Goal: Task Accomplishment & Management: Complete application form

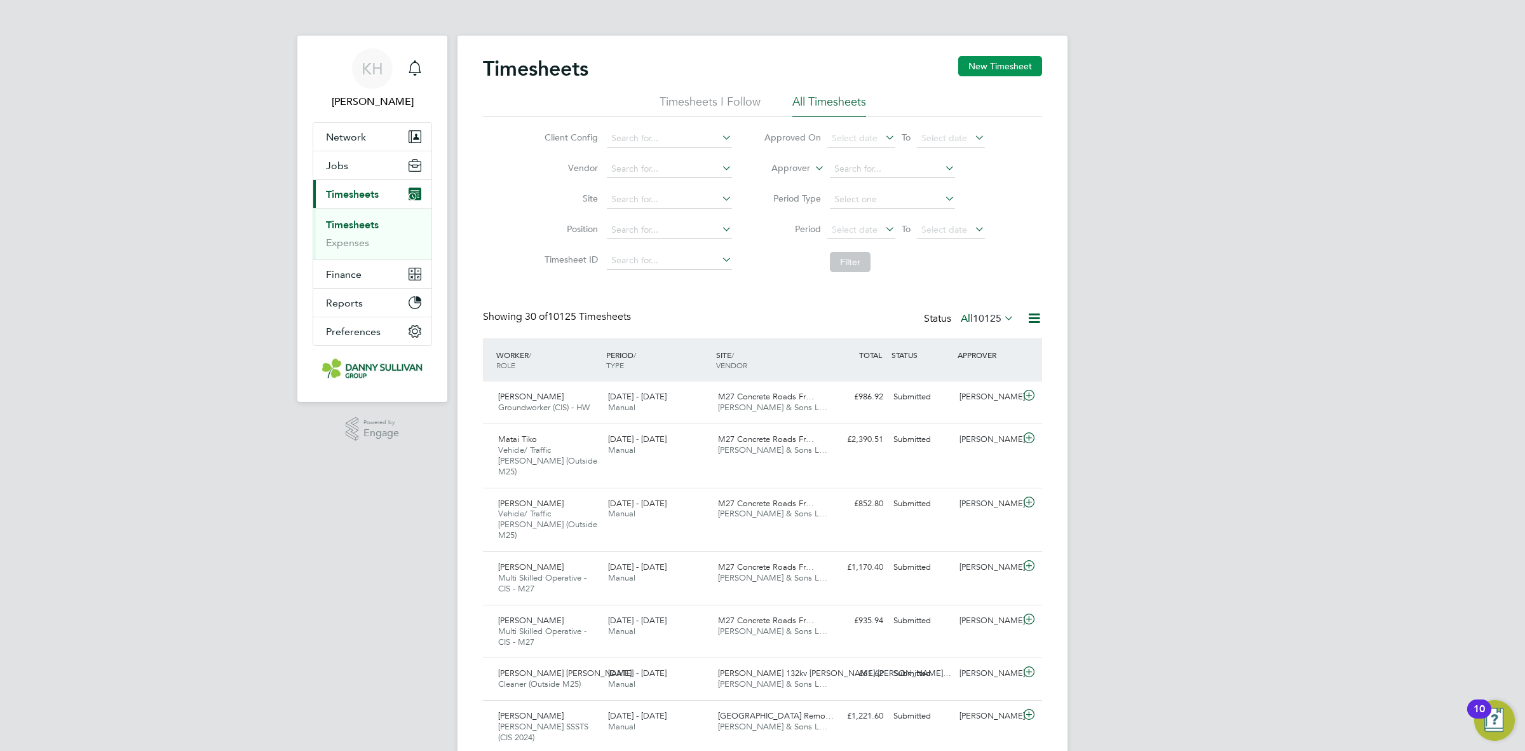
click at [976, 67] on button "New Timesheet" at bounding box center [1000, 66] width 84 height 20
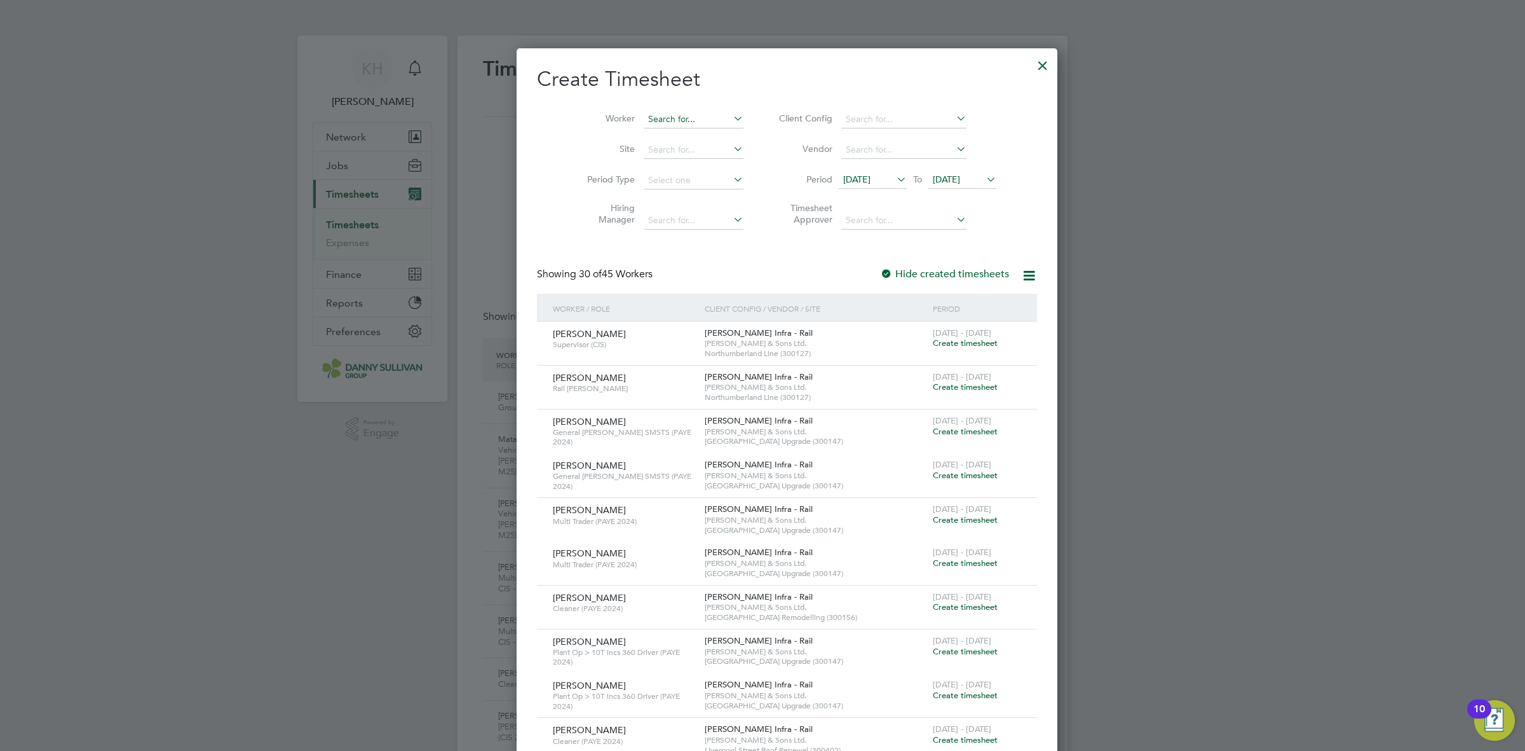
click at [650, 122] on input at bounding box center [694, 120] width 100 height 18
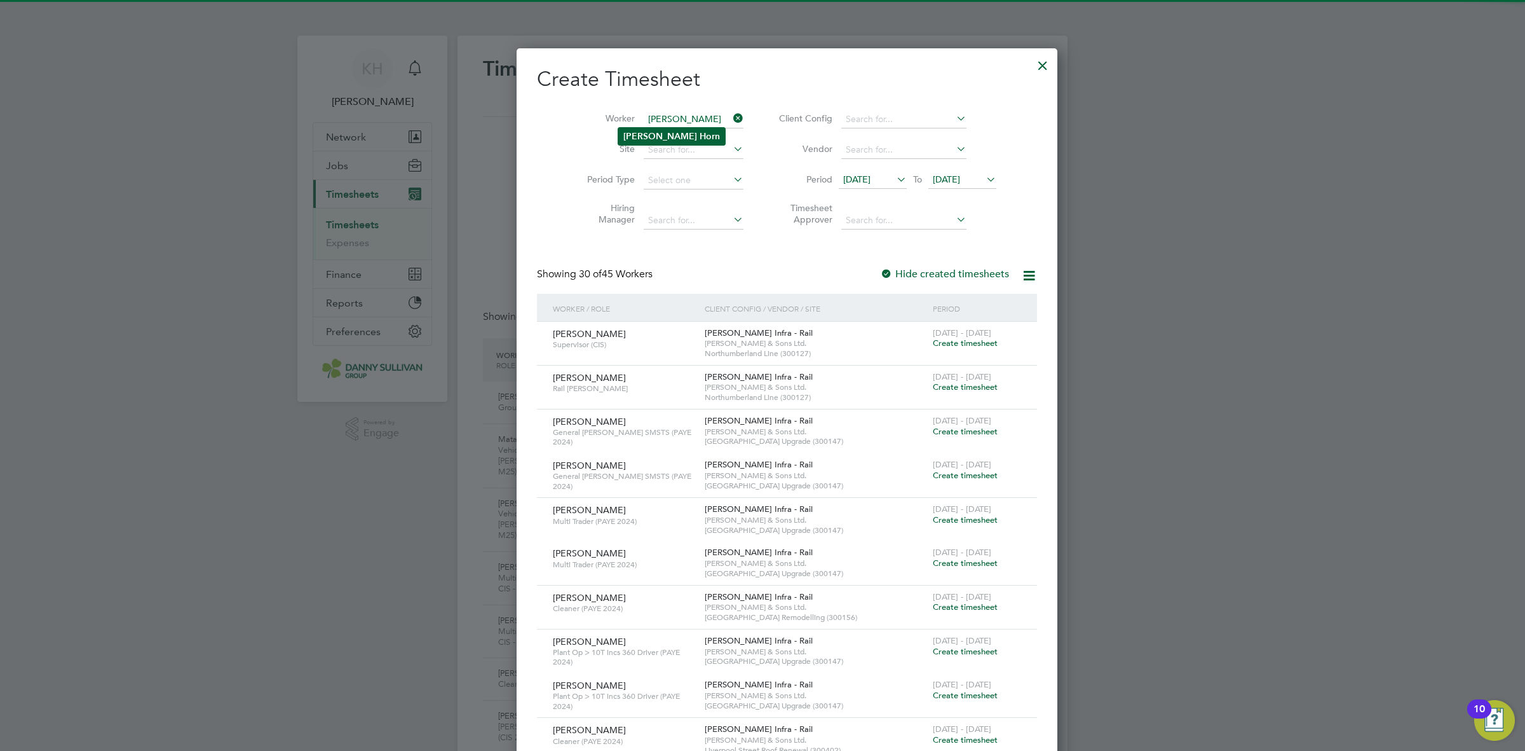
click at [650, 134] on b "[PERSON_NAME]" at bounding box center [661, 136] width 74 height 11
type input "[PERSON_NAME]"
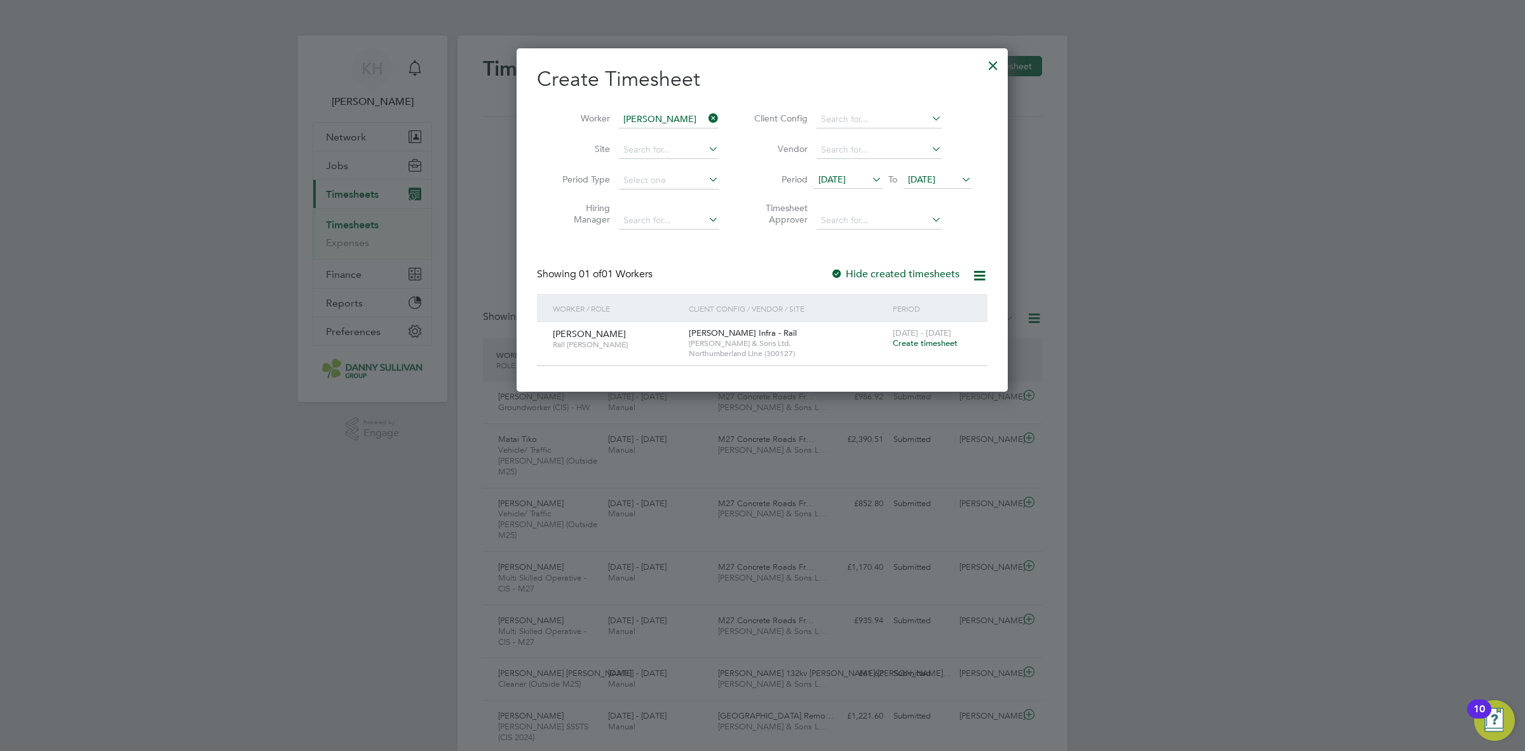
click at [914, 341] on span "Create timesheet" at bounding box center [925, 342] width 65 height 11
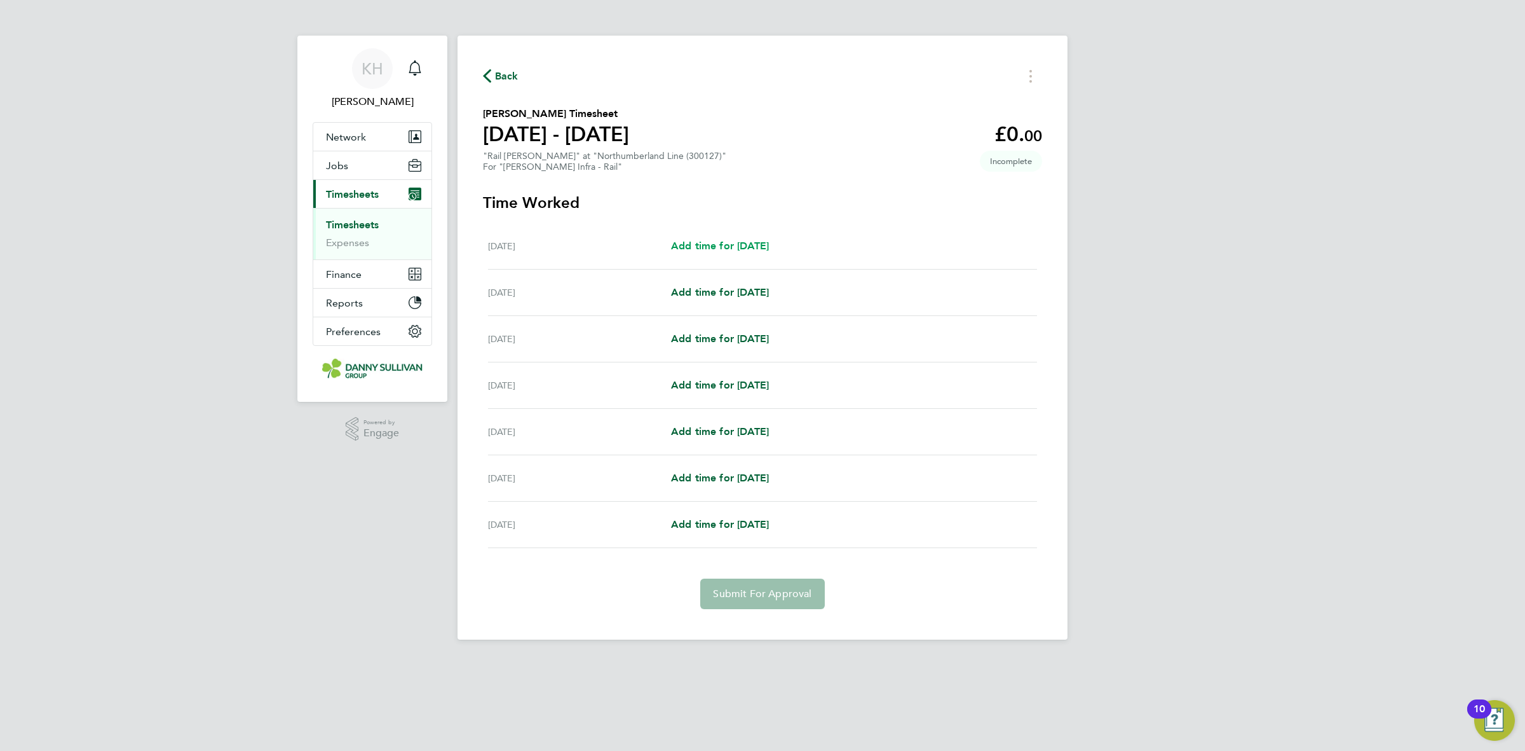
click at [749, 253] on link "Add time for [DATE]" at bounding box center [720, 245] width 98 height 15
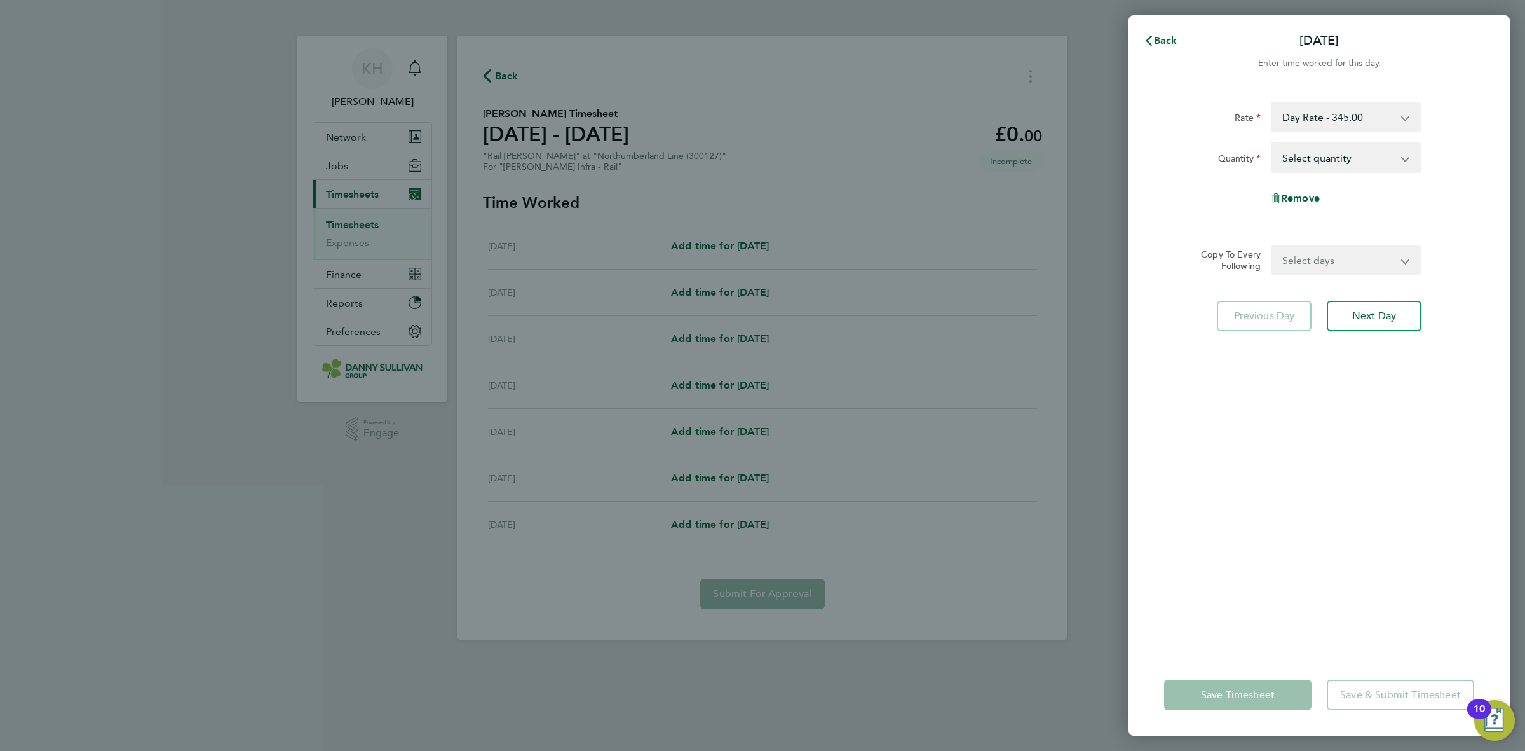
click at [1321, 160] on select "Select quantity 0.5 1" at bounding box center [1338, 158] width 132 height 28
select select "1"
click at [1272, 144] on select "Select quantity 0.5 1" at bounding box center [1338, 158] width 132 height 28
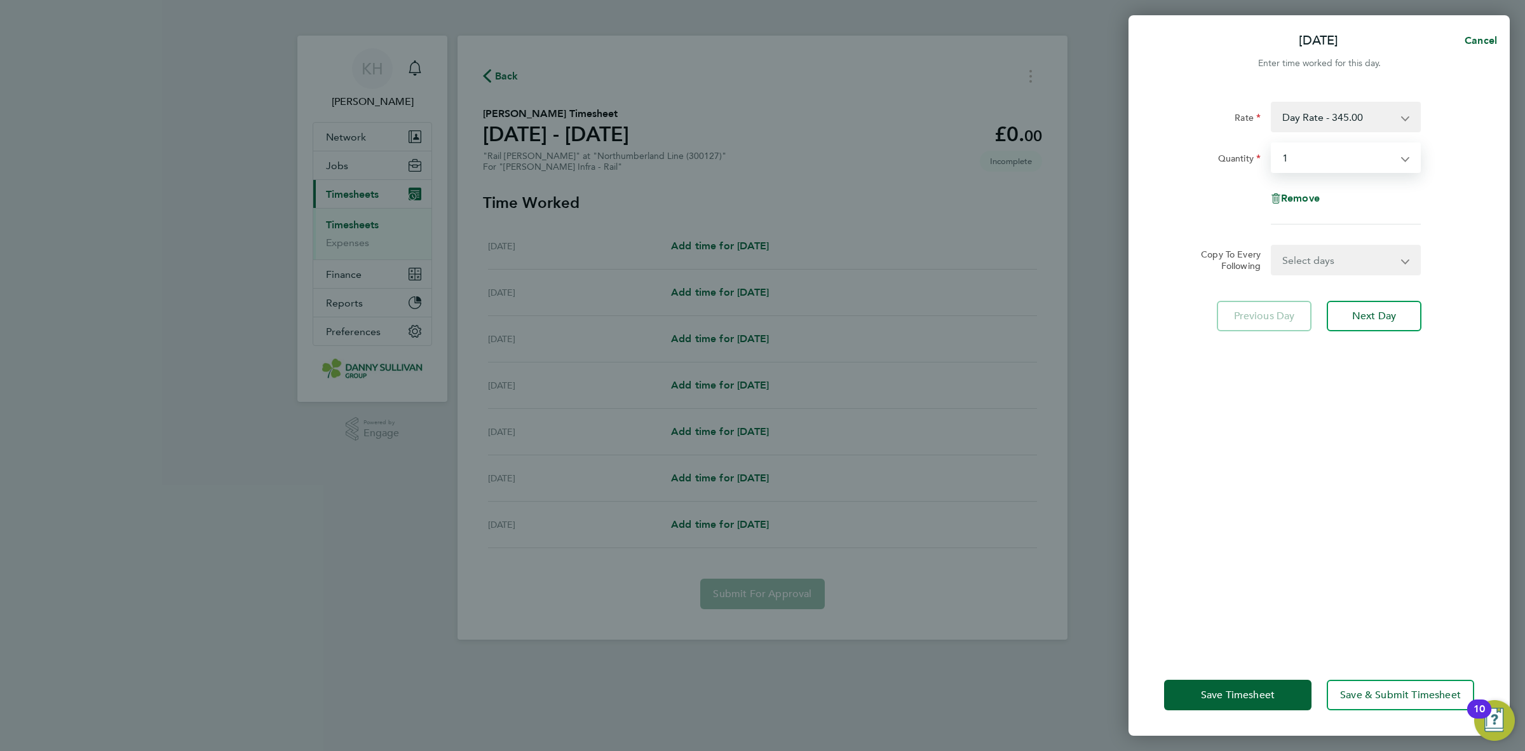
click at [1225, 678] on div "Save Timesheet Save & Submit Timesheet" at bounding box center [1319, 694] width 381 height 81
click at [1227, 690] on span "Save Timesheet" at bounding box center [1238, 694] width 74 height 13
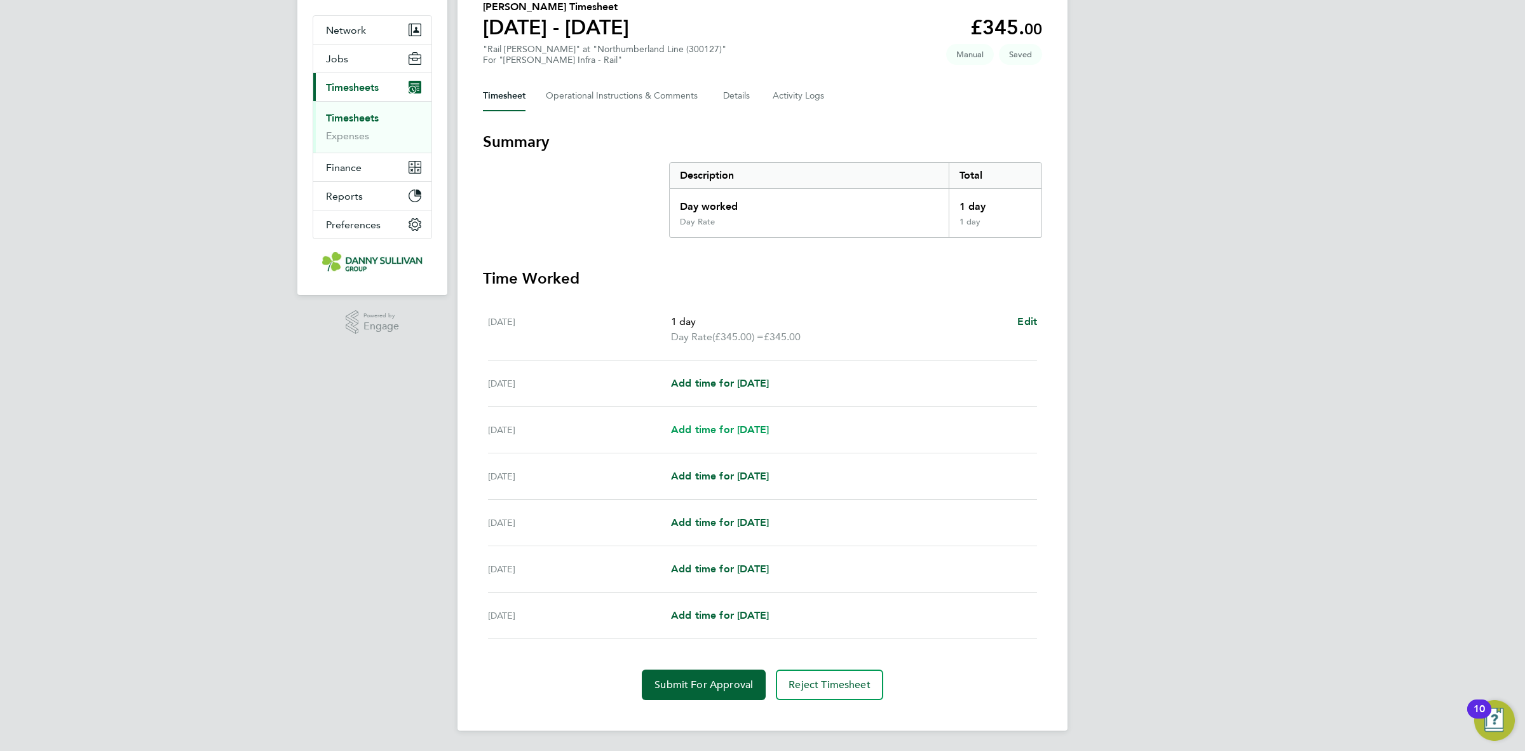
click at [745, 433] on span "Add time for [DATE]" at bounding box center [720, 429] width 98 height 12
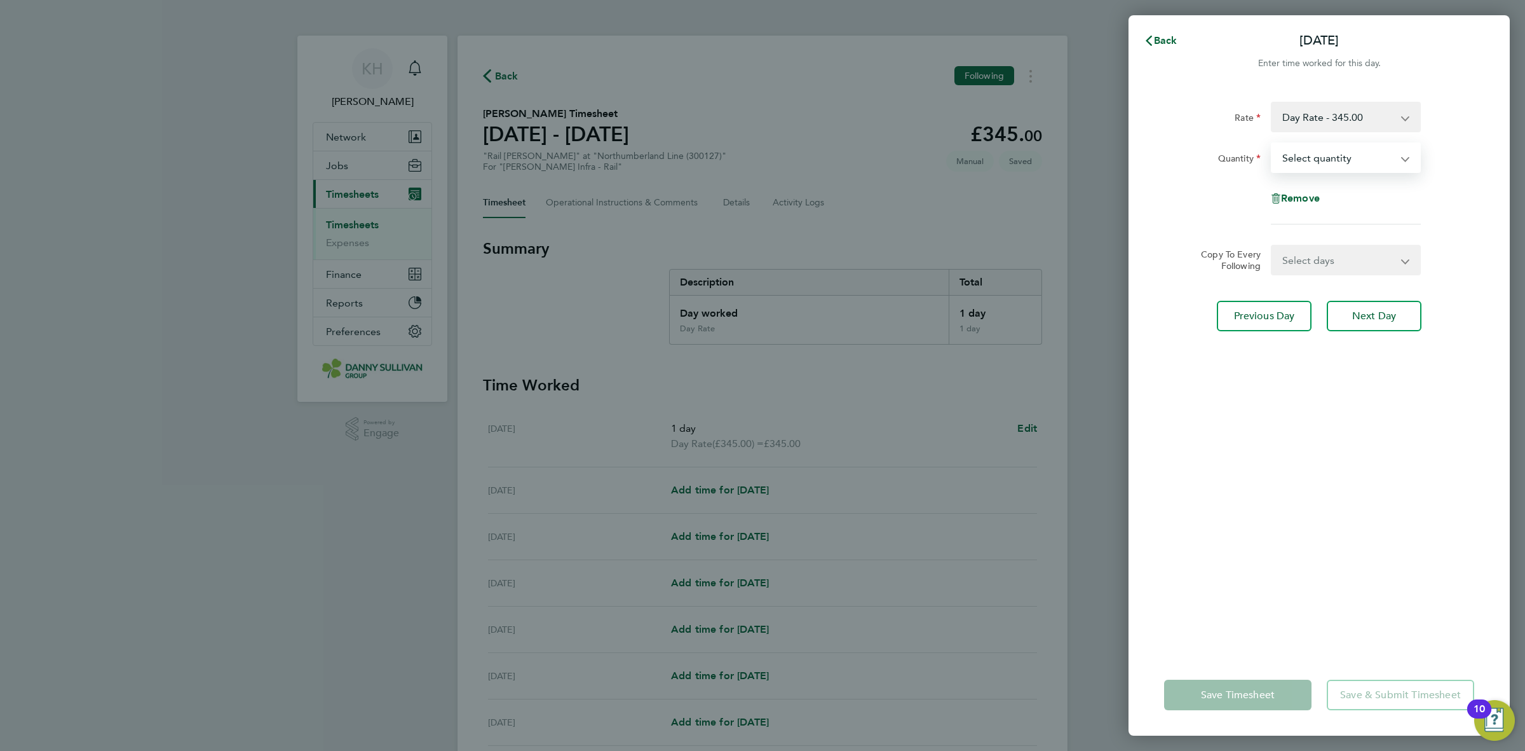
drag, startPoint x: 1363, startPoint y: 147, endPoint x: 1358, endPoint y: 167, distance: 21.0
click at [1363, 147] on select "Select quantity 0.5 1" at bounding box center [1338, 158] width 132 height 28
select select "1"
click at [1272, 144] on select "Select quantity 0.5 1" at bounding box center [1338, 158] width 132 height 28
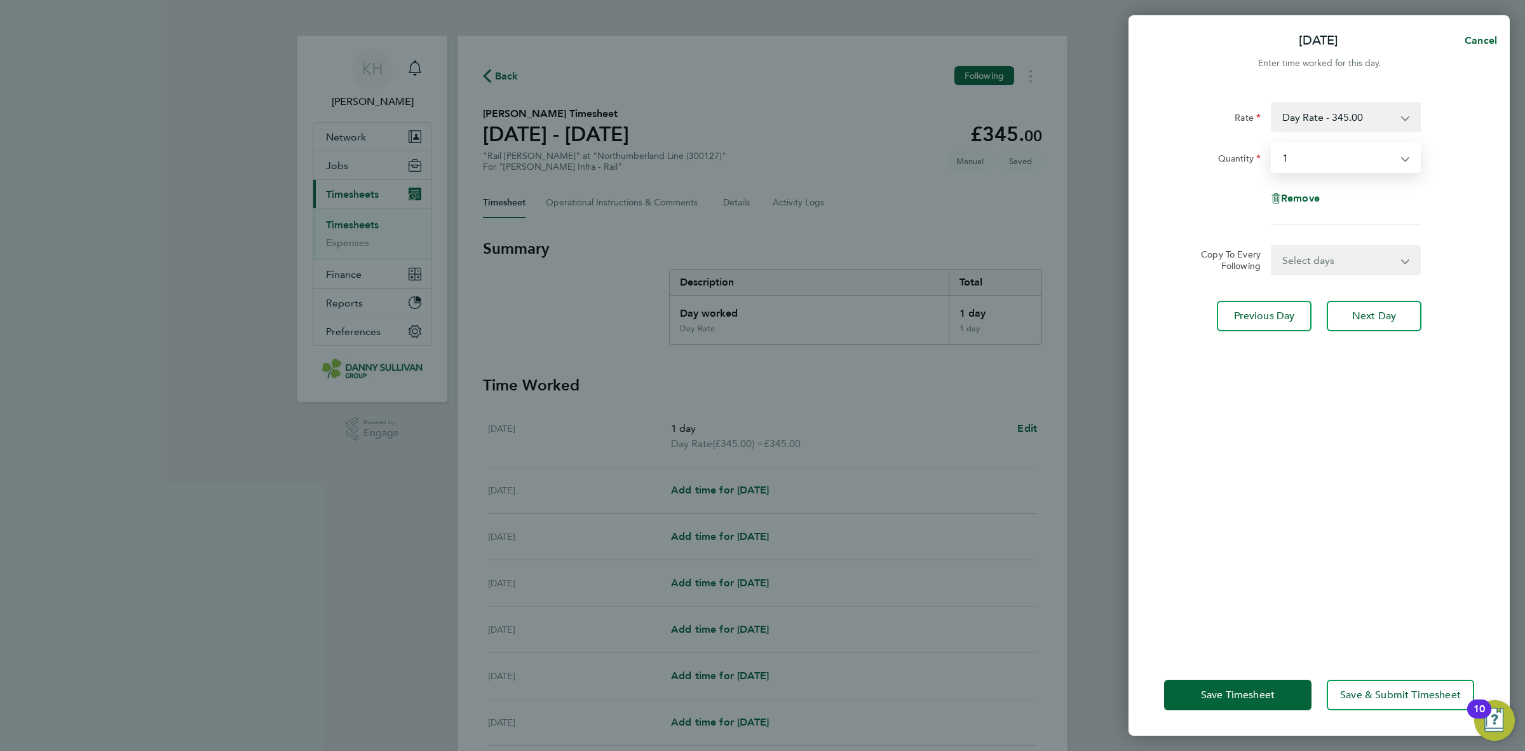
drag, startPoint x: 1300, startPoint y: 259, endPoint x: 1300, endPoint y: 270, distance: 10.8
click at [1300, 259] on select "Select days Day [DATE] [DATE] [DATE] [DATE]" at bounding box center [1338, 260] width 133 height 28
select select "TUE"
click at [1272, 246] on select "Select days Day [DATE] [DATE] [DATE] [DATE]" at bounding box center [1338, 260] width 133 height 28
select select "[DATE]"
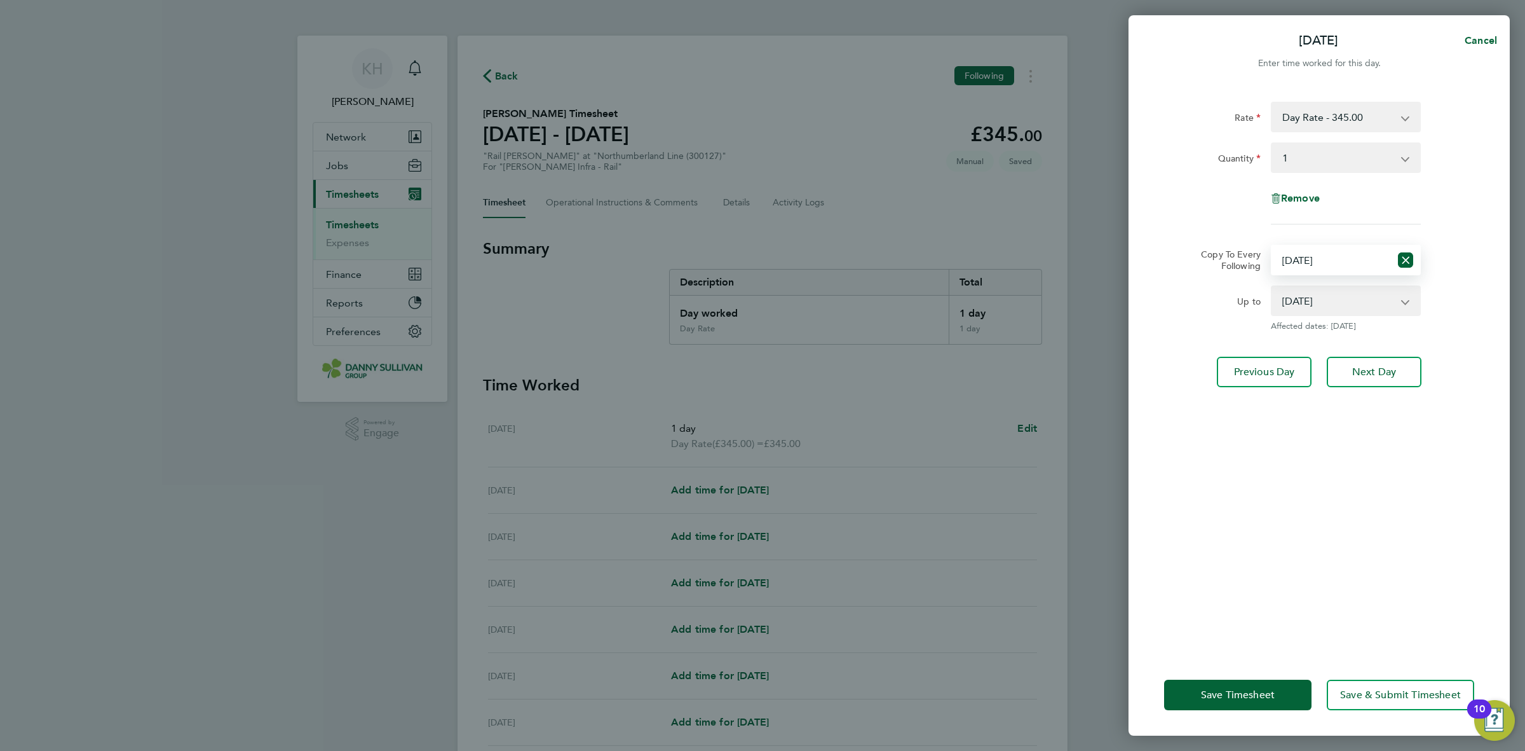
click at [1306, 257] on select "Select days Day [DATE] [DATE] [DATE] [DATE]" at bounding box center [1331, 260] width 118 height 28
select select "FRI"
click at [1272, 246] on select "Select days Day [DATE] [DATE] [DATE] [DATE]" at bounding box center [1331, 260] width 118 height 28
click at [1246, 693] on span "Save Timesheet" at bounding box center [1238, 694] width 74 height 13
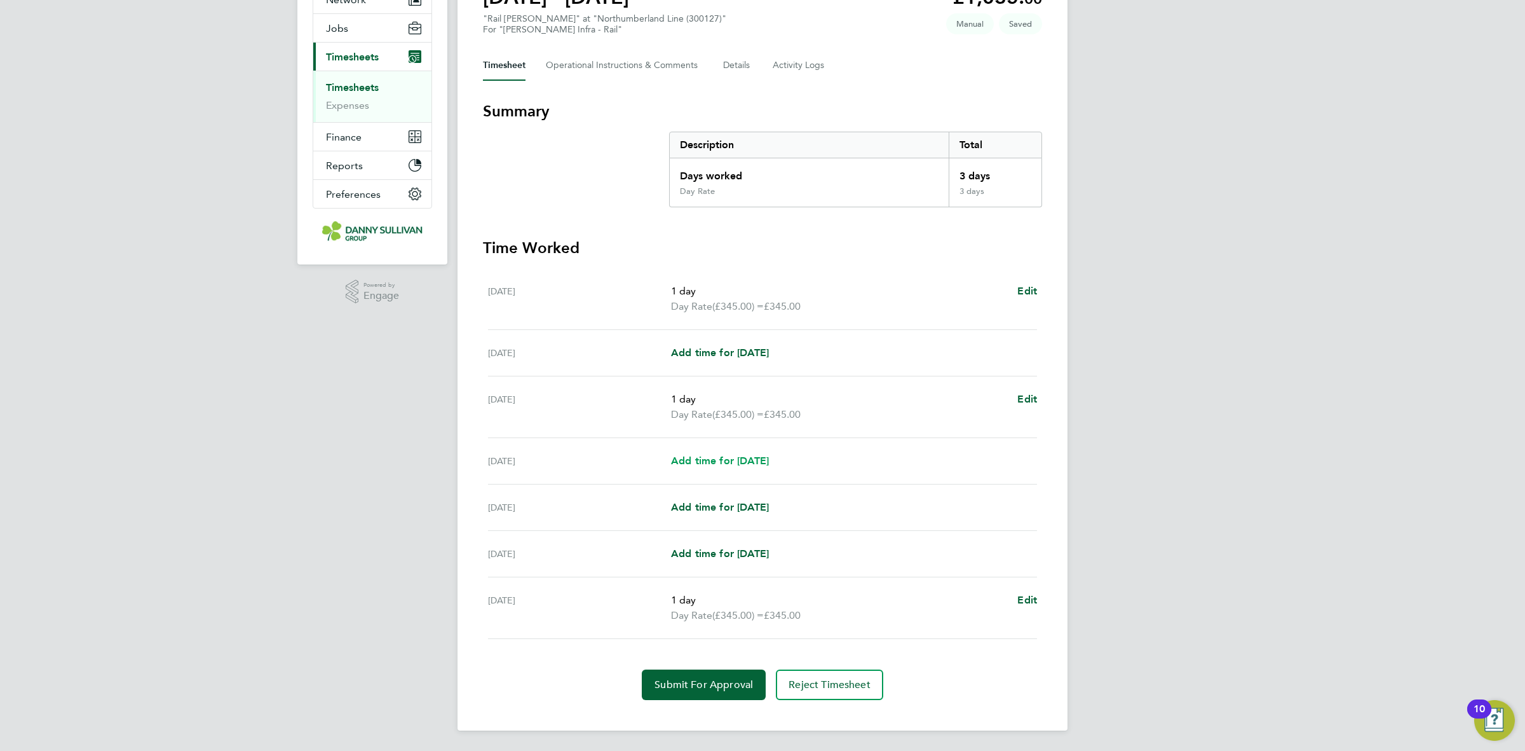
click at [739, 459] on span "Add time for [DATE]" at bounding box center [720, 460] width 98 height 12
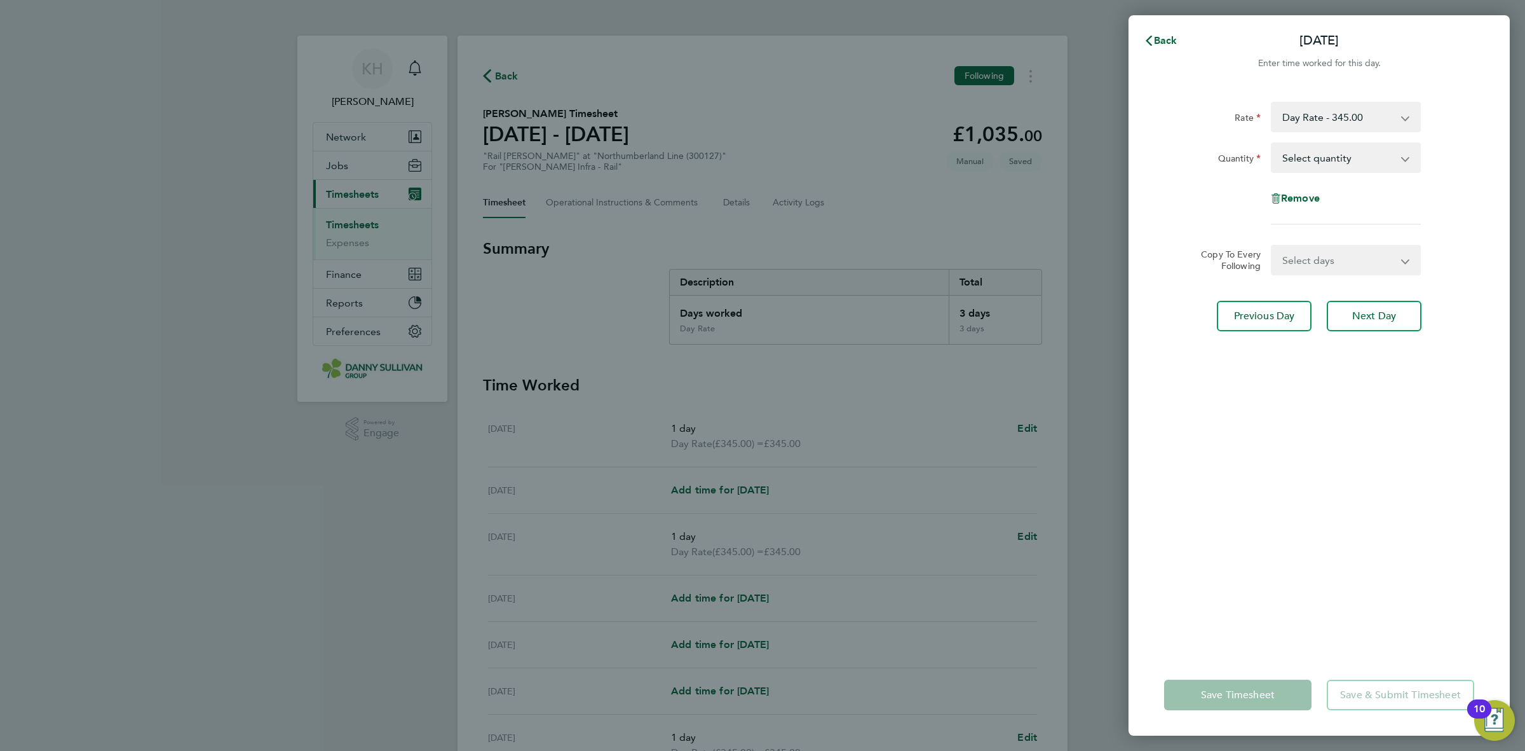
click at [1304, 157] on select "Select quantity 0.5 1" at bounding box center [1338, 158] width 132 height 28
select select "1"
click at [1272, 144] on select "Select quantity 0.5 1" at bounding box center [1338, 158] width 132 height 28
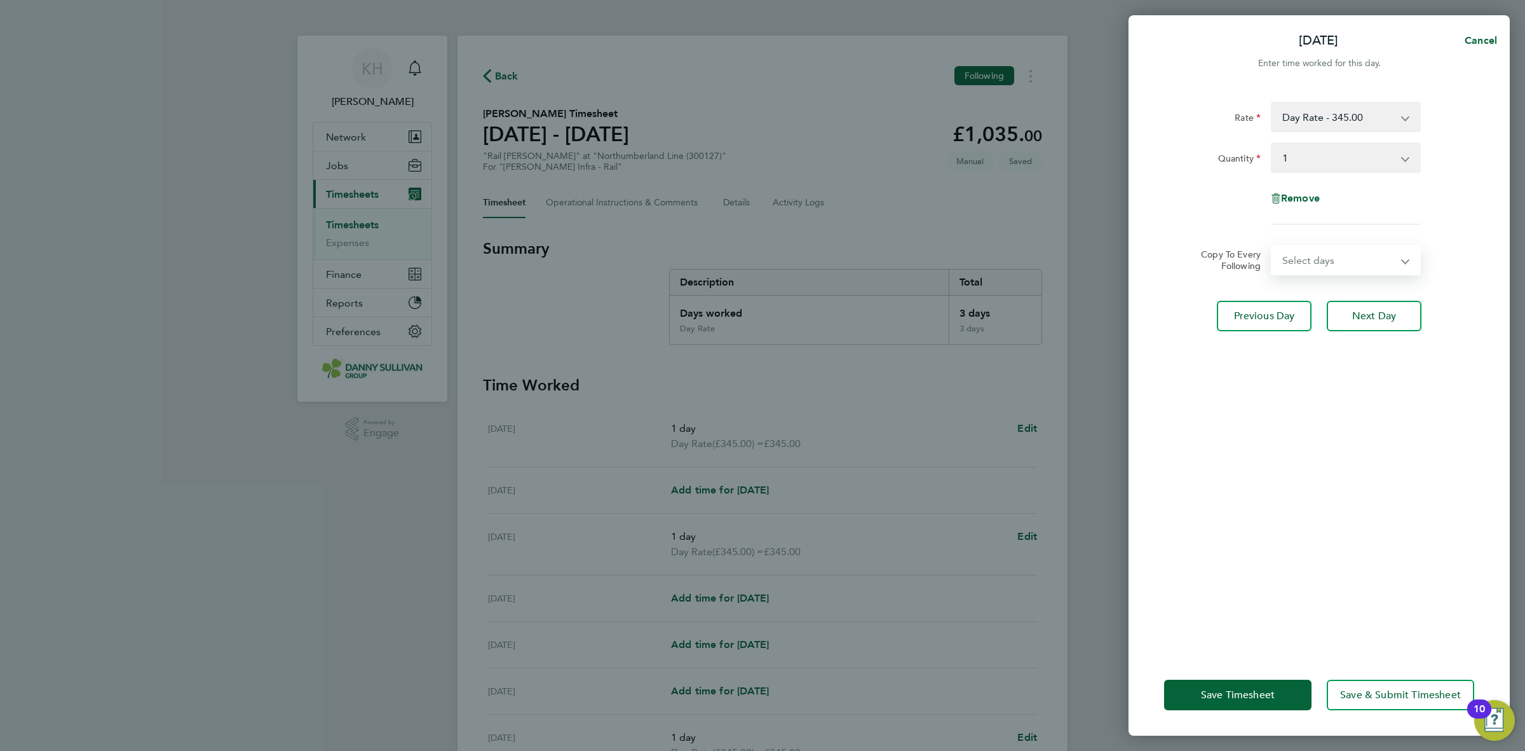
click at [1297, 257] on select "Select days Day [DATE] [DATE] [DATE]" at bounding box center [1338, 260] width 133 height 28
select select "DAY"
click at [1272, 246] on select "Select days Day [DATE] [DATE] [DATE]" at bounding box center [1338, 260] width 133 height 28
select select "[DATE]"
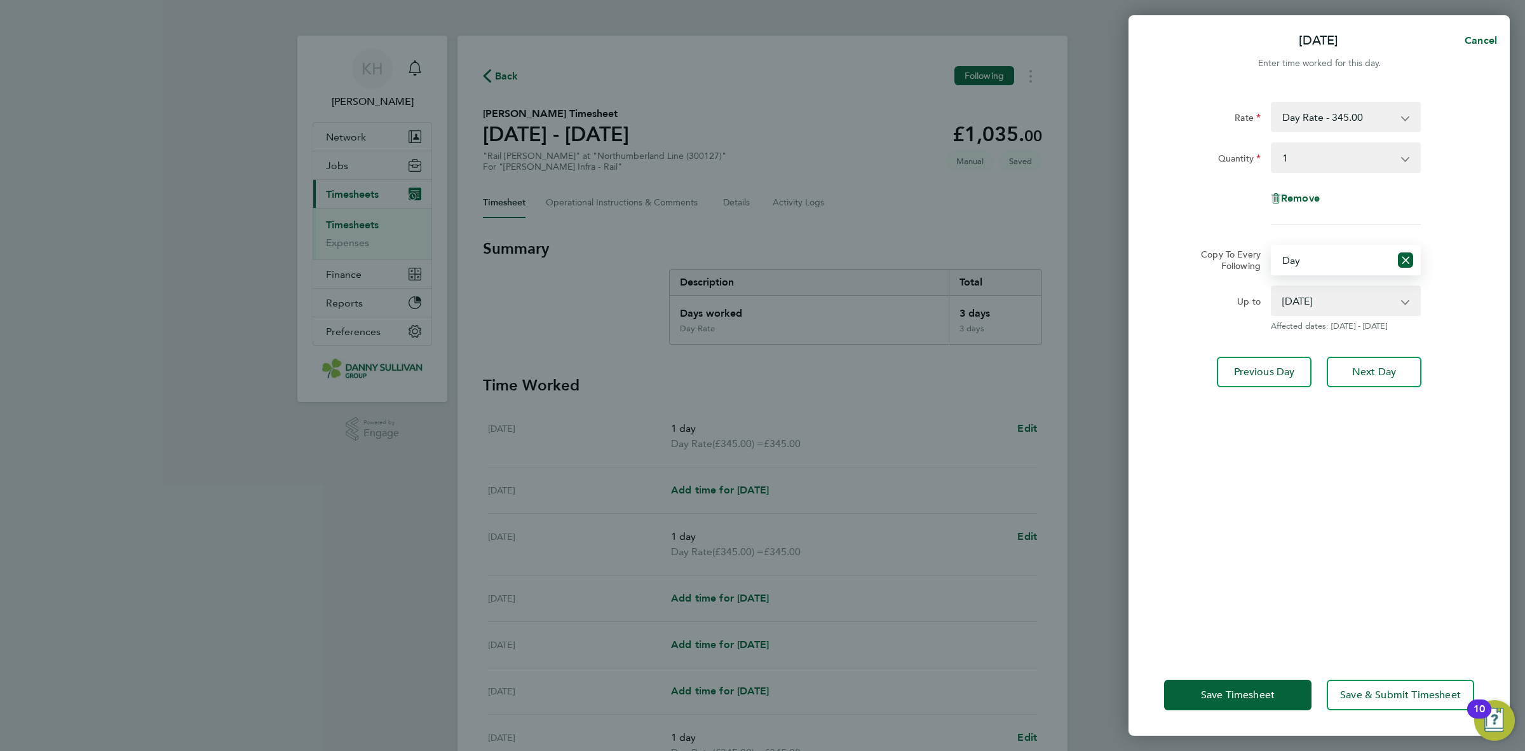
click at [1300, 311] on select "[DATE] [DATE] [DATE]" at bounding box center [1338, 301] width 132 height 28
click at [1272, 287] on select "[DATE] [DATE] [DATE]" at bounding box center [1338, 301] width 132 height 28
click at [1233, 702] on button "Save Timesheet" at bounding box center [1237, 694] width 147 height 31
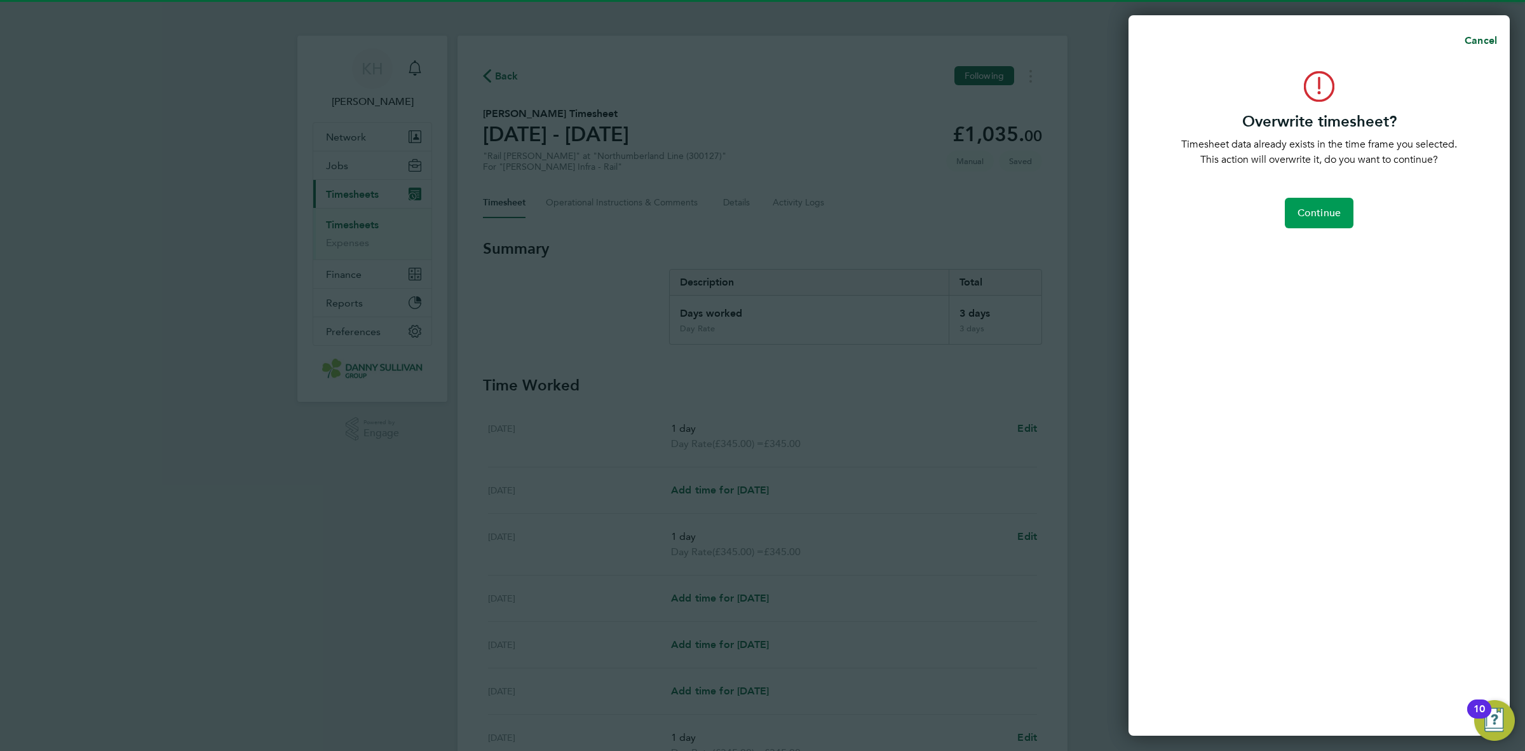
click at [1330, 215] on span "Continue" at bounding box center [1319, 213] width 43 height 13
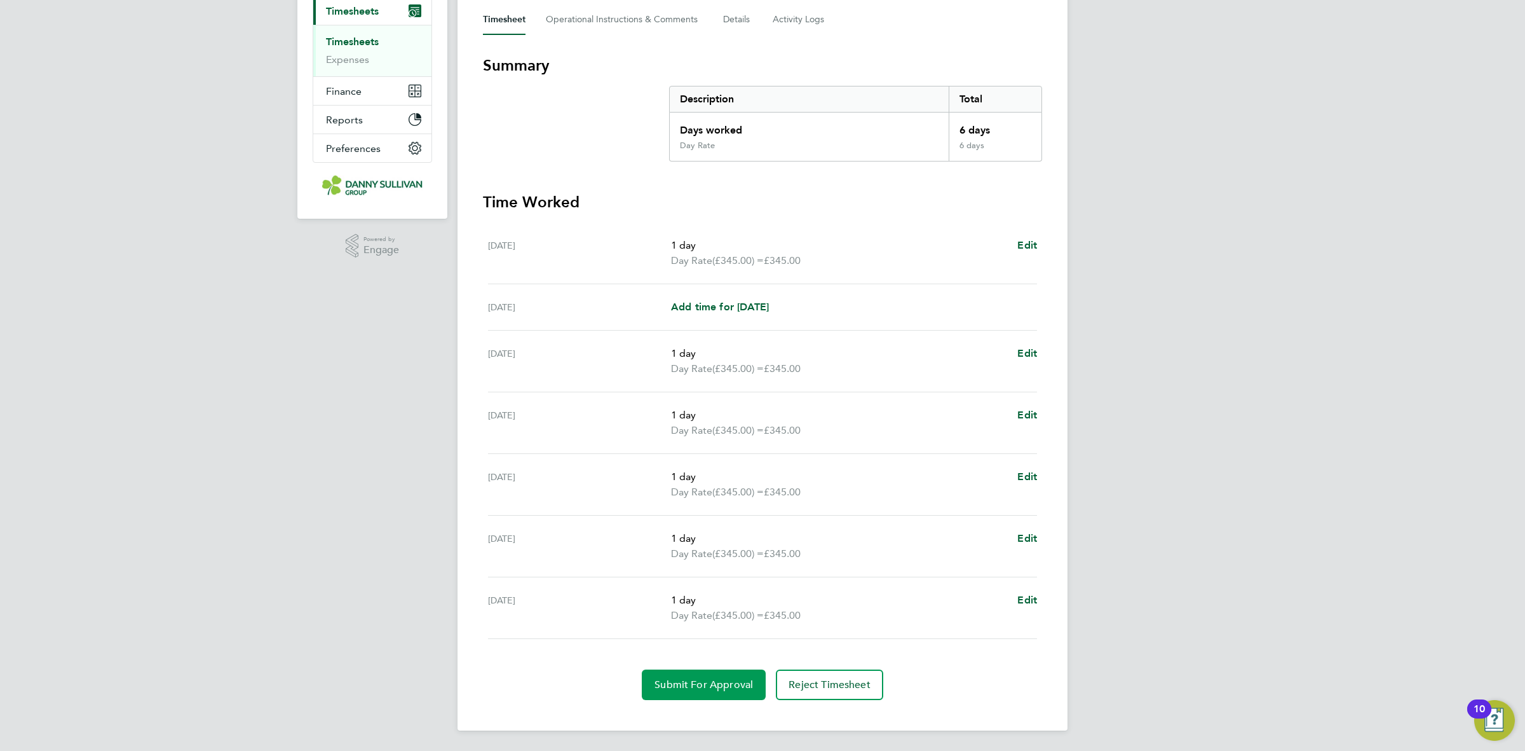
click at [702, 672] on button "Submit For Approval" at bounding box center [704, 684] width 124 height 31
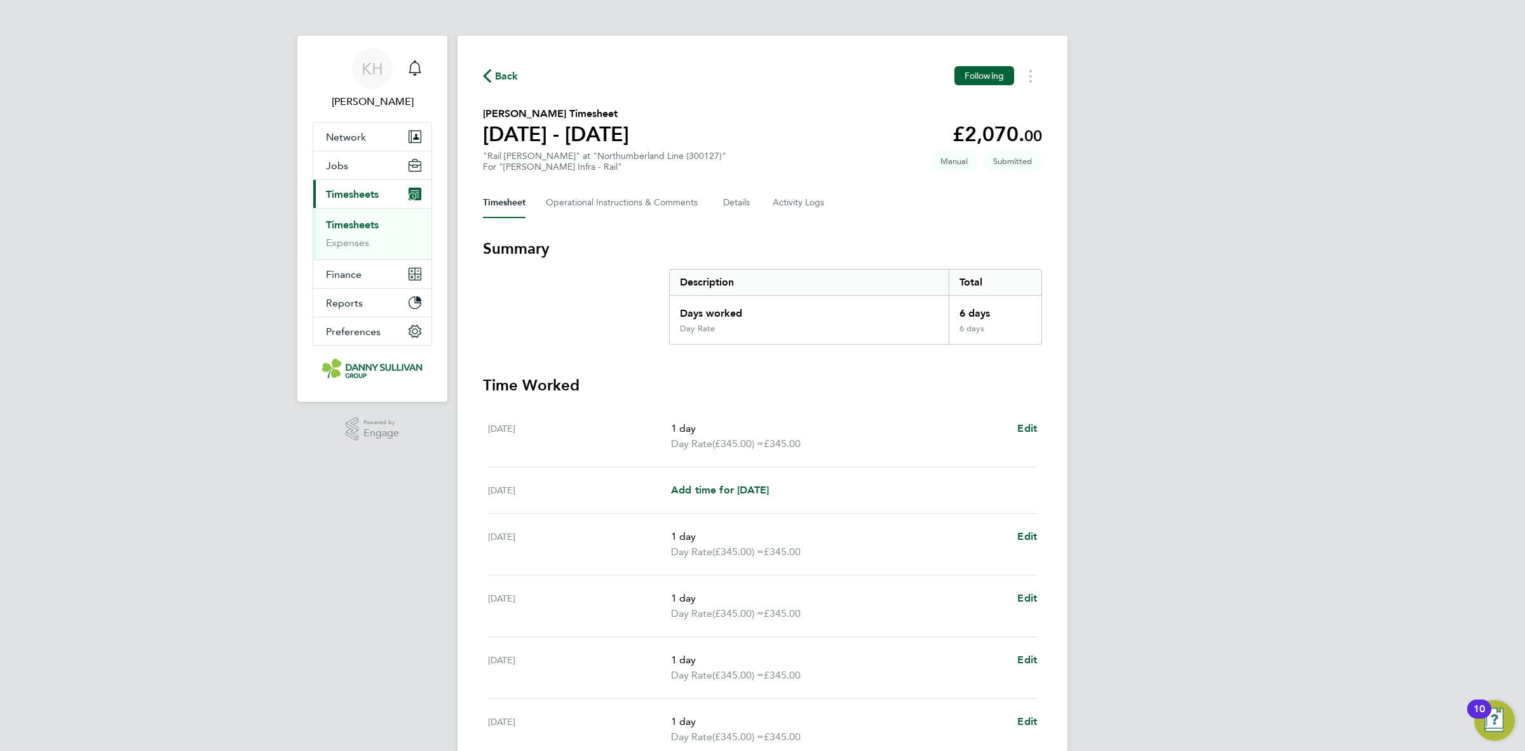
click at [357, 232] on li "Timesheets" at bounding box center [373, 228] width 95 height 18
click at [357, 226] on link "Timesheets" at bounding box center [352, 225] width 53 height 12
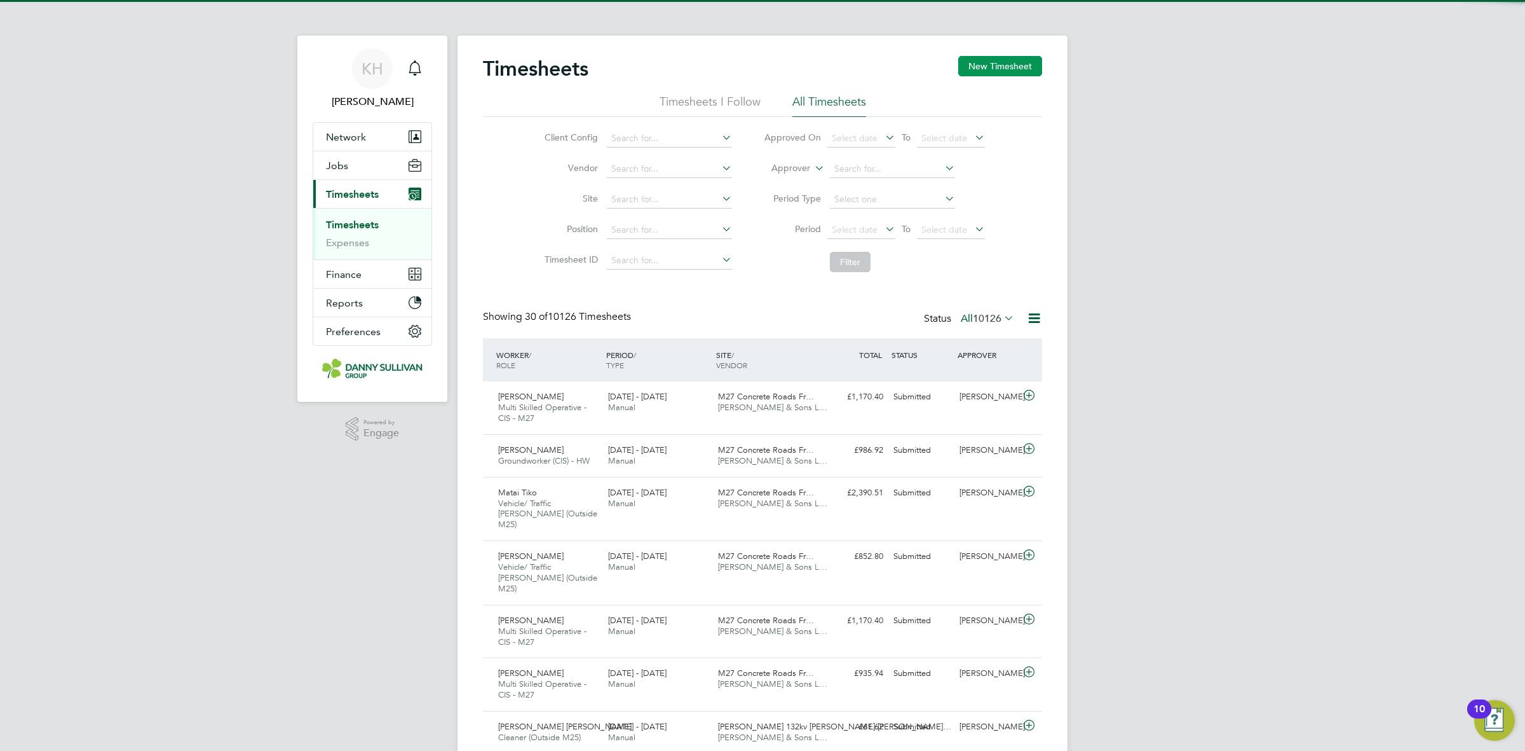
click at [997, 57] on button "New Timesheet" at bounding box center [1000, 66] width 84 height 20
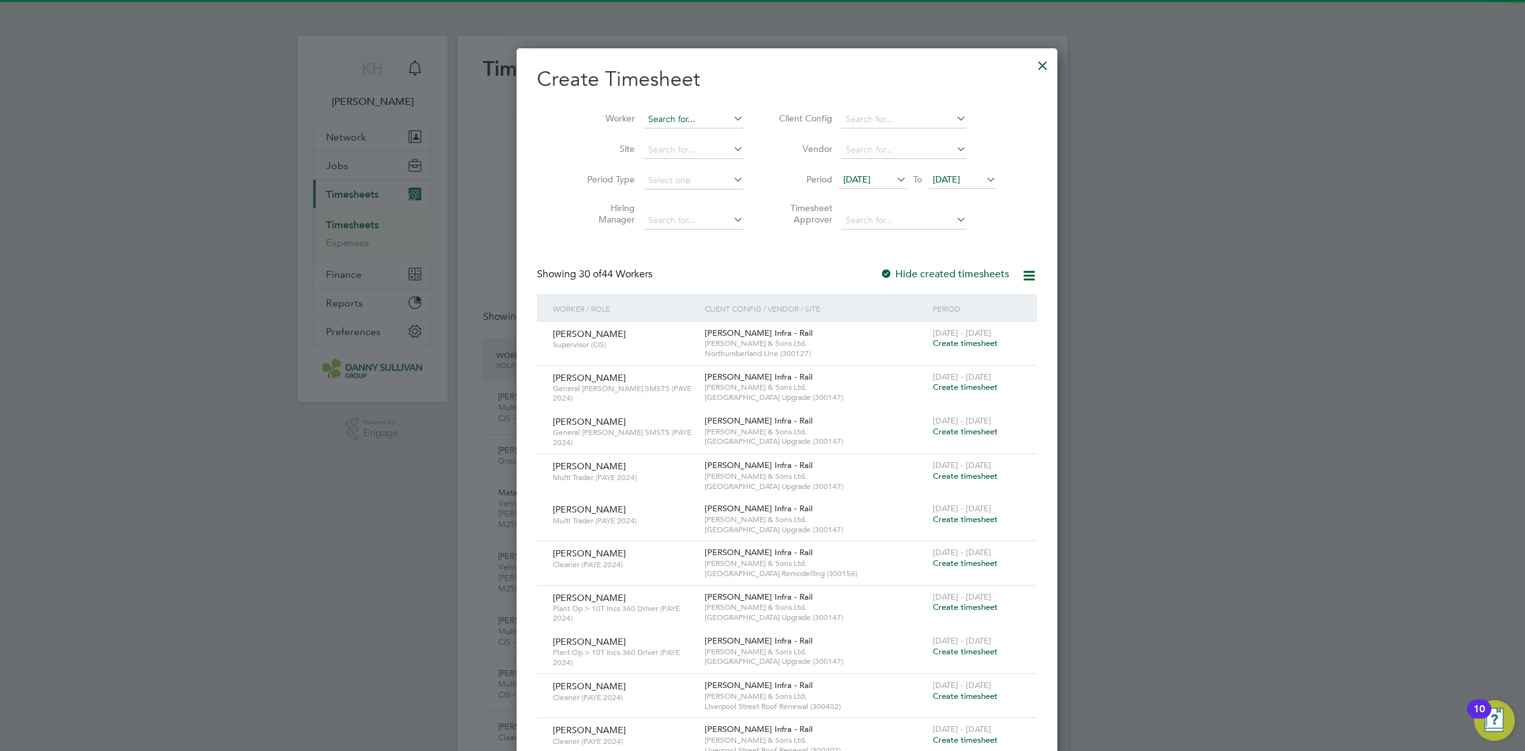
click at [657, 124] on input at bounding box center [694, 120] width 100 height 18
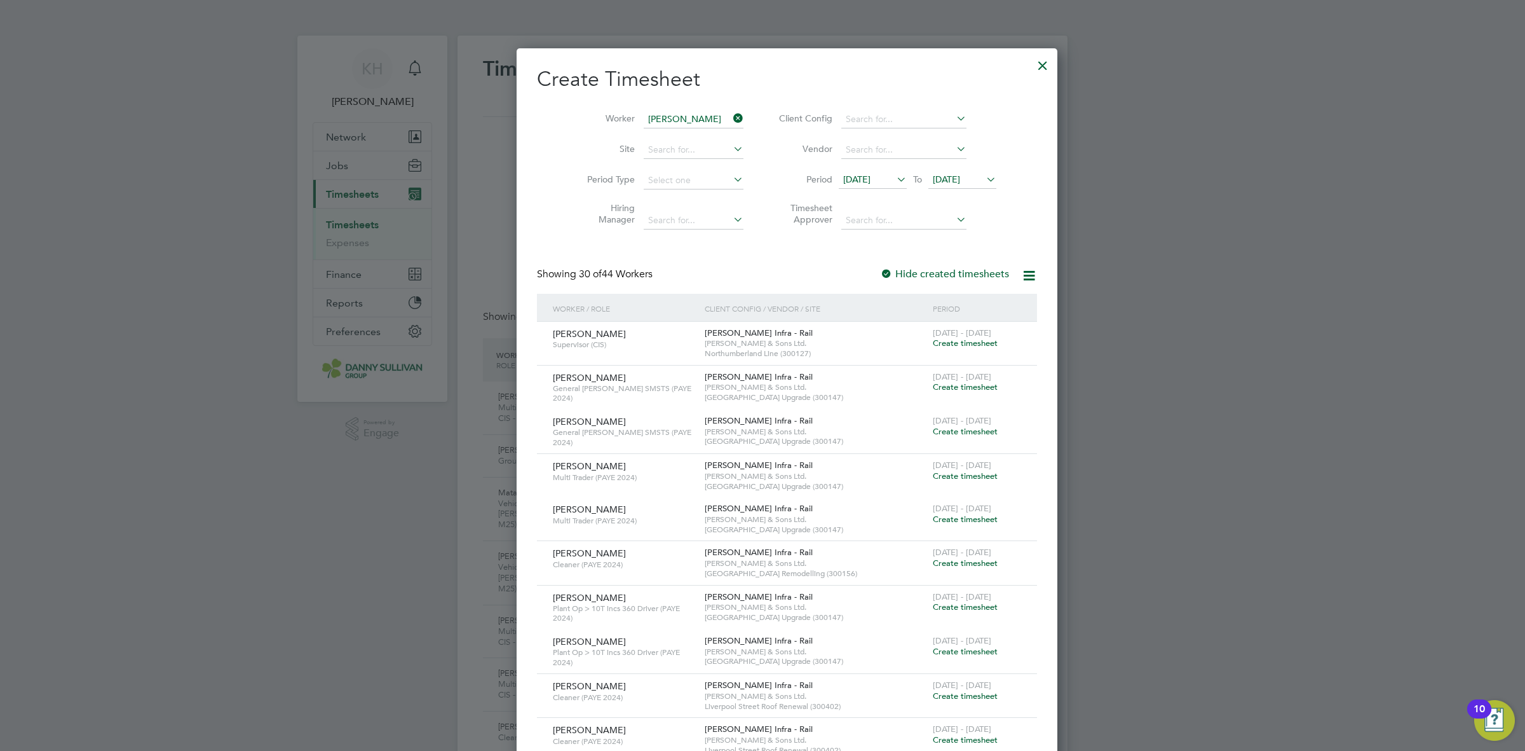
click at [683, 235] on li "[PERSON_NAME] Little" at bounding box center [714, 239] width 192 height 17
type input "[PERSON_NAME]"
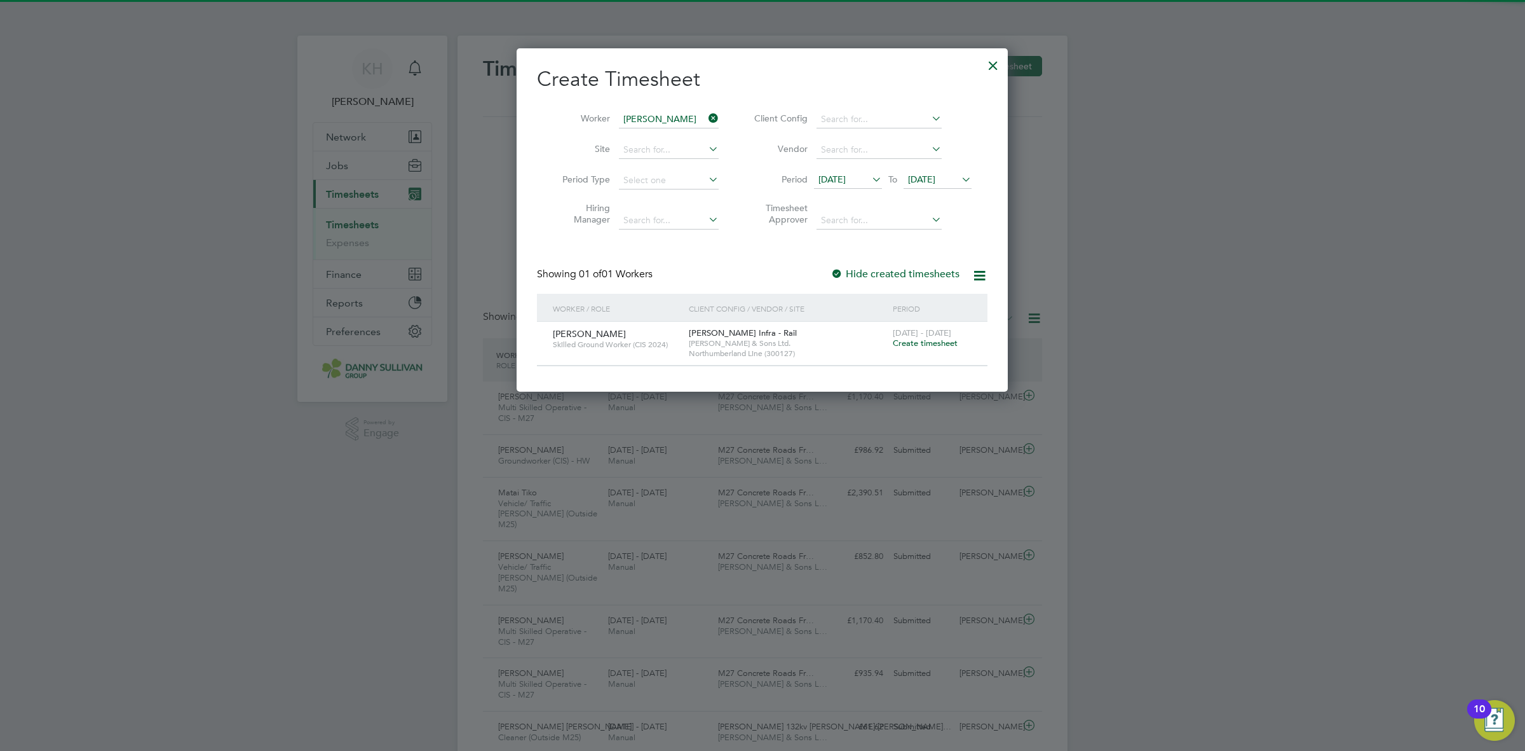
click at [922, 344] on span "Create timesheet" at bounding box center [925, 342] width 65 height 11
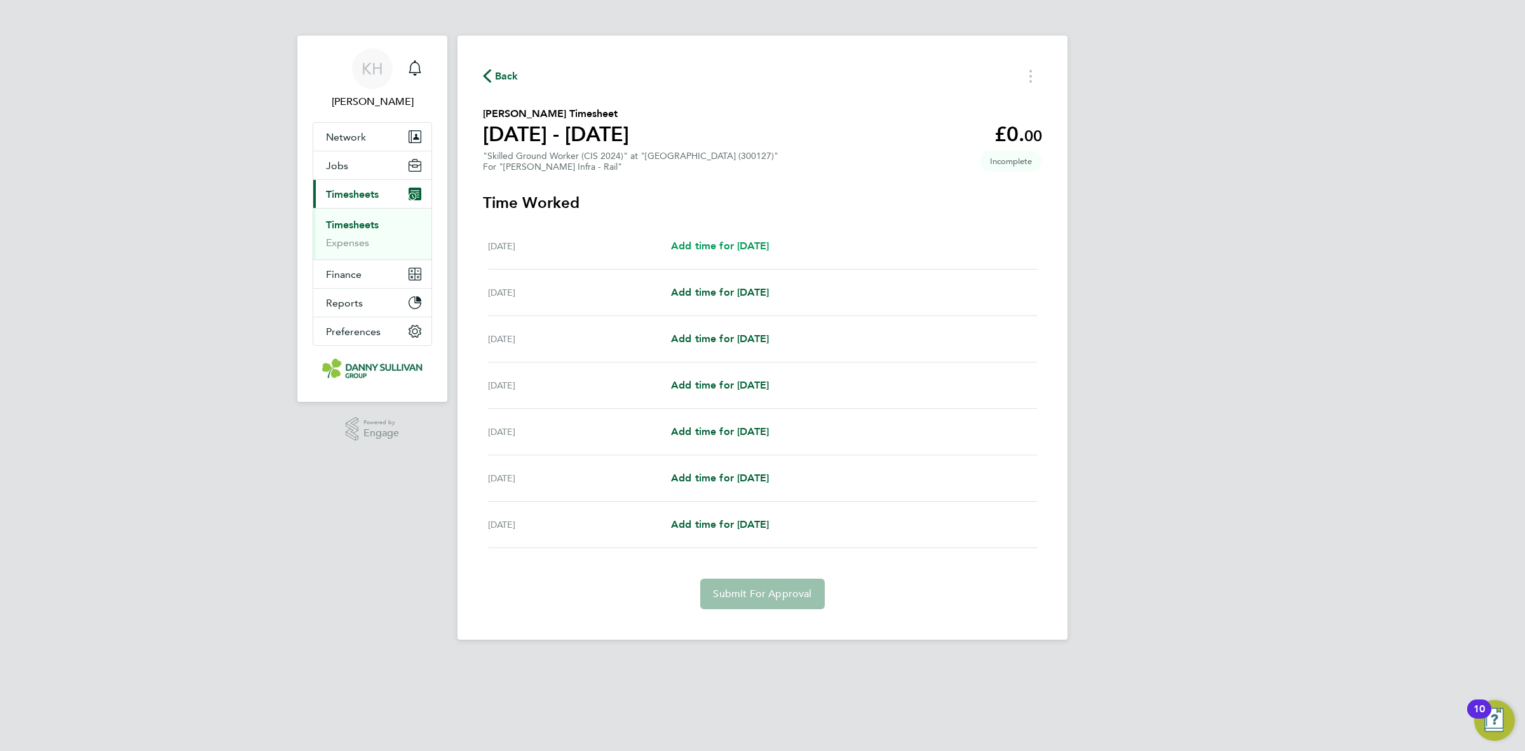
click at [738, 245] on span "Add time for [DATE]" at bounding box center [720, 246] width 98 height 12
select select "30"
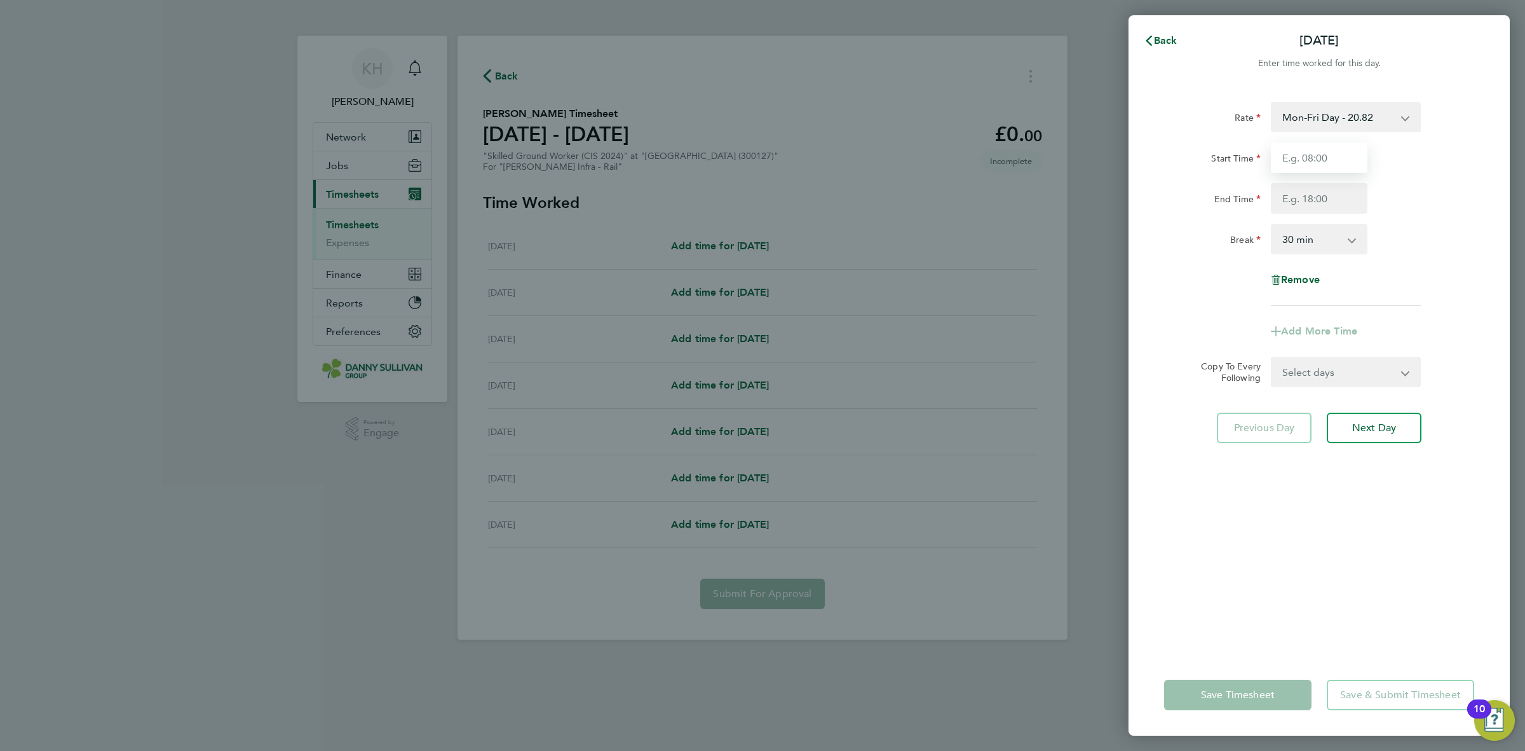
click at [1311, 169] on input "Start Time" at bounding box center [1319, 157] width 97 height 31
type input "07:00"
click at [1336, 118] on select "Mon-Fri Day - 20.82 Weekend - 27.06 Bank Hol - 31.24 Mon-Thurs Night - 23.94 Xm…" at bounding box center [1338, 117] width 132 height 28
select select "30"
click at [1328, 161] on input "Start Time" at bounding box center [1319, 157] width 97 height 31
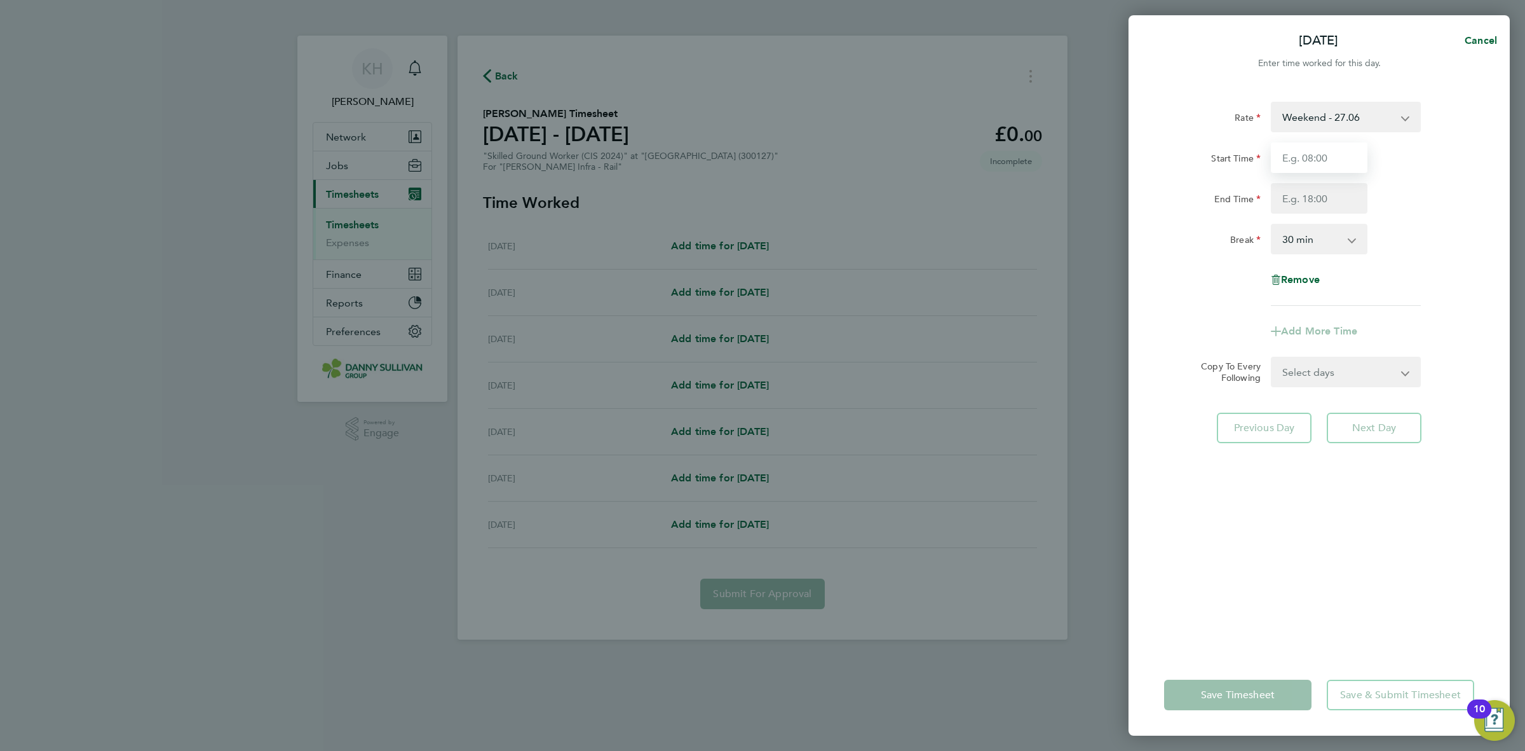
type input "07:00"
click at [1320, 194] on input "End Time" at bounding box center [1319, 198] width 97 height 31
click at [1469, 205] on div "End Time 17:30" at bounding box center [1319, 198] width 320 height 31
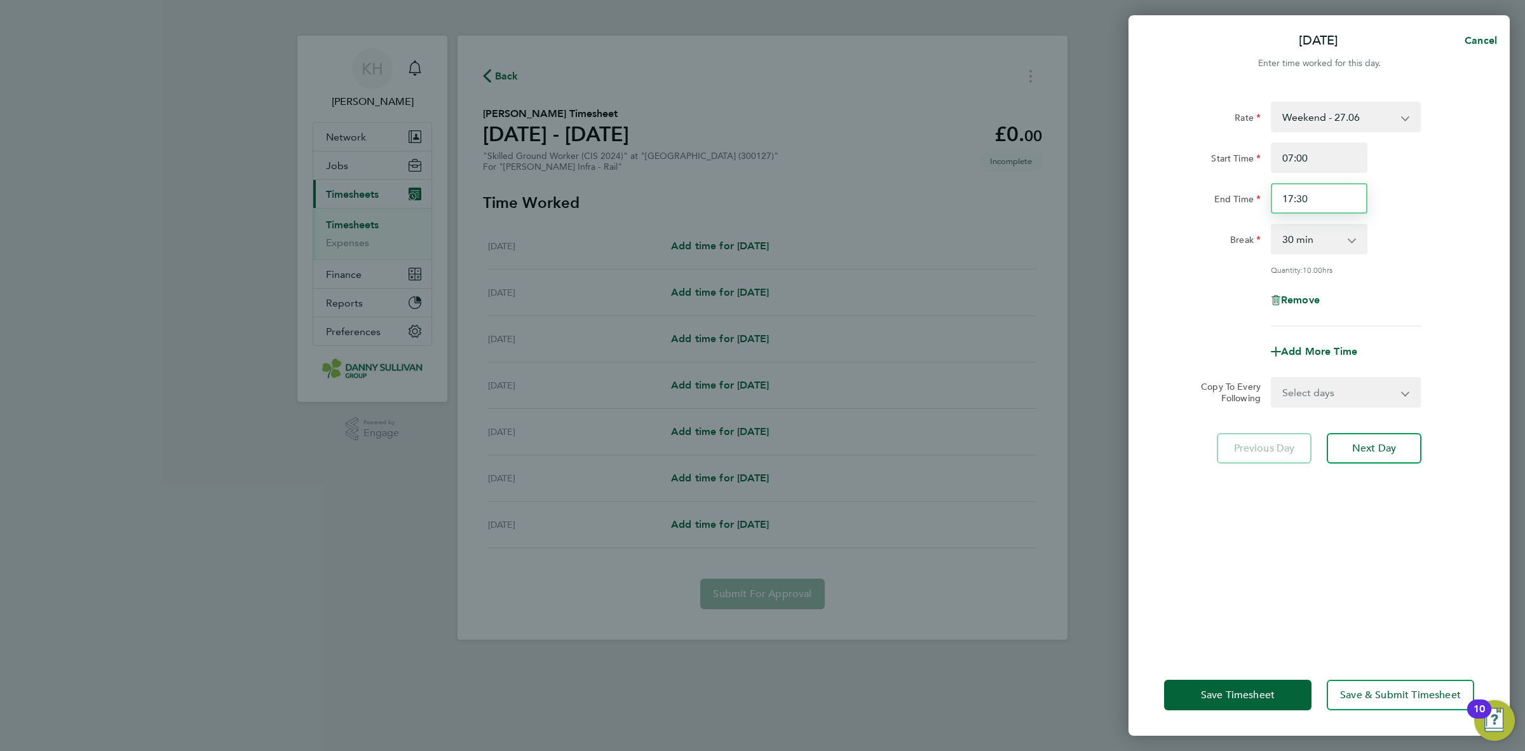
click at [1339, 208] on input "17:30" at bounding box center [1319, 198] width 97 height 31
type input "17:0"
click at [1440, 201] on div "End Time 17:0" at bounding box center [1319, 198] width 320 height 31
click at [1303, 383] on select "Select days Day Weekday (Mon-Fri) [DATE] [DATE] [DATE] [DATE] [DATE] [DATE]" at bounding box center [1338, 392] width 133 height 28
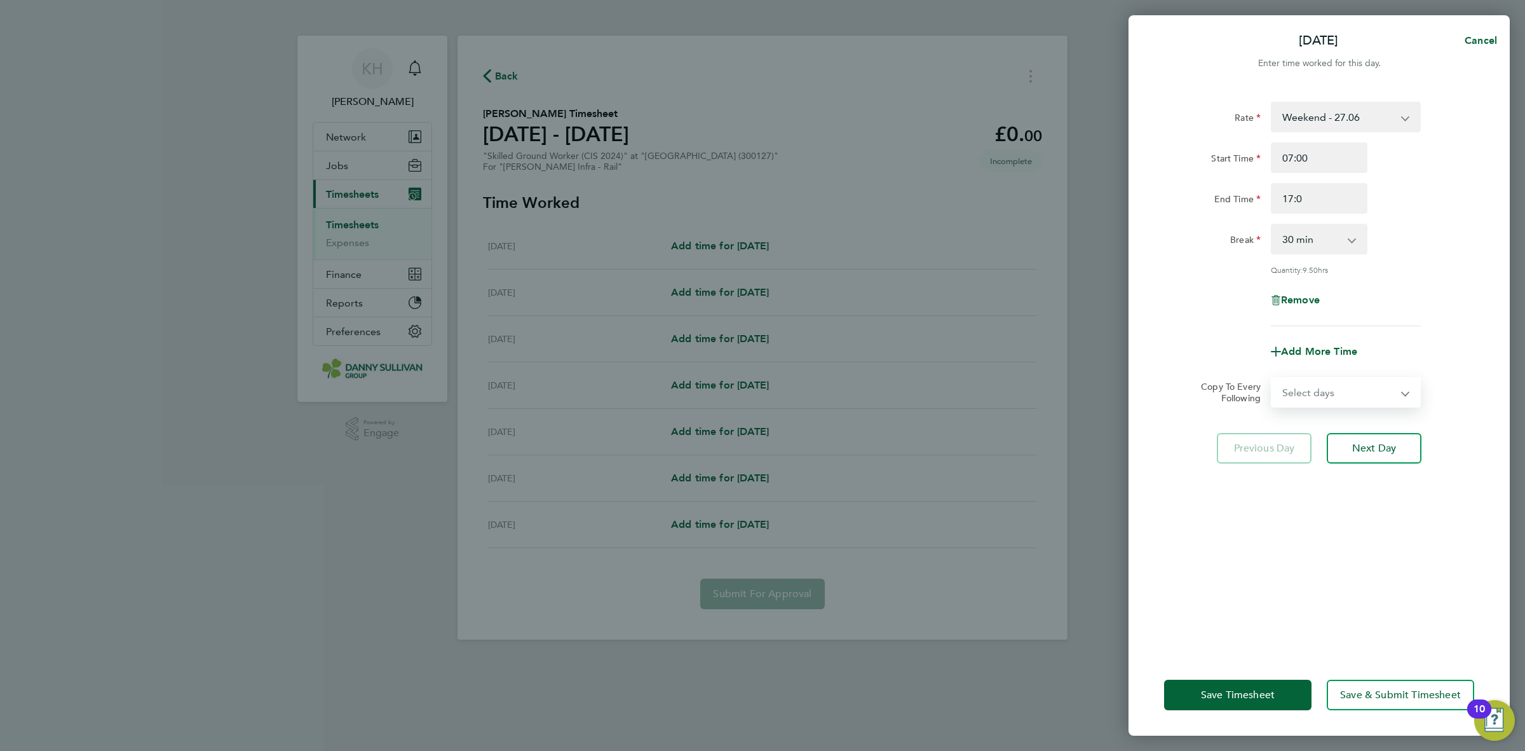
select select "DAY"
click at [1272, 378] on select "Select days Day Weekday (Mon-Fri) [DATE] [DATE] [DATE] [DATE] [DATE] [DATE]" at bounding box center [1338, 392] width 133 height 28
select select "[DATE]"
click at [1412, 394] on icon "Reset selection" at bounding box center [1405, 392] width 15 height 15
select select "0: null"
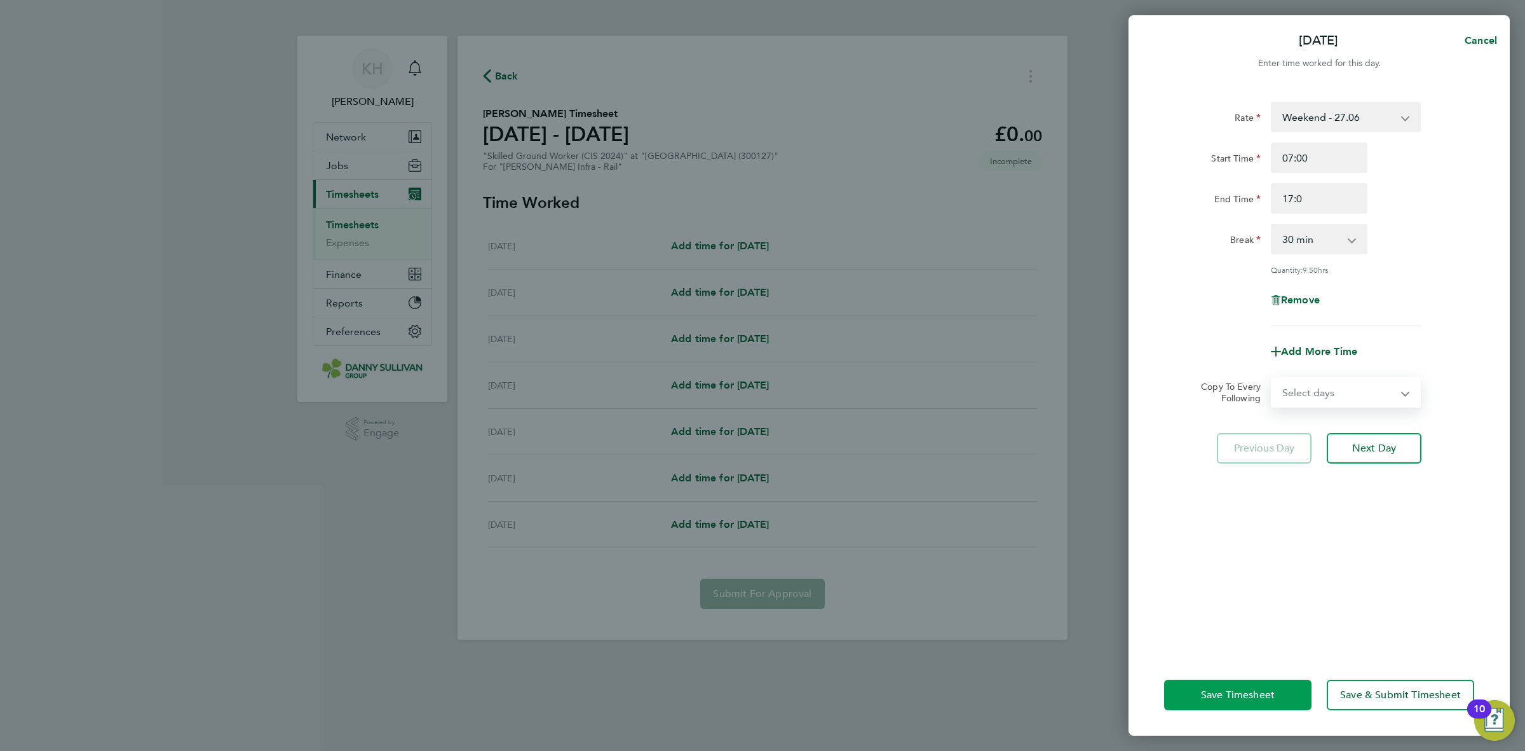
click at [1243, 683] on button "Save Timesheet" at bounding box center [1237, 694] width 147 height 31
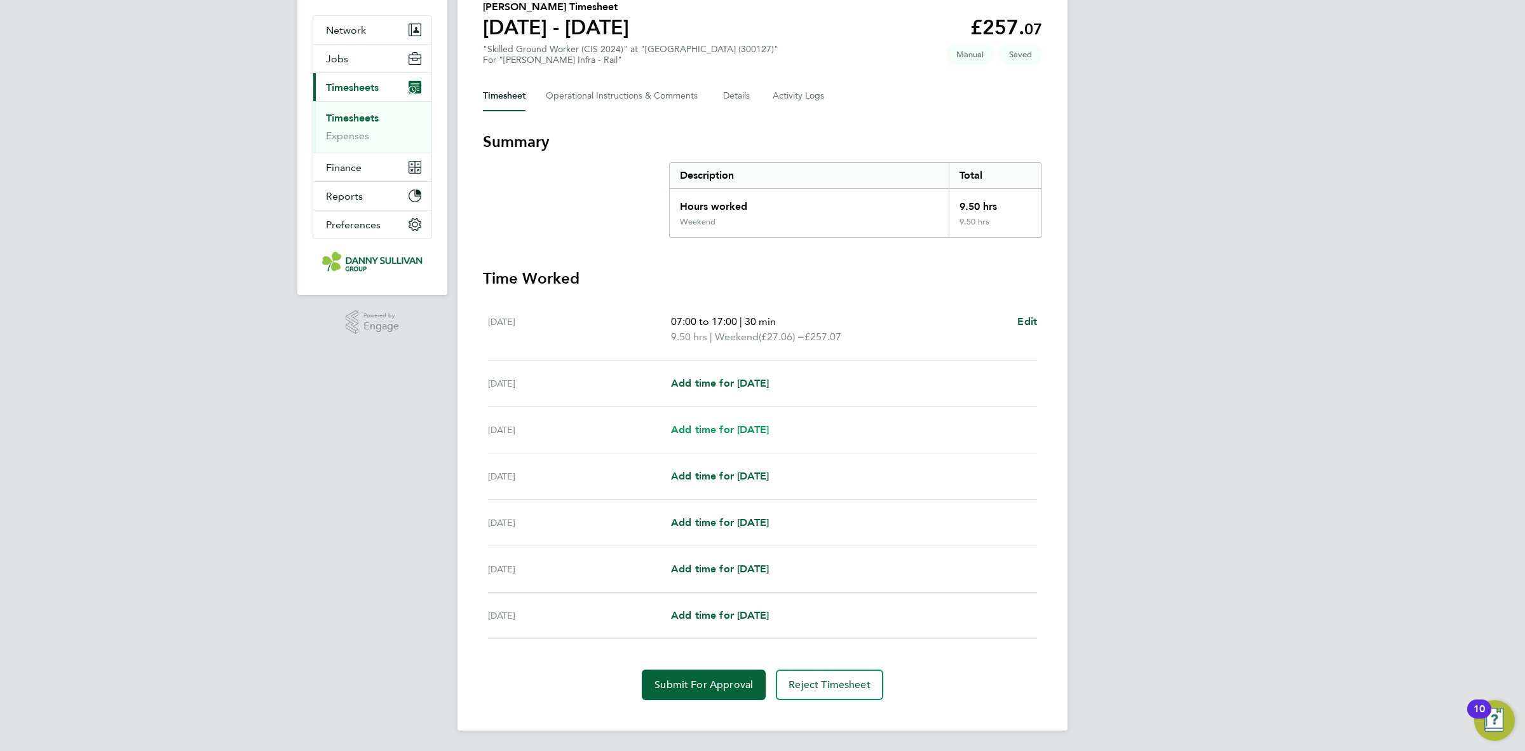
click at [719, 426] on span "Add time for [DATE]" at bounding box center [720, 429] width 98 height 12
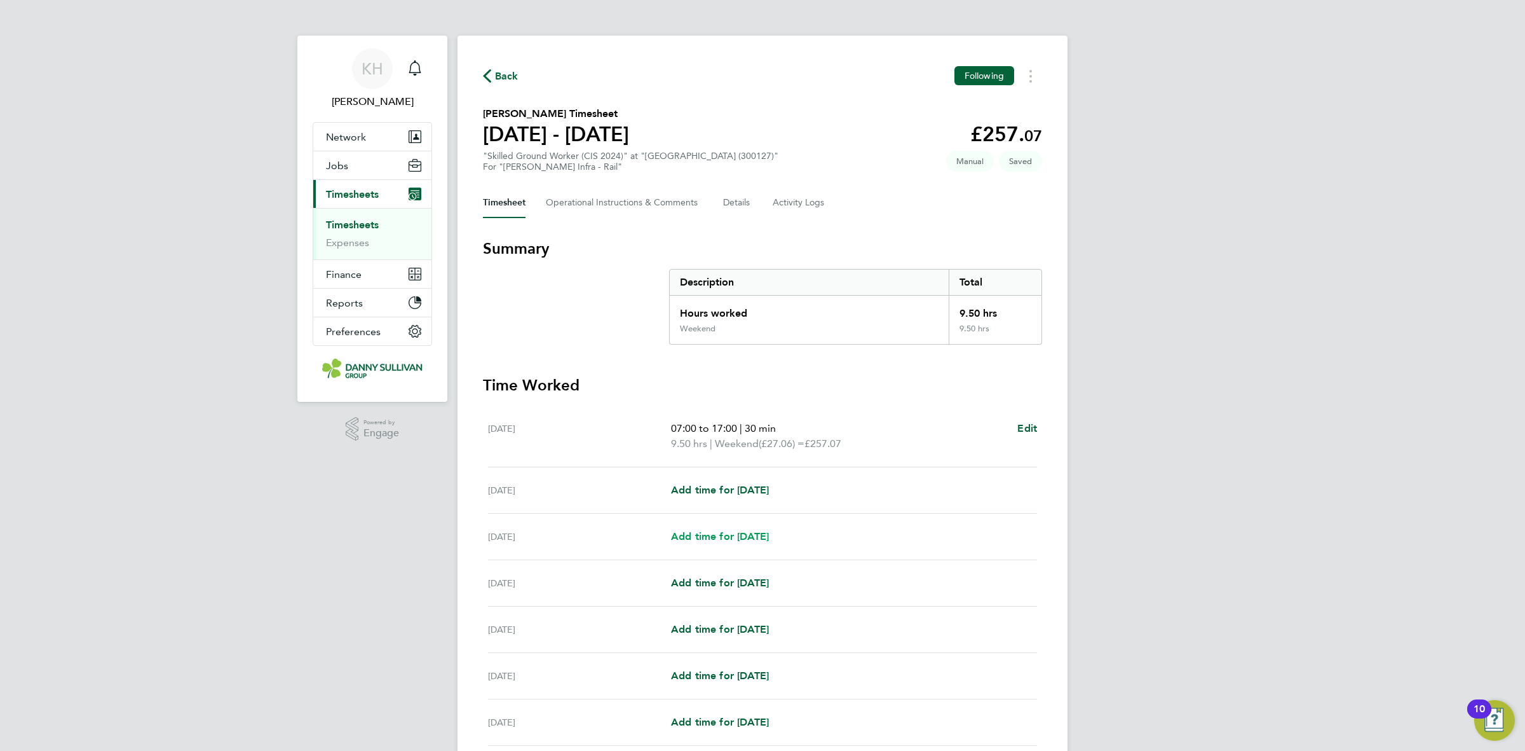
select select "30"
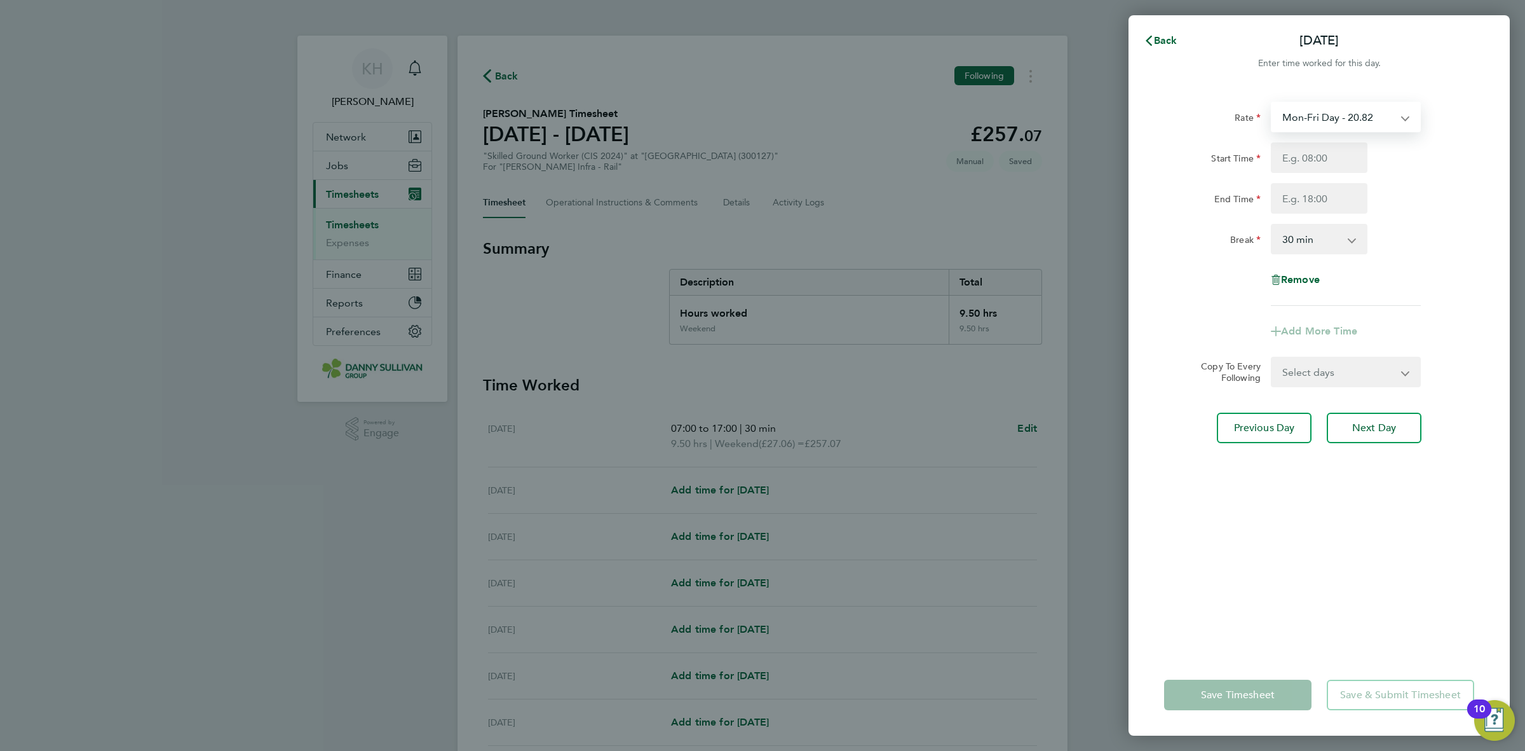
click at [1374, 118] on select "Mon-Fri Day - 20.82 Weekend - 27.06 Bank Hol - 31.24 Mon-Thurs Night - 23.94 Xm…" at bounding box center [1338, 117] width 132 height 28
select select "30"
click at [1330, 160] on input "Start Time" at bounding box center [1319, 157] width 97 height 31
type input "07:00"
click at [1323, 201] on input "End Time" at bounding box center [1319, 198] width 97 height 31
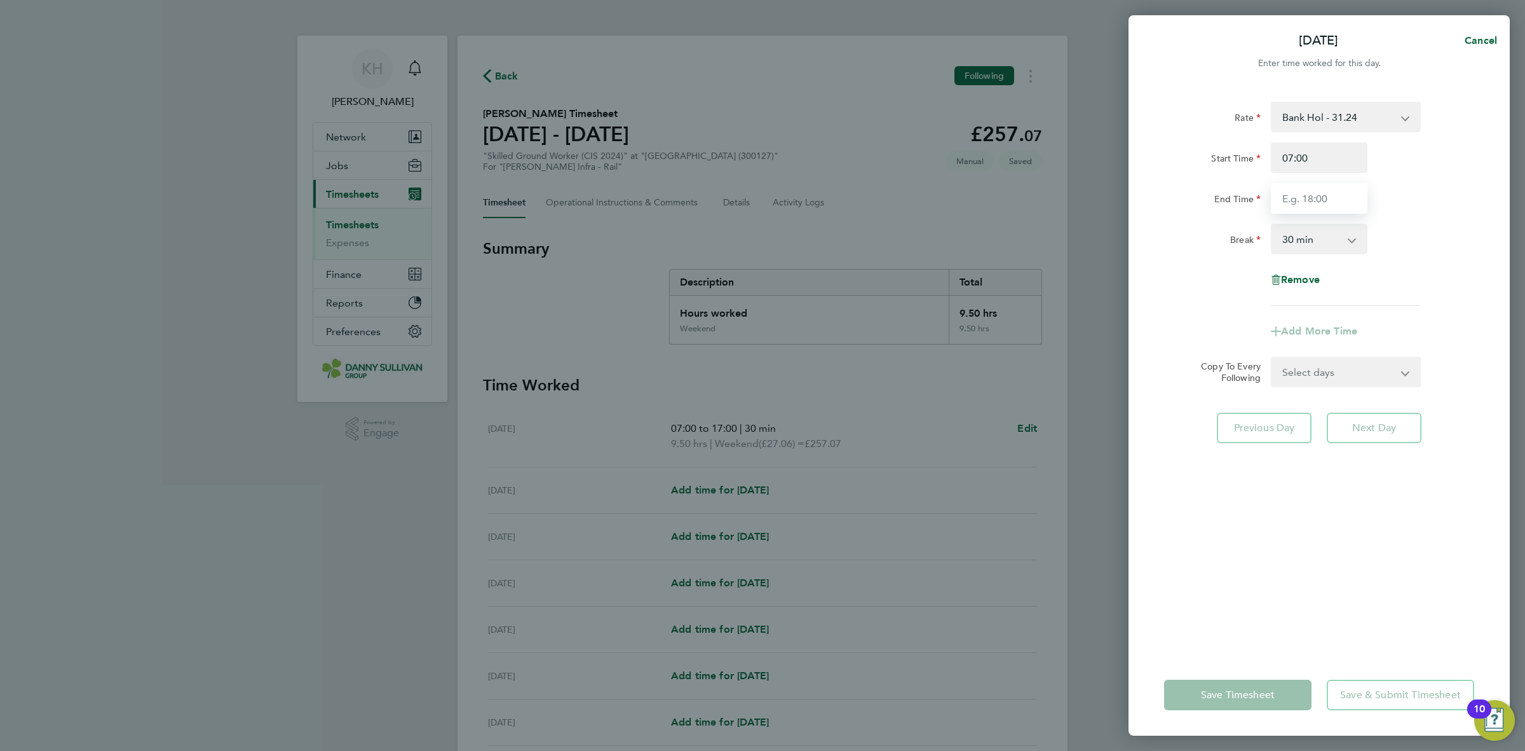
type input "17:00"
click at [1393, 237] on div "Break 0 min 15 min 30 min 45 min 60 min 75 min 90 min" at bounding box center [1319, 239] width 320 height 31
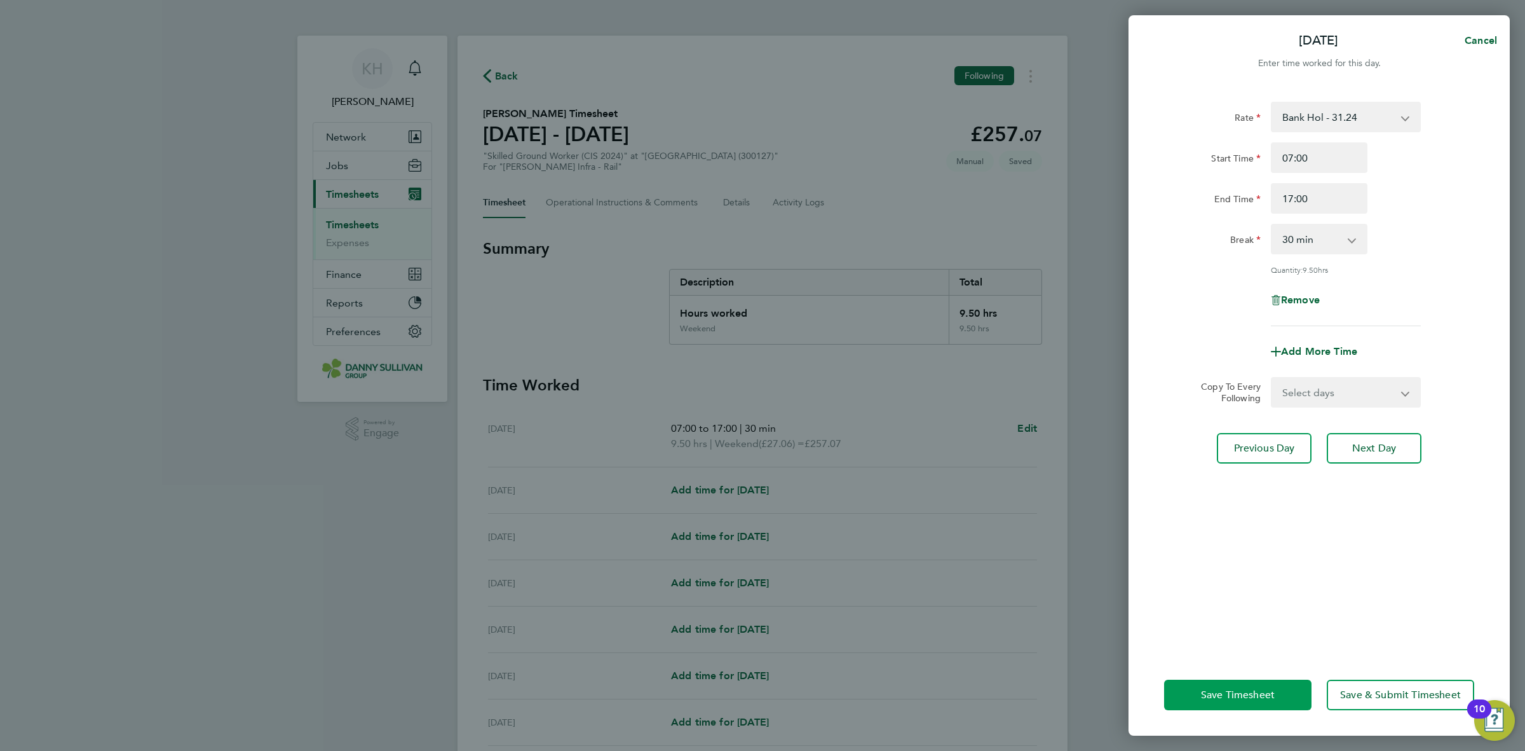
click at [1235, 697] on span "Save Timesheet" at bounding box center [1238, 694] width 74 height 13
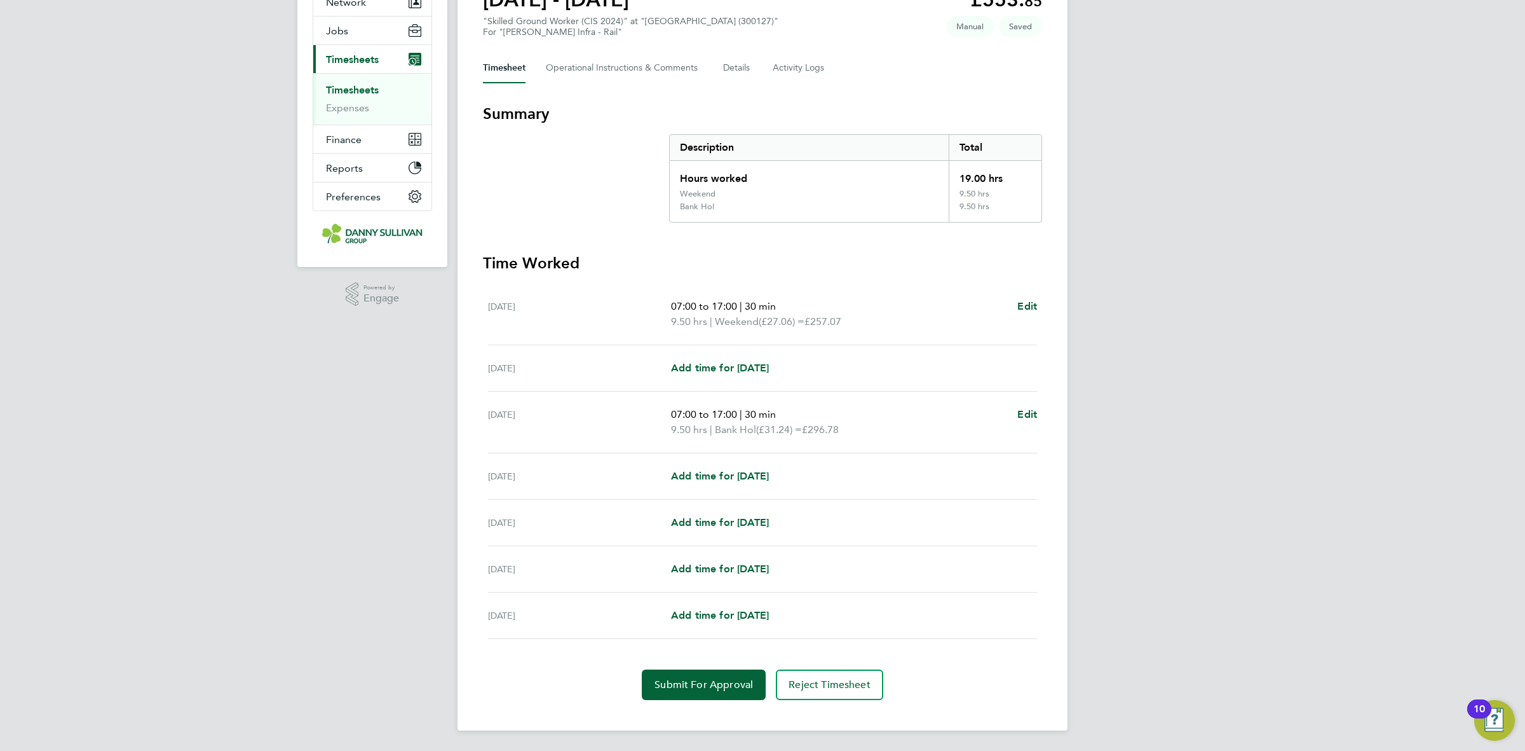
click at [763, 466] on div "[DATE] Add time for [DATE] Add time for [DATE]" at bounding box center [762, 476] width 549 height 46
click at [764, 474] on span "Add time for [DATE]" at bounding box center [720, 476] width 98 height 12
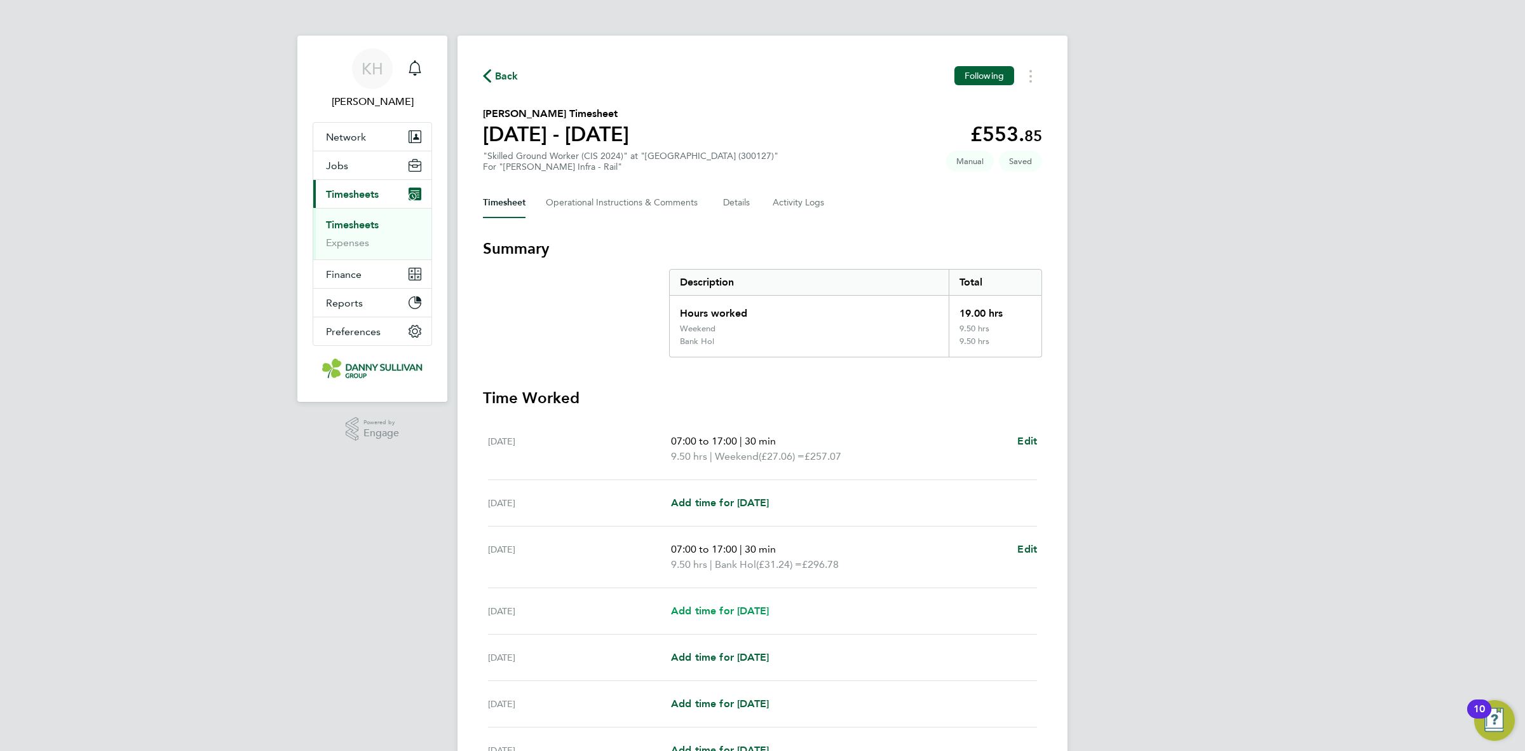
select select "30"
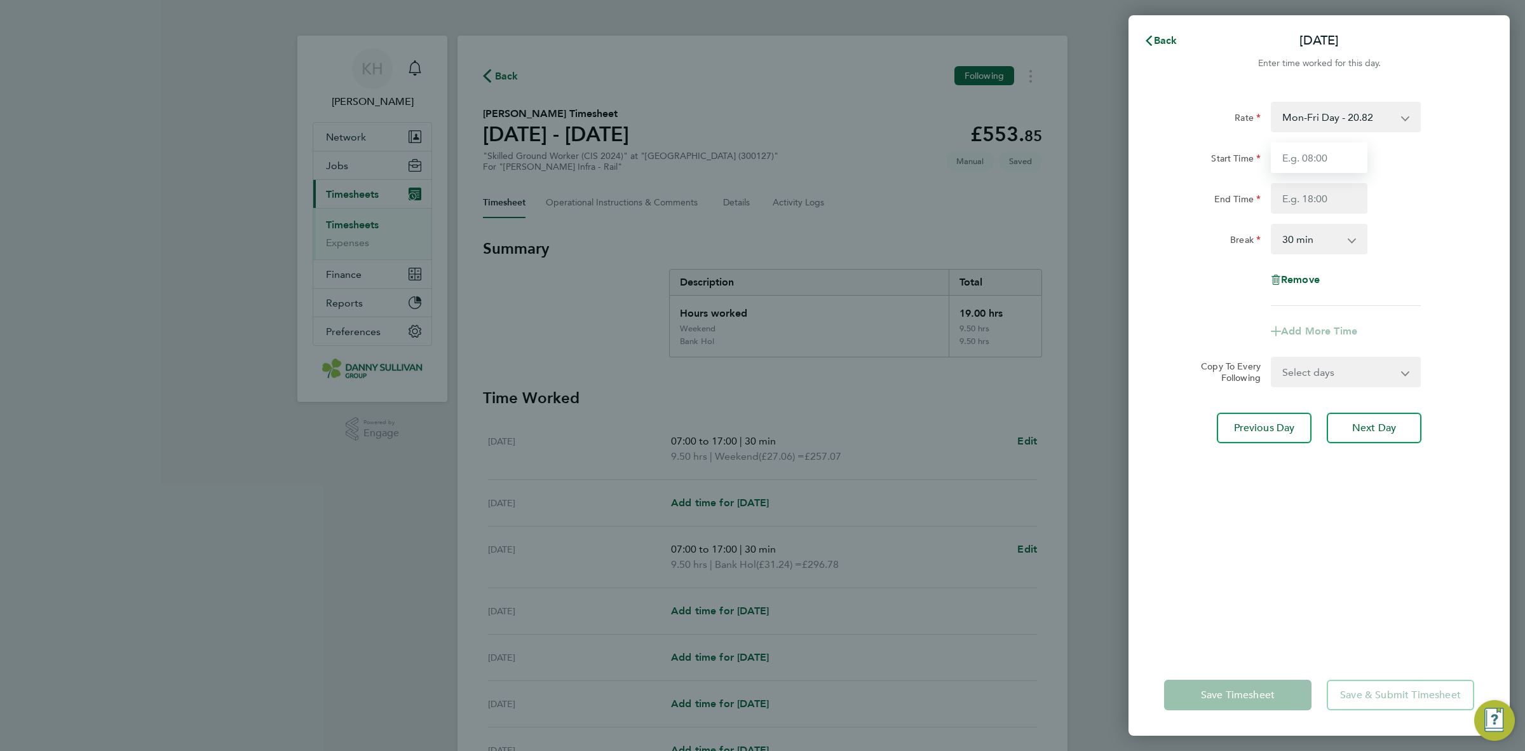
click at [1275, 160] on input "Start Time" at bounding box center [1319, 157] width 97 height 31
type input "07:00"
click at [1326, 199] on input "End Time" at bounding box center [1319, 198] width 97 height 31
type input "17:00"
click at [1359, 235] on app-icon-cross-button at bounding box center [1358, 239] width 15 height 28
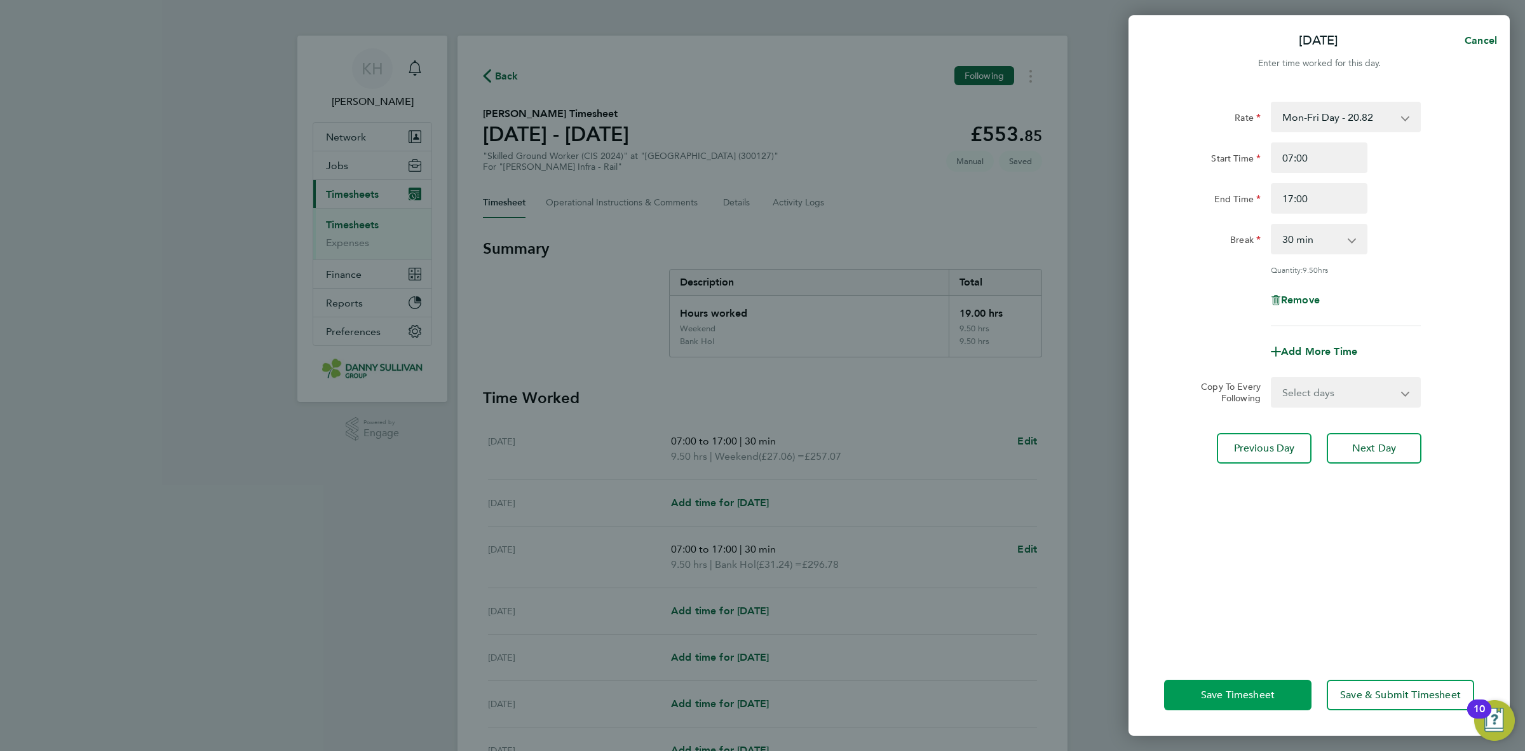
click at [1214, 691] on span "Save Timesheet" at bounding box center [1238, 694] width 74 height 13
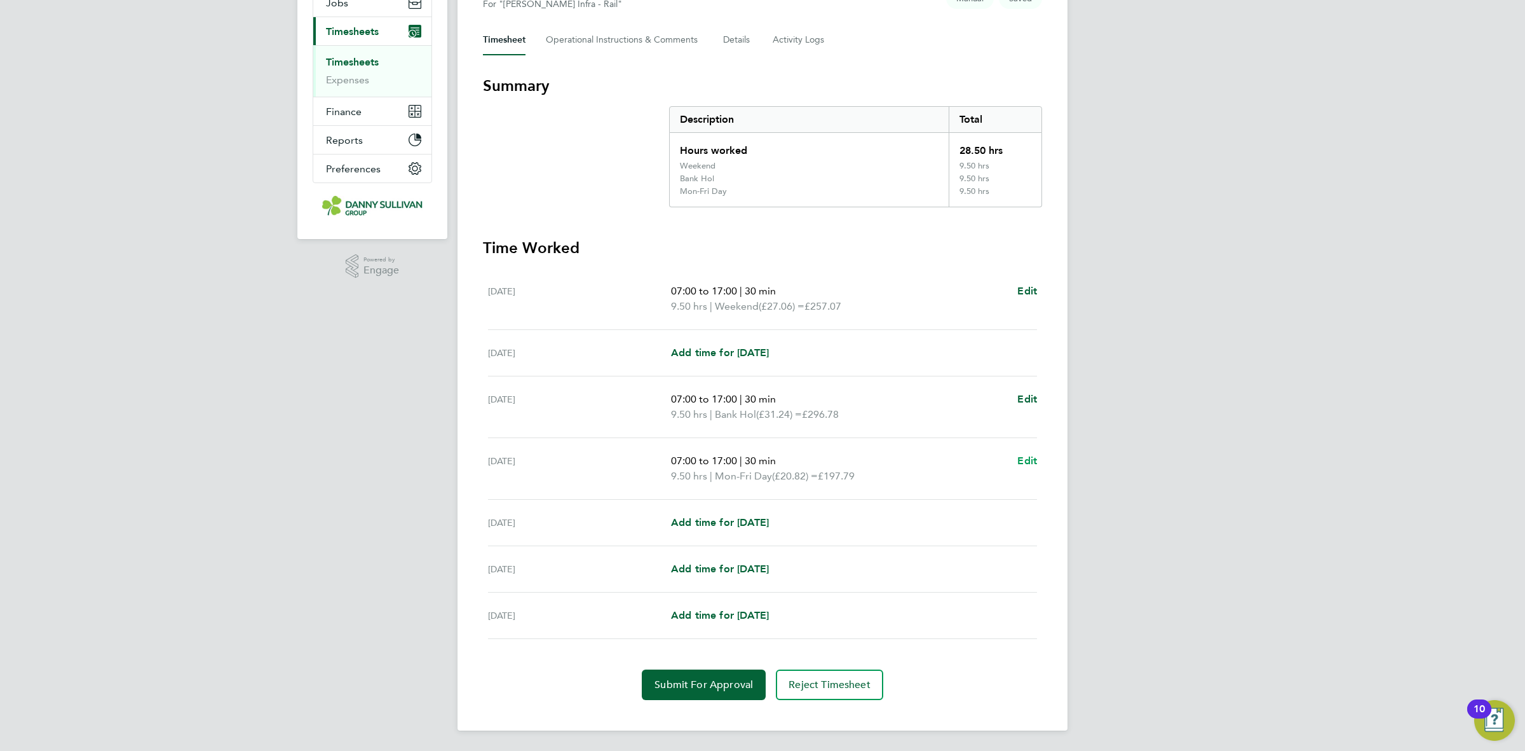
click at [1033, 461] on span "Edit" at bounding box center [1028, 460] width 20 height 12
select select "30"
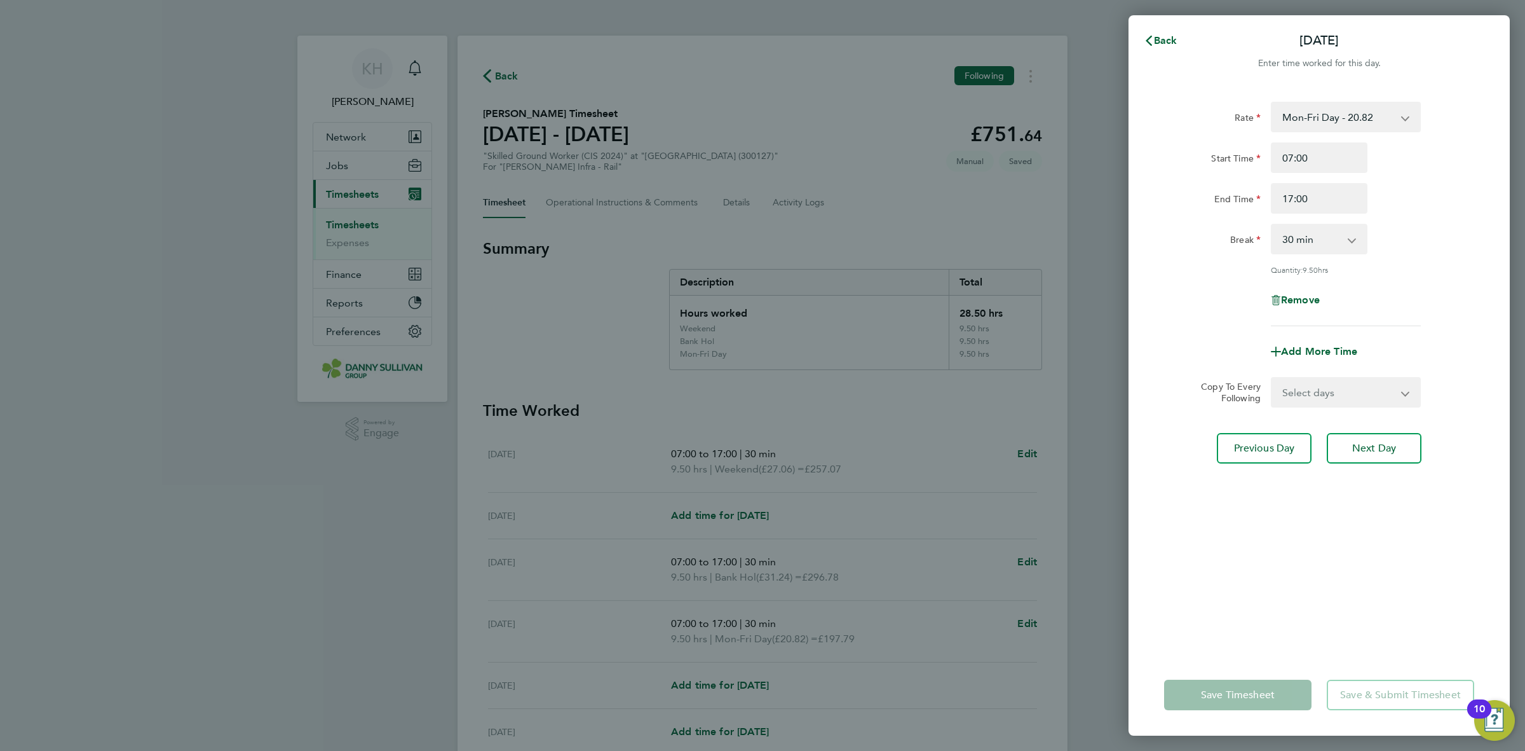
drag, startPoint x: 1305, startPoint y: 393, endPoint x: 1305, endPoint y: 405, distance: 12.1
click at [1305, 393] on select "Select days Day [DATE] [DATE] [DATE]" at bounding box center [1338, 392] width 133 height 28
select select "DAY"
click at [1272, 378] on select "Select days Day [DATE] [DATE] [DATE]" at bounding box center [1338, 392] width 133 height 28
select select "[DATE]"
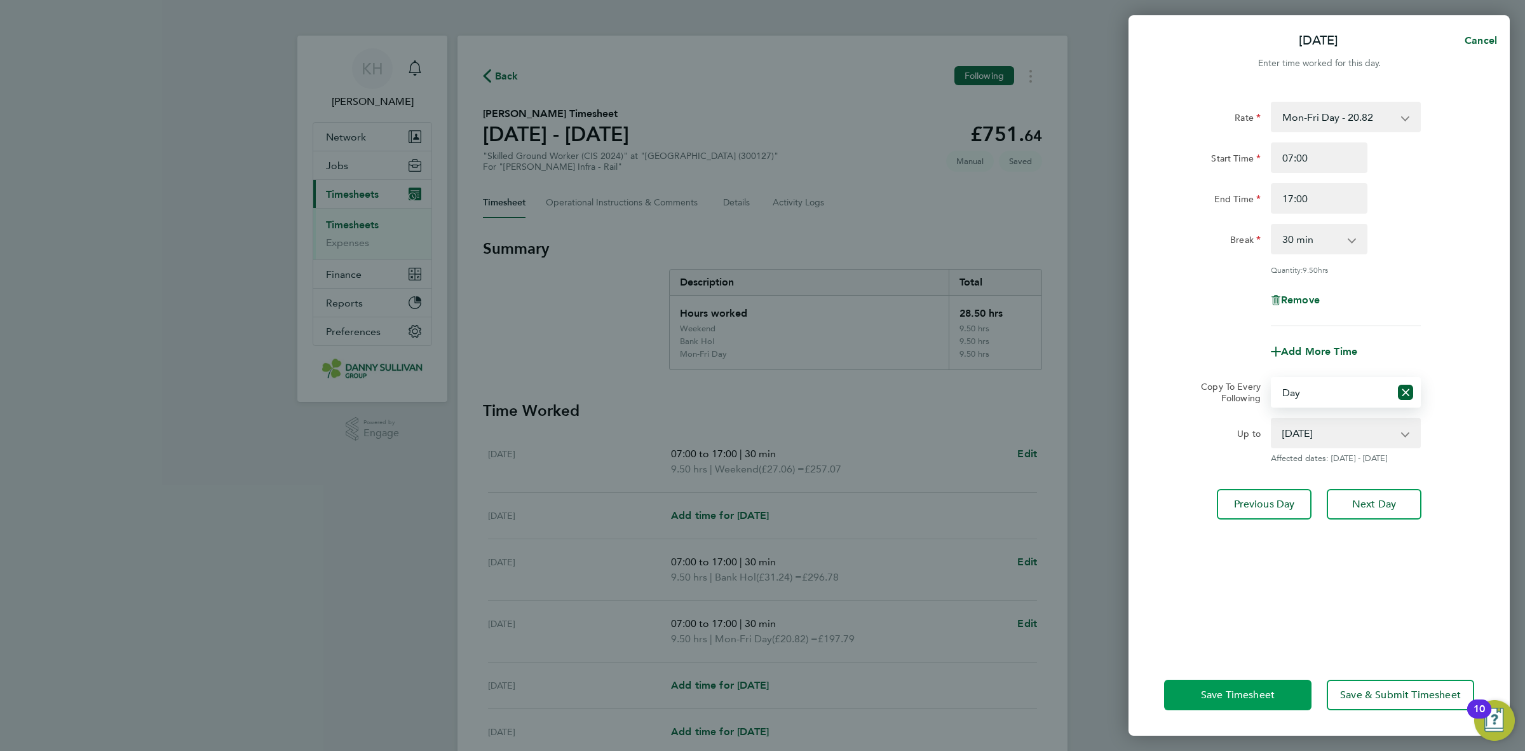
click at [1250, 688] on span "Save Timesheet" at bounding box center [1238, 694] width 74 height 13
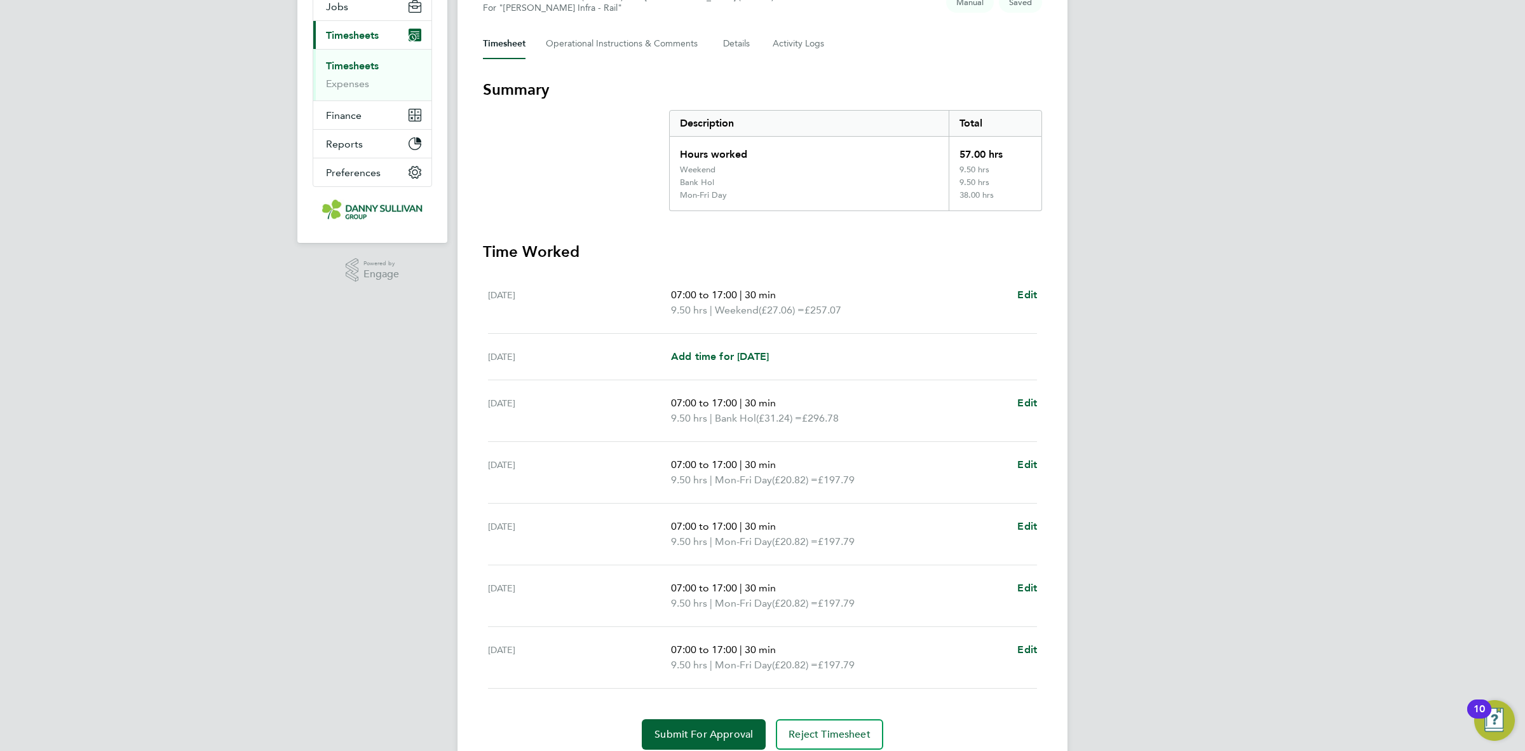
scroll to position [210, 0]
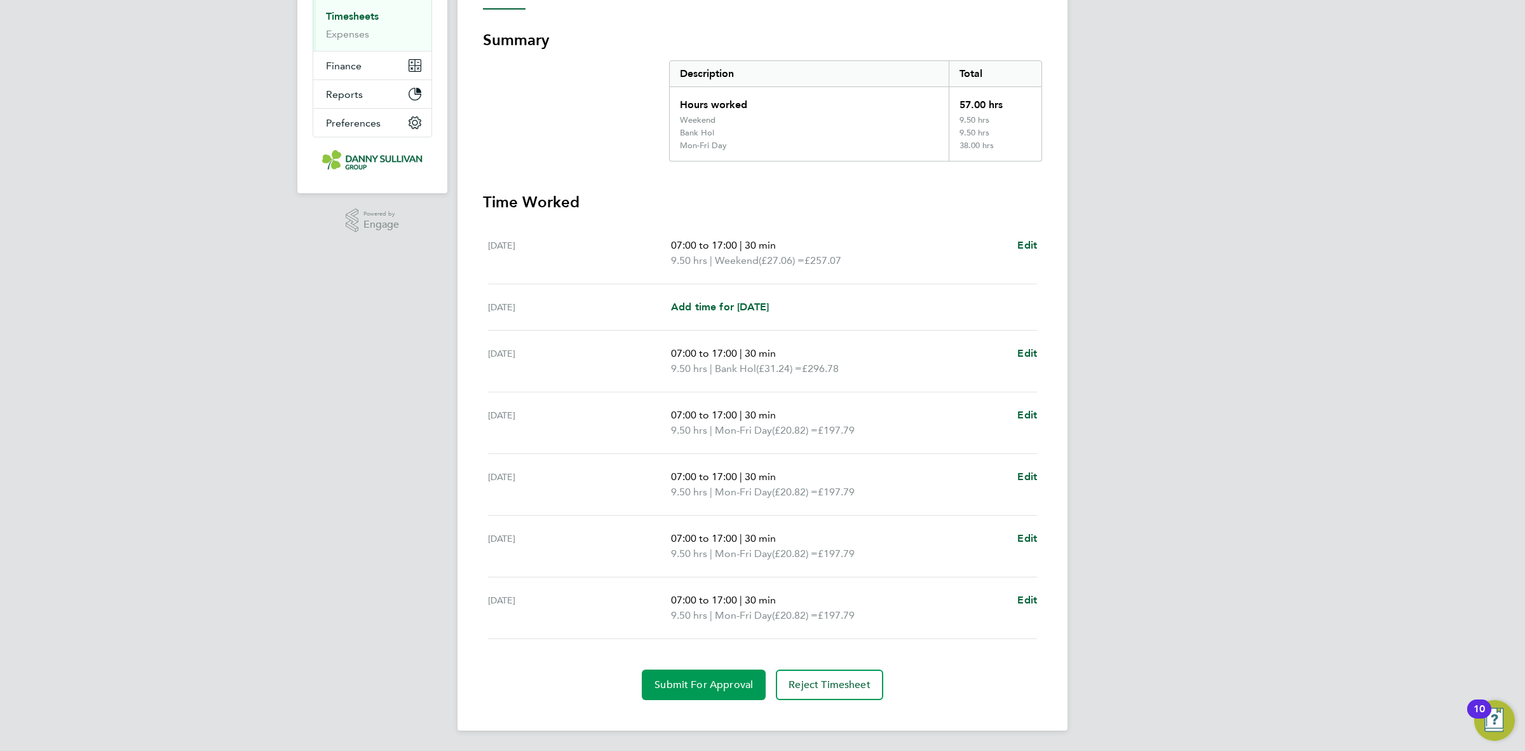
click at [690, 690] on button "Submit For Approval" at bounding box center [704, 684] width 124 height 31
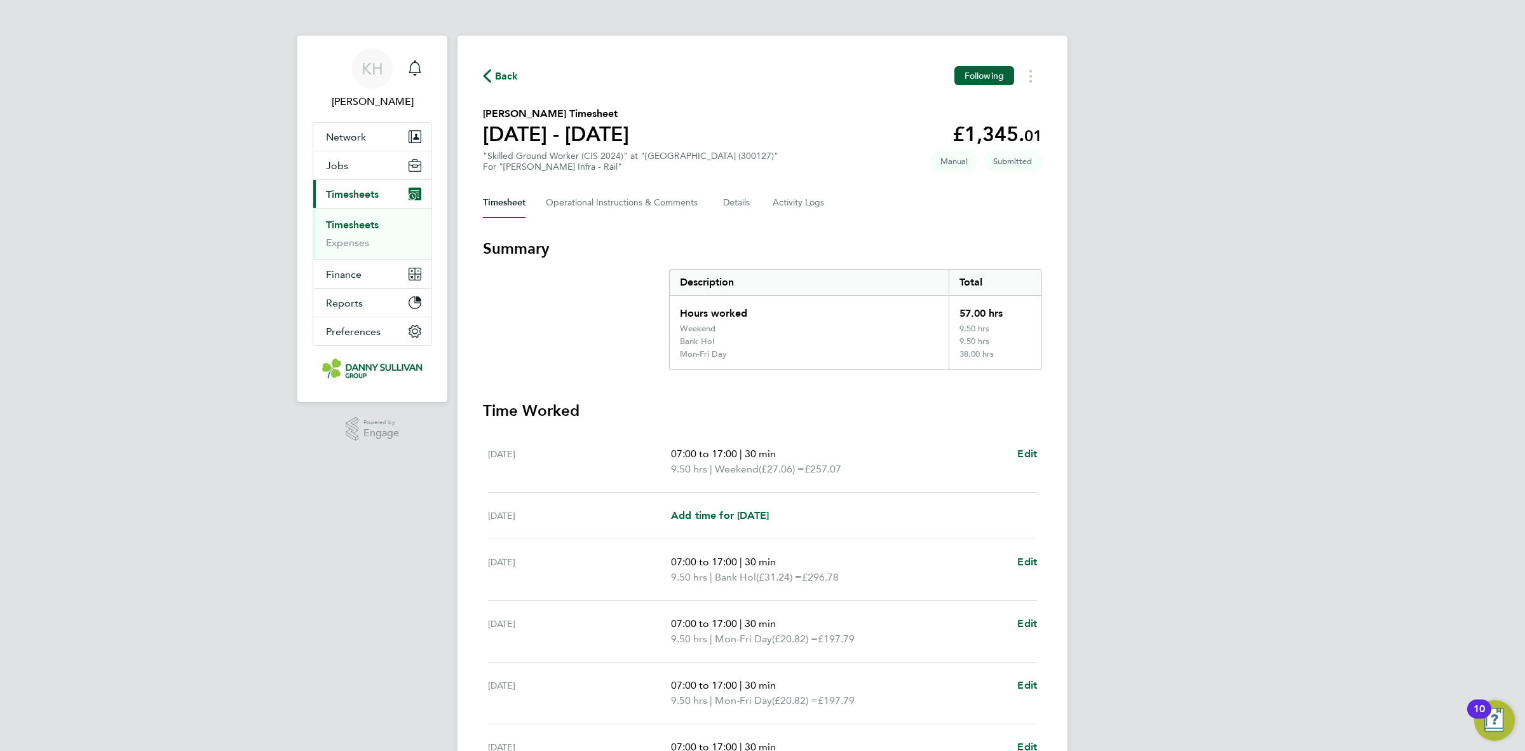
click at [354, 224] on link "Timesheets" at bounding box center [352, 225] width 53 height 12
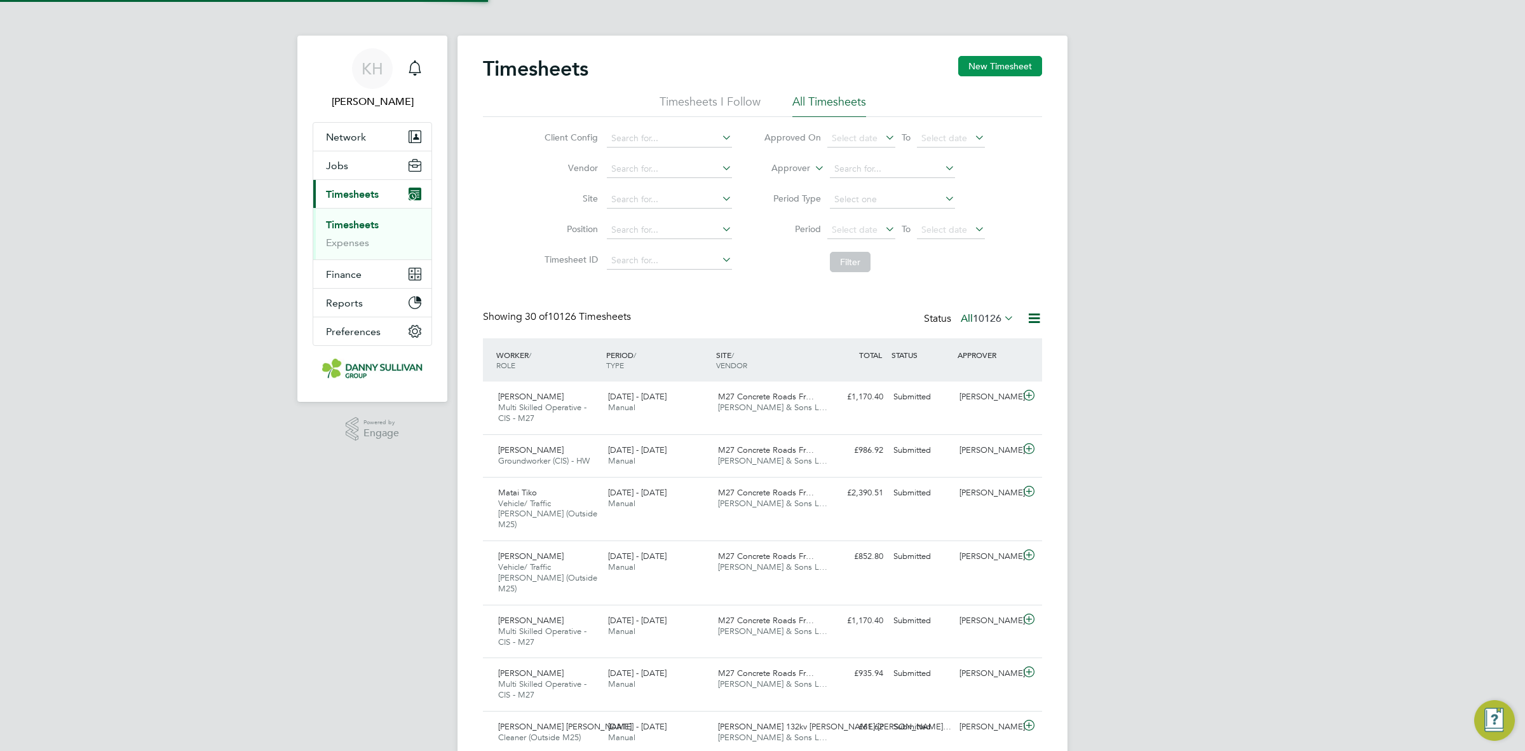
scroll to position [43, 110]
click at [1018, 73] on button "New Timesheet" at bounding box center [1000, 66] width 84 height 20
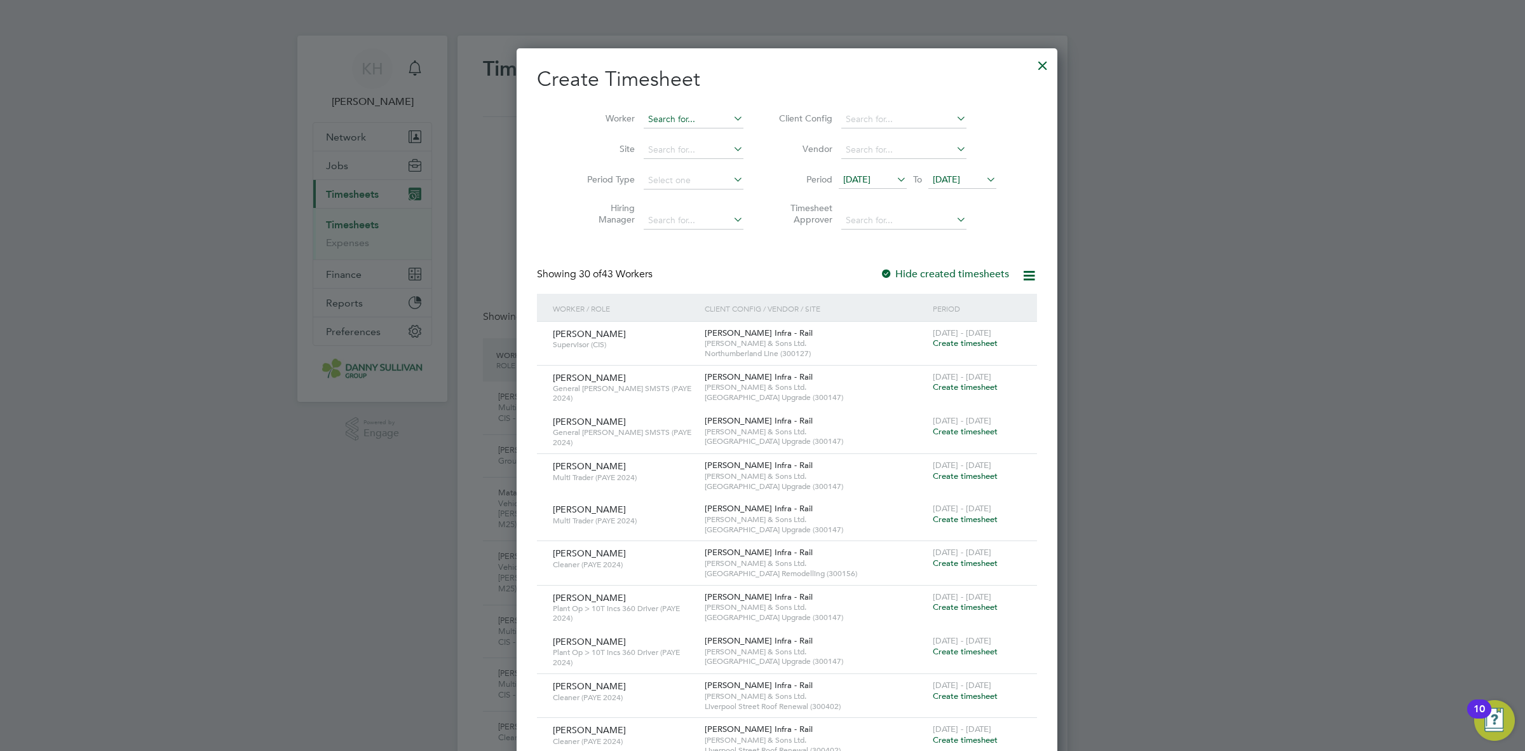
click at [685, 116] on input at bounding box center [694, 120] width 100 height 18
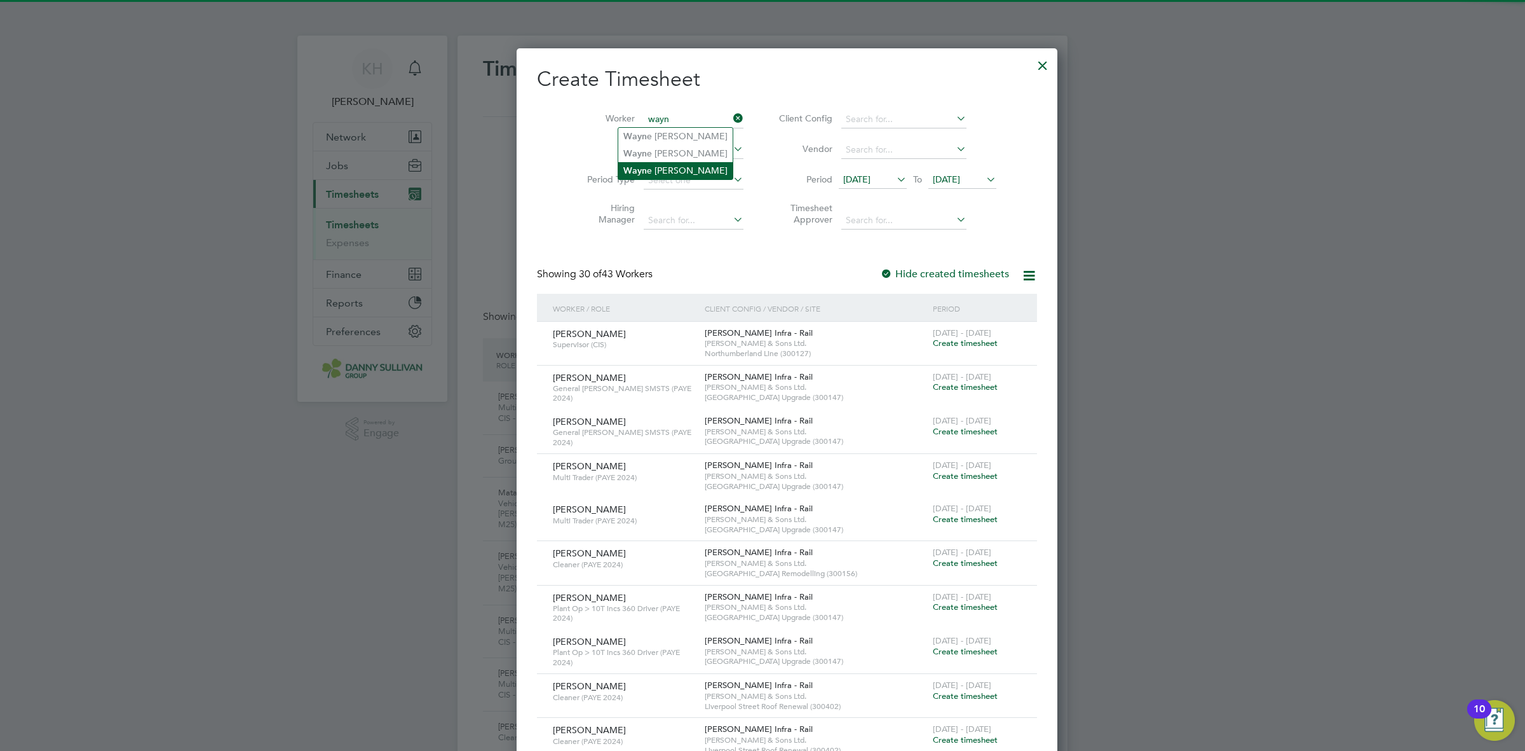
click at [690, 168] on li "[PERSON_NAME]" at bounding box center [675, 170] width 114 height 17
type input "[PERSON_NAME]"
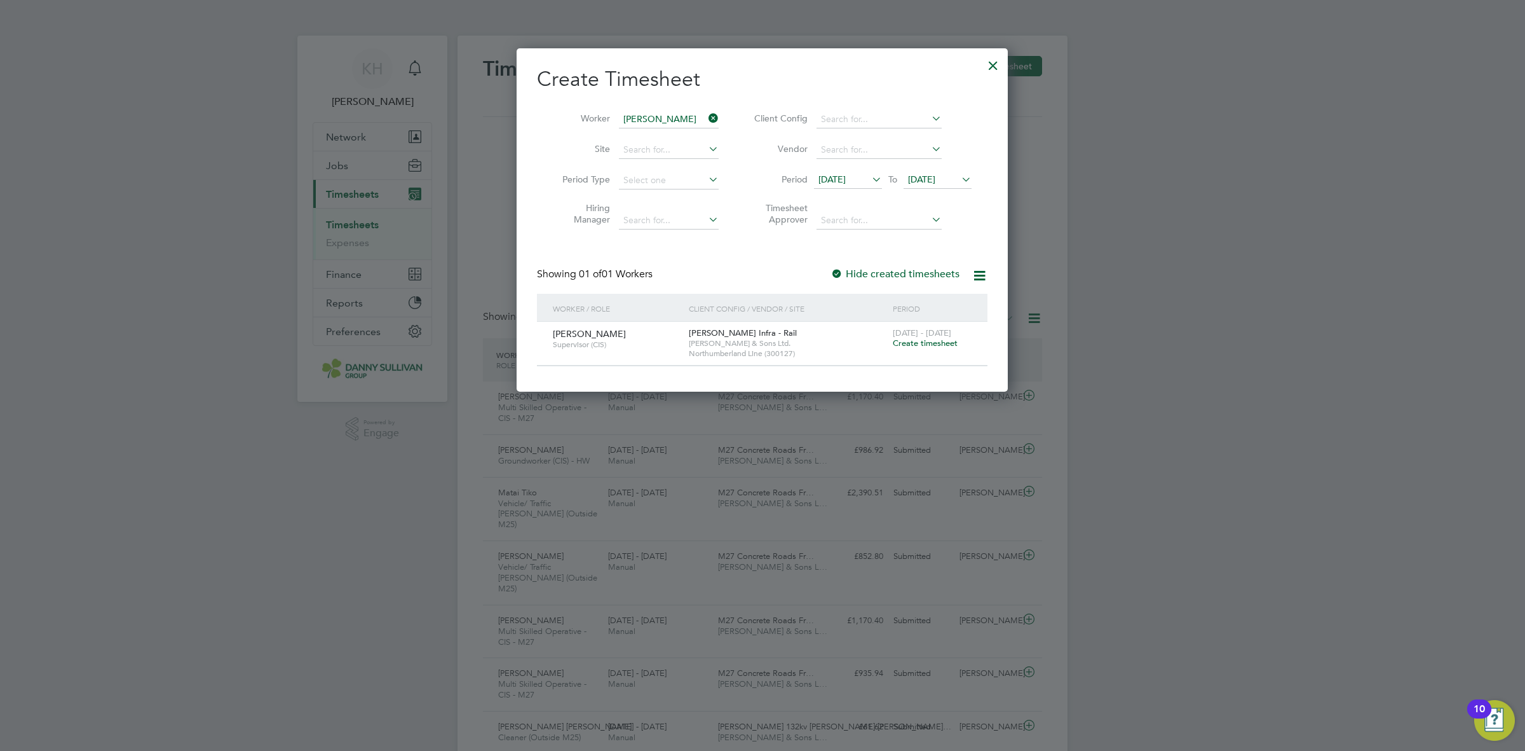
click at [929, 341] on span "Create timesheet" at bounding box center [925, 342] width 65 height 11
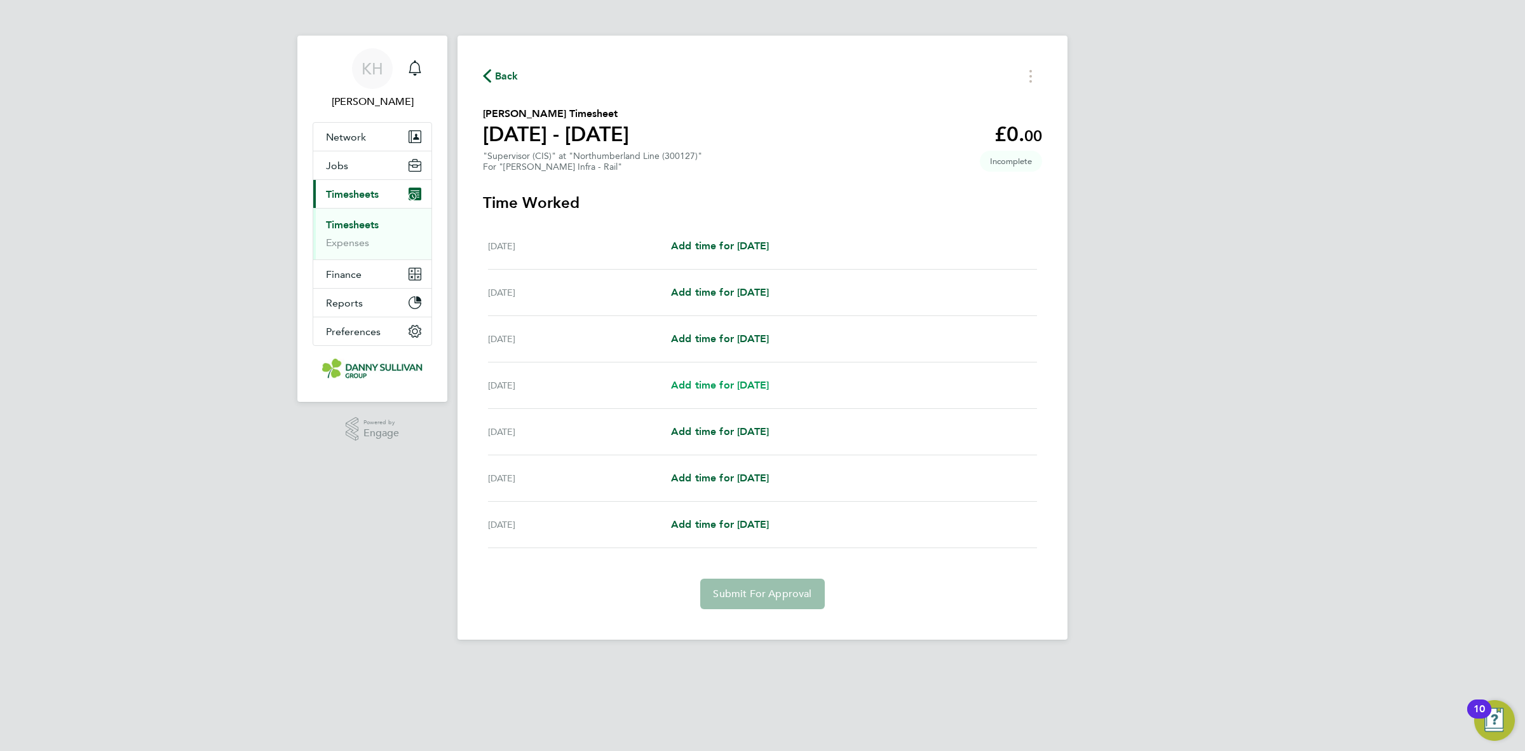
click at [697, 382] on span "Add time for [DATE]" at bounding box center [720, 385] width 98 height 12
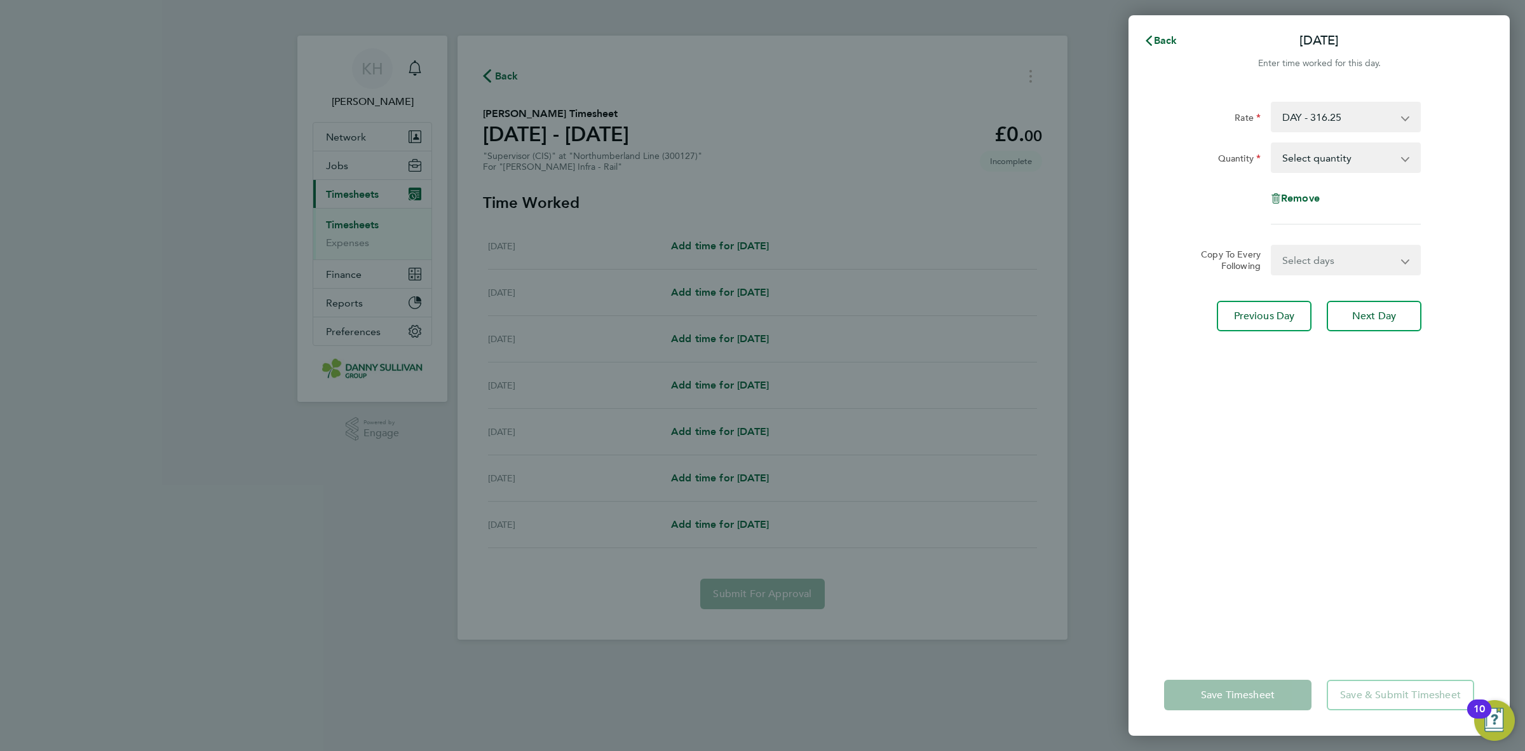
click at [1300, 153] on select "Select quantity 0.5 1" at bounding box center [1338, 158] width 132 height 28
select select "1"
click at [1272, 144] on select "Select quantity 0.5 1" at bounding box center [1338, 158] width 132 height 28
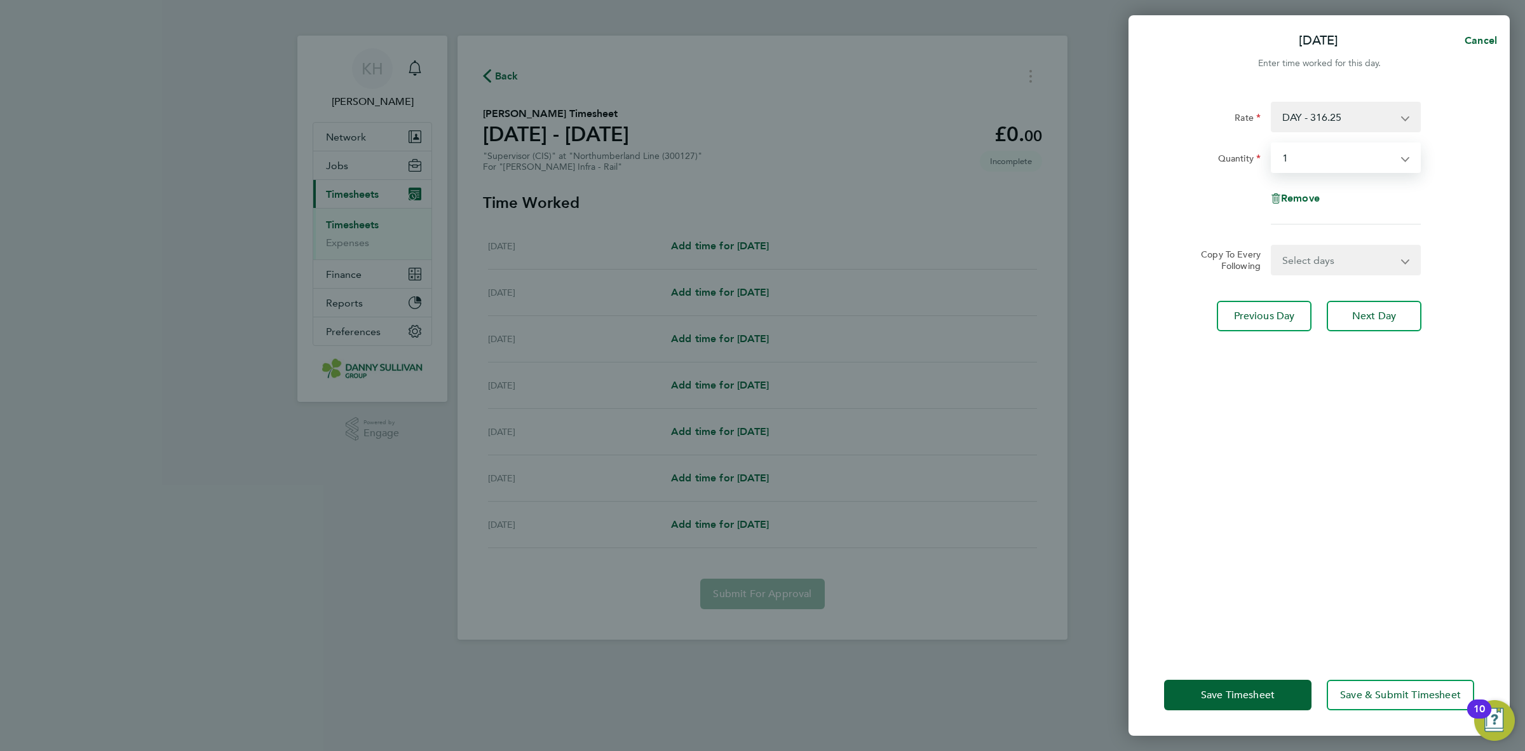
click at [1290, 258] on select "Select days Day [DATE] [DATE] [DATE]" at bounding box center [1338, 260] width 133 height 28
select select "DAY"
click at [1272, 246] on select "Select days Day [DATE] [DATE] [DATE]" at bounding box center [1338, 260] width 133 height 28
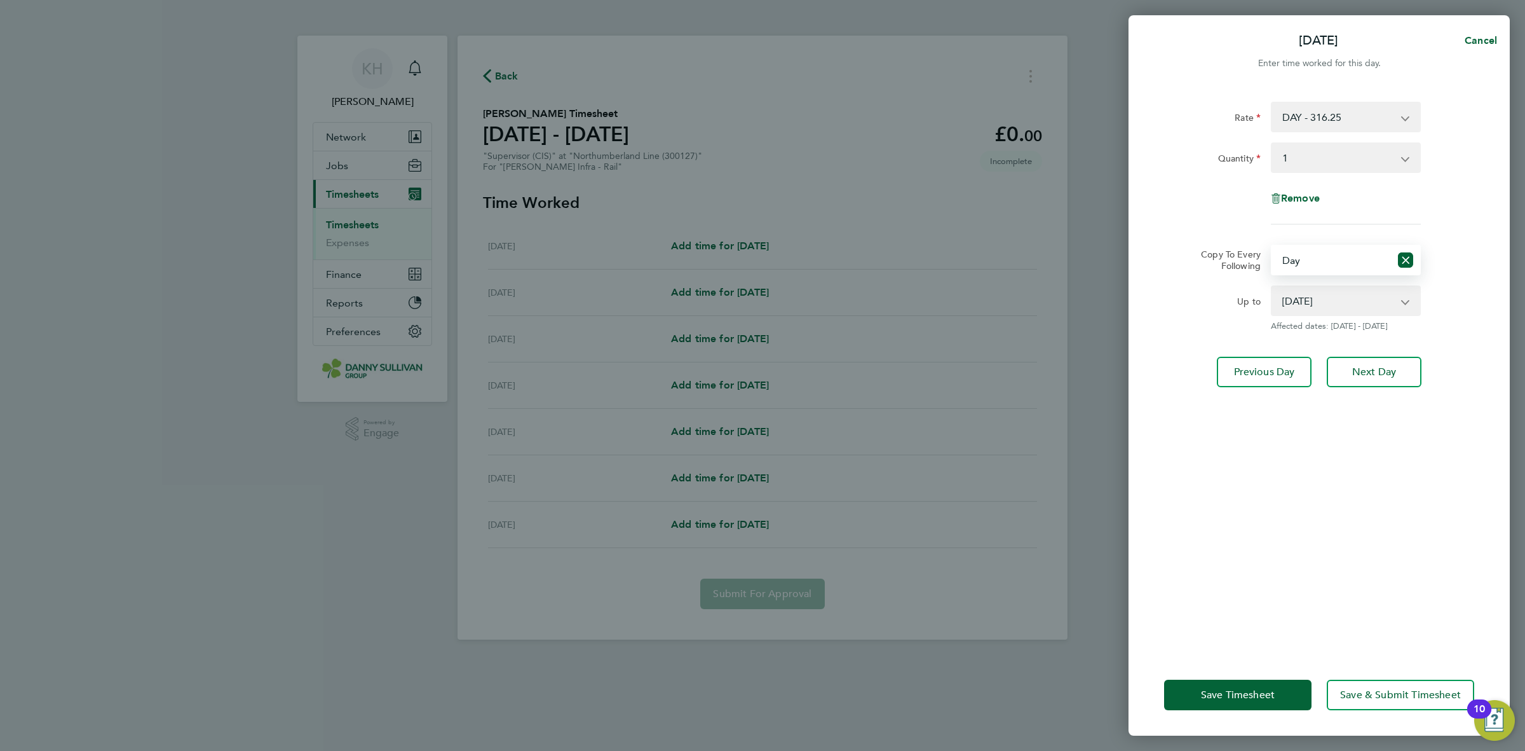
drag, startPoint x: 1288, startPoint y: 302, endPoint x: 1289, endPoint y: 310, distance: 8.3
click at [1288, 302] on select "[DATE] [DATE] [DATE]" at bounding box center [1338, 301] width 132 height 28
select select "[DATE]"
click at [1272, 287] on select "[DATE] [DATE] [DATE]" at bounding box center [1338, 301] width 132 height 28
click at [1237, 688] on span "Save Timesheet" at bounding box center [1238, 694] width 74 height 13
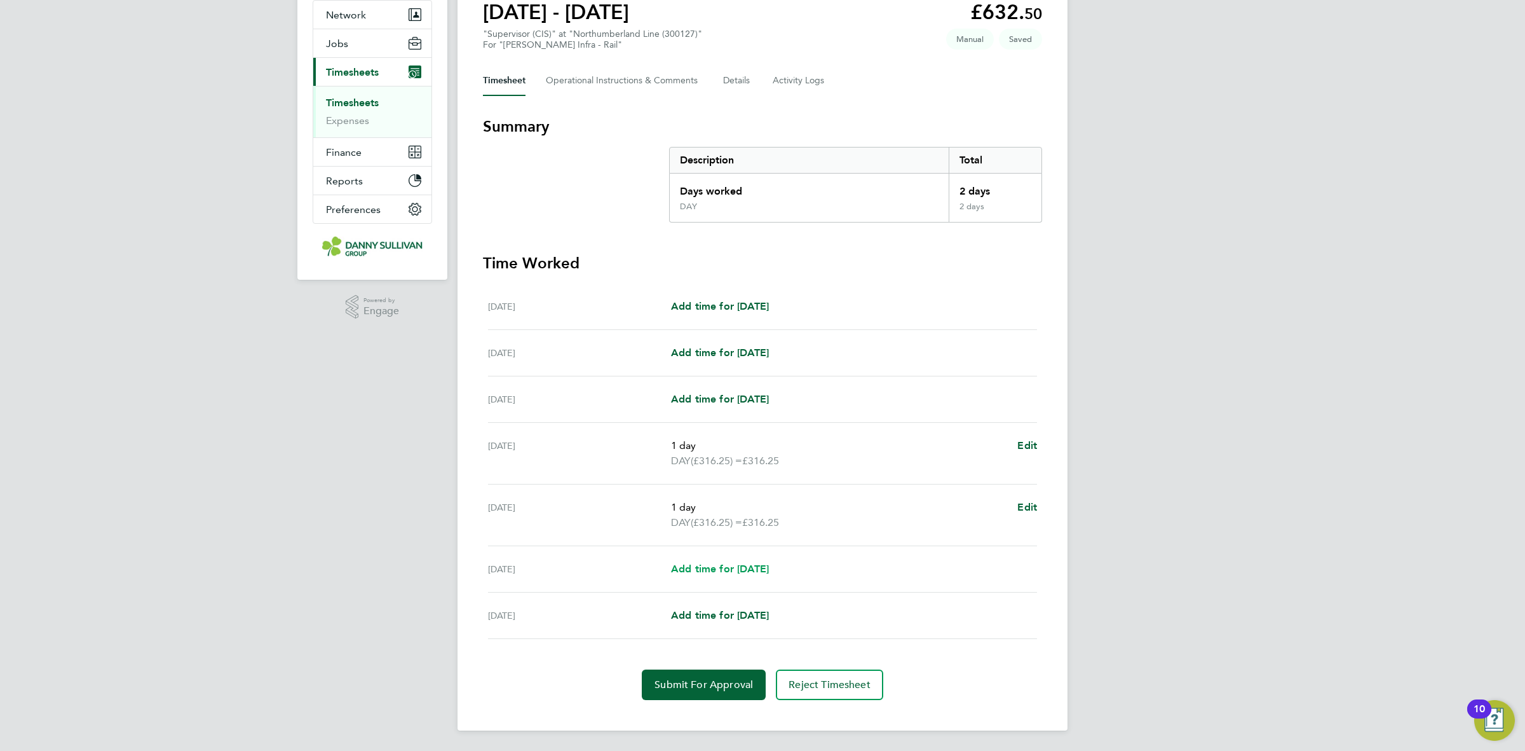
click at [751, 563] on span "Add time for [DATE]" at bounding box center [720, 568] width 98 height 12
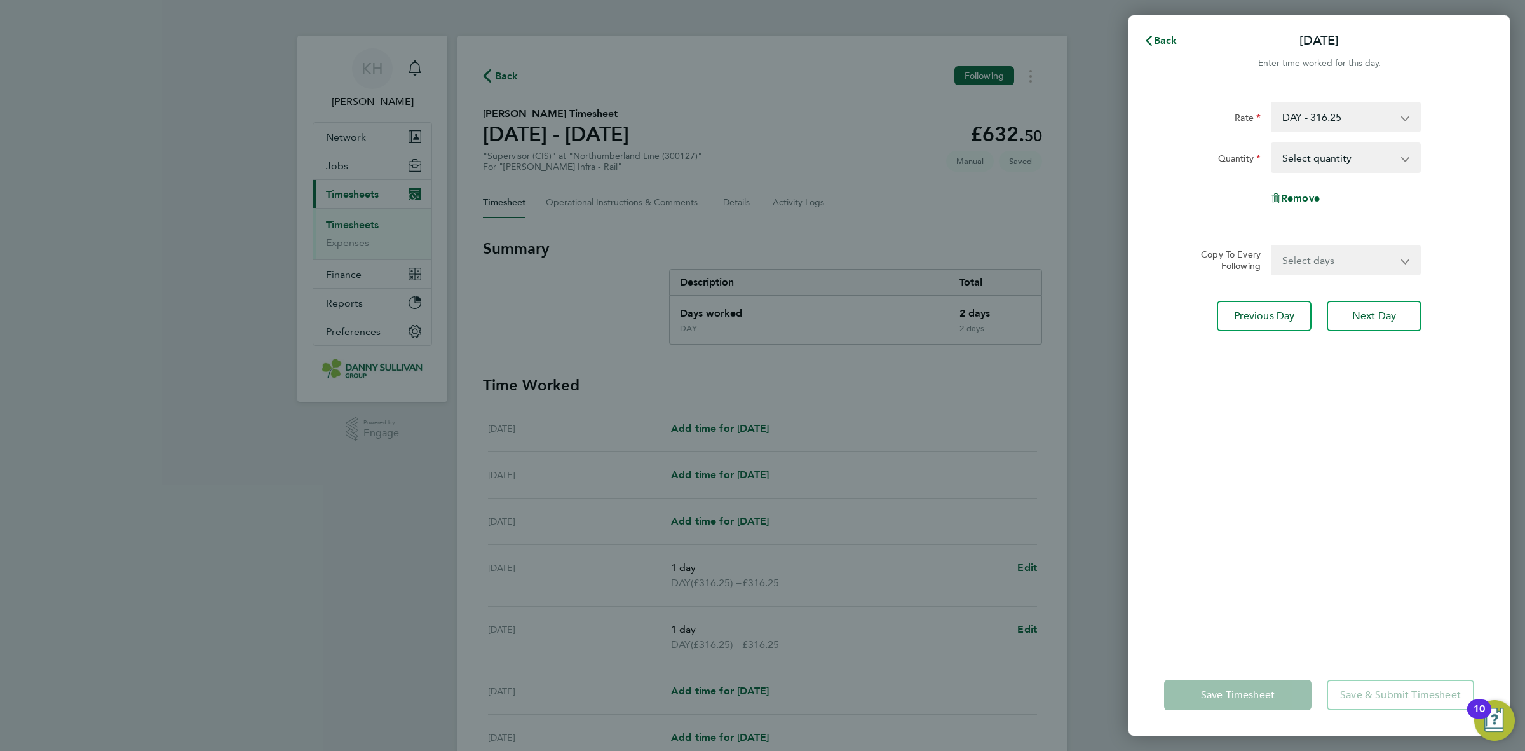
click at [1344, 162] on select "Select quantity 0.5 1" at bounding box center [1338, 158] width 132 height 28
select select "1"
click at [1272, 144] on select "Select quantity 0.5 1" at bounding box center [1338, 158] width 132 height 28
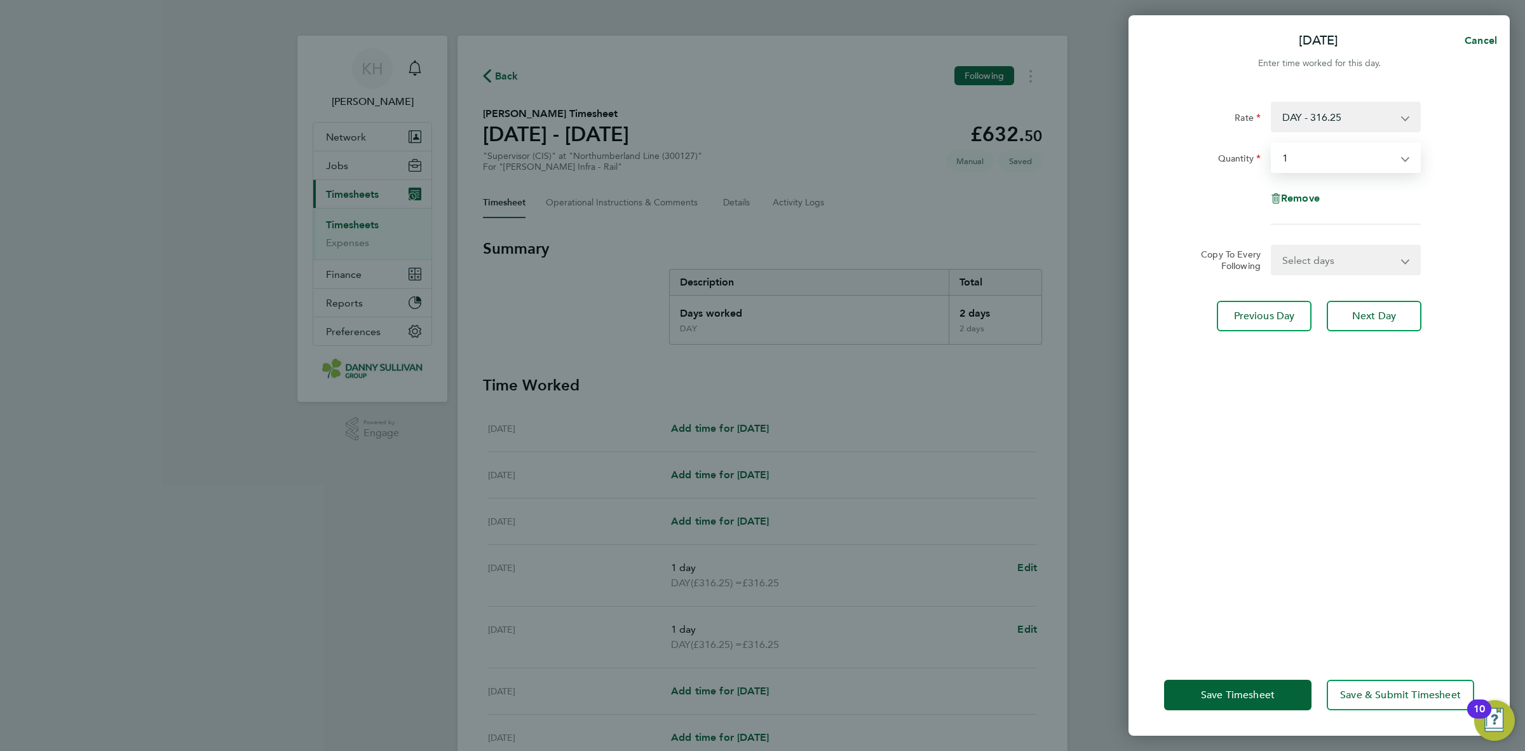
click at [1323, 262] on select "Select days [DATE]" at bounding box center [1338, 260] width 133 height 28
select select "FRI"
click at [1272, 246] on select "Select days [DATE]" at bounding box center [1338, 260] width 133 height 28
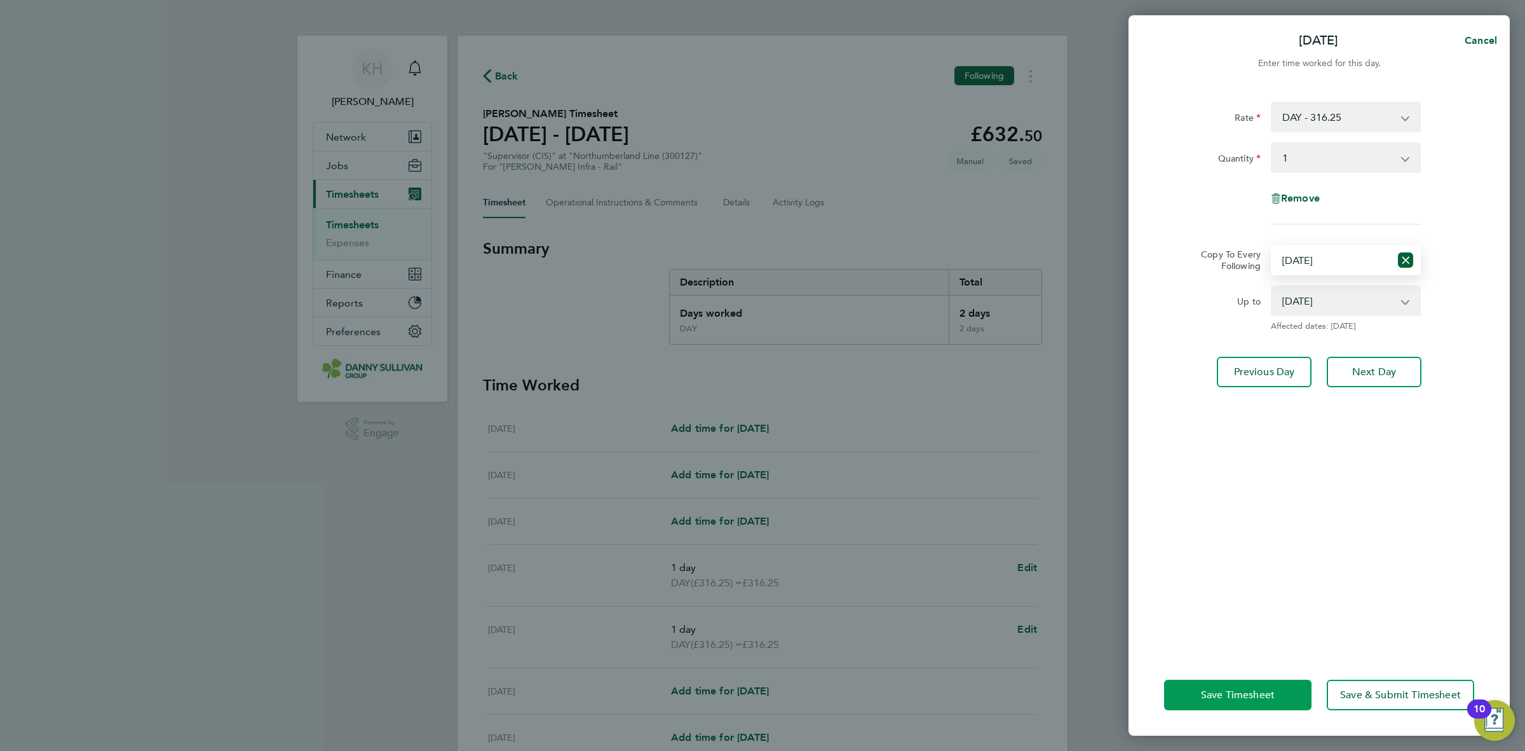
click at [1211, 694] on span "Save Timesheet" at bounding box center [1238, 694] width 74 height 13
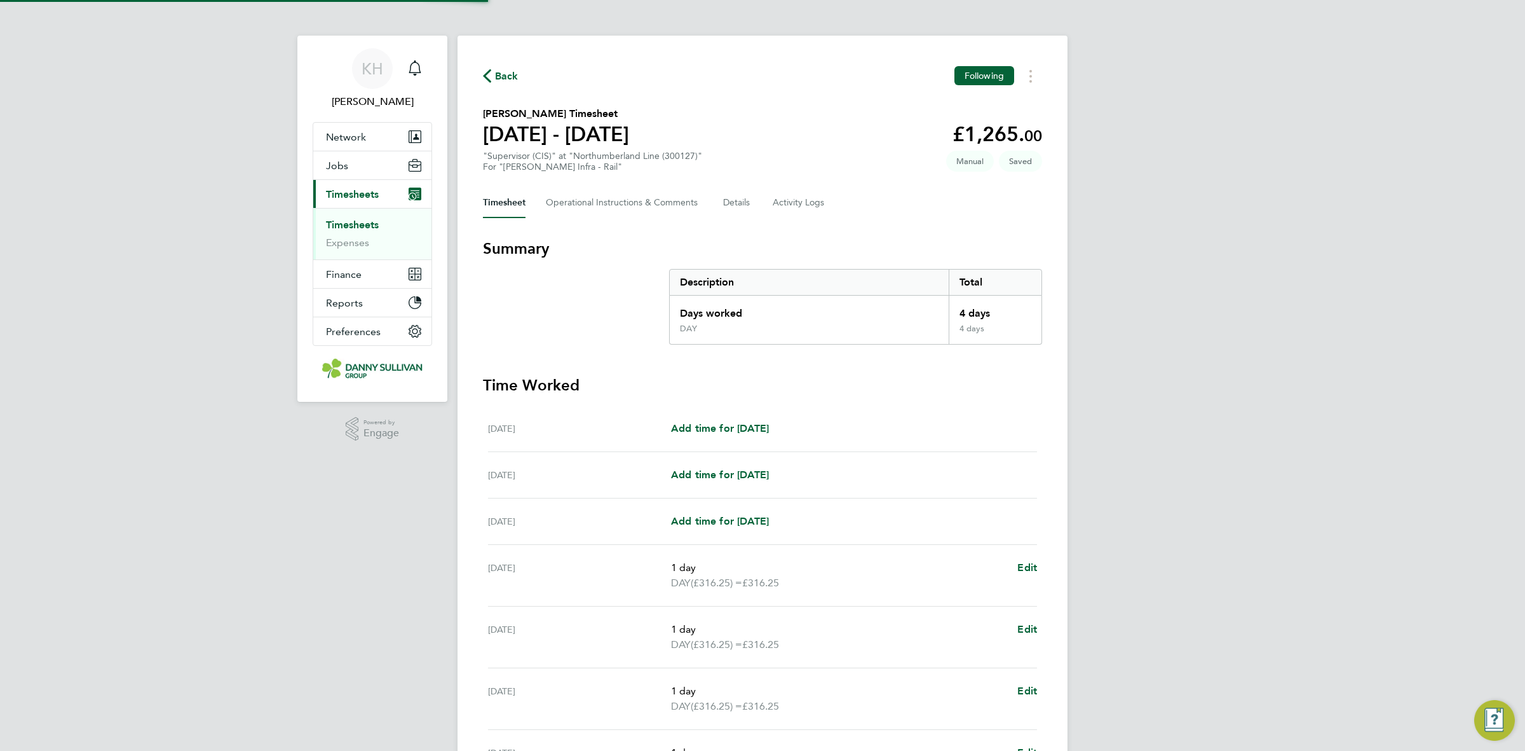
click at [1072, 501] on div "KH [PERSON_NAME] Notifications Applications: Network Businesses Sites Workers C…" at bounding box center [762, 451] width 1525 height 903
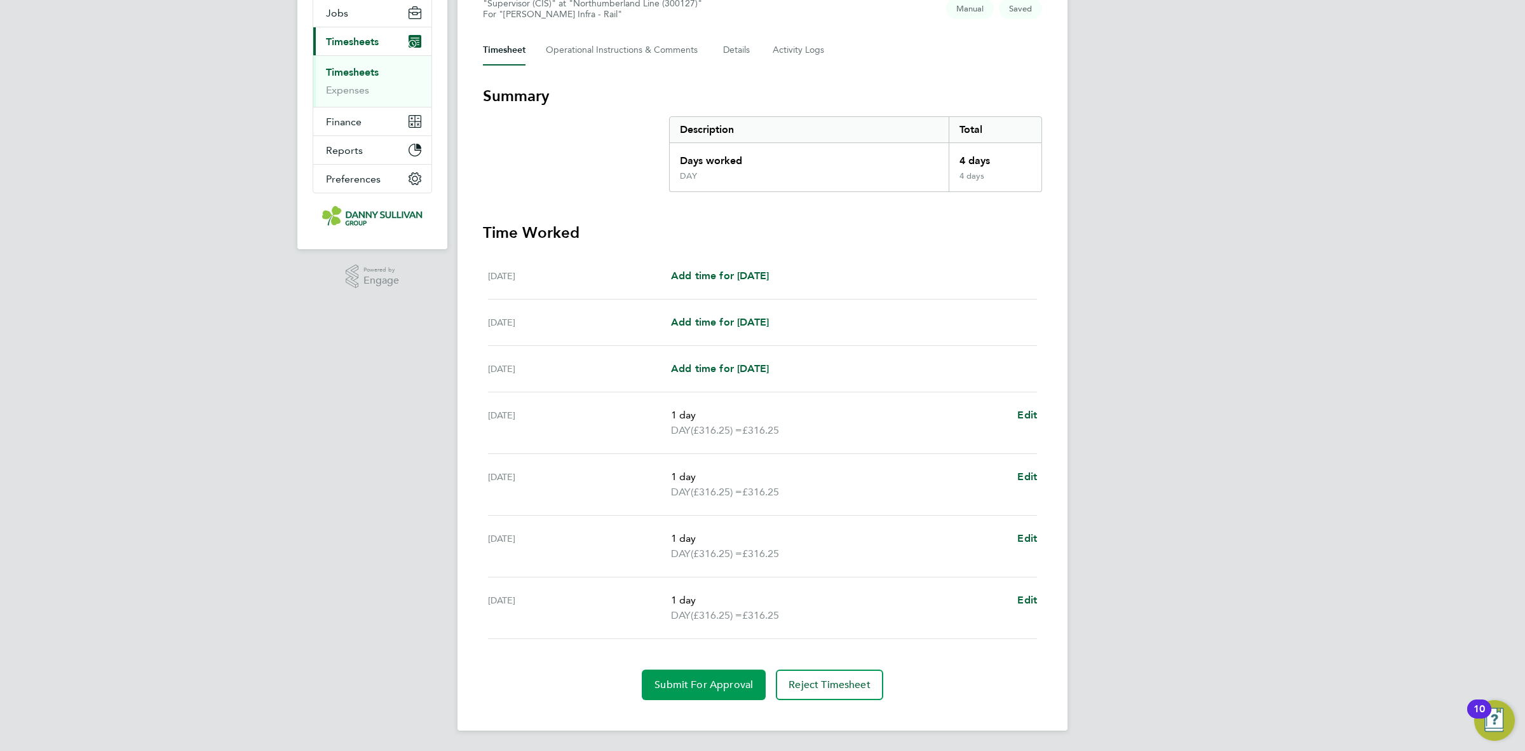
click at [680, 678] on span "Submit For Approval" at bounding box center [704, 684] width 99 height 13
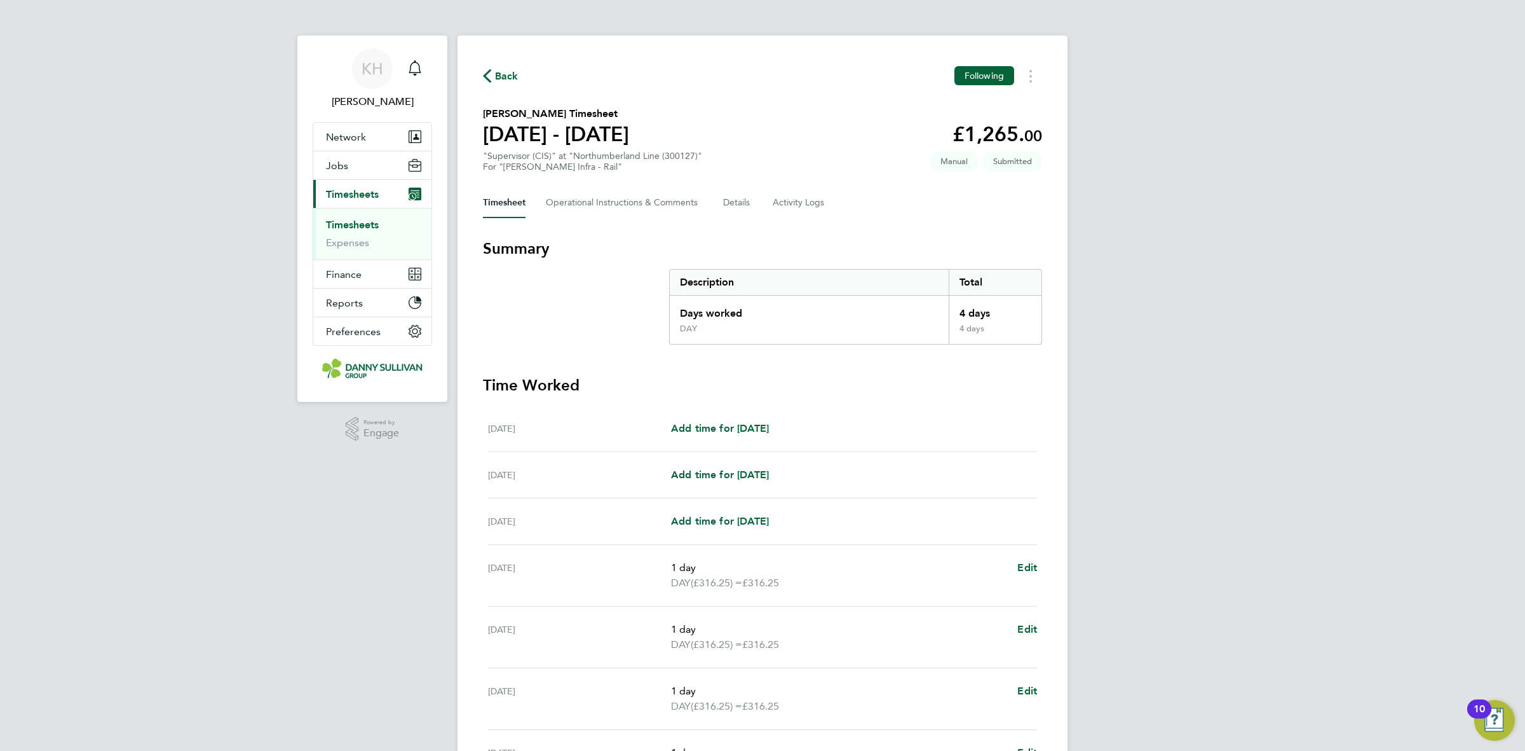
click at [334, 226] on link "Timesheets" at bounding box center [352, 225] width 53 height 12
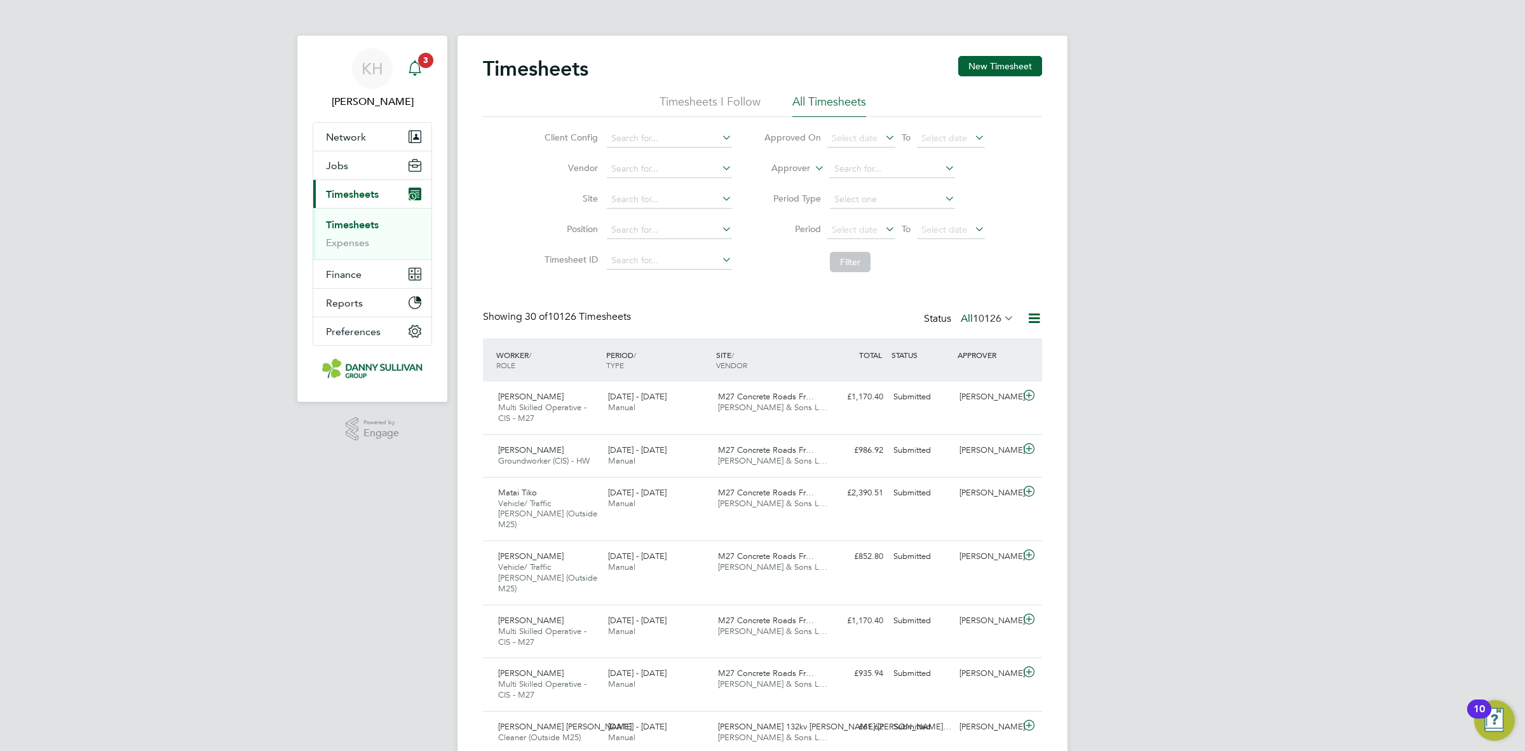
click at [409, 61] on icon "Main navigation" at bounding box center [414, 67] width 15 height 15
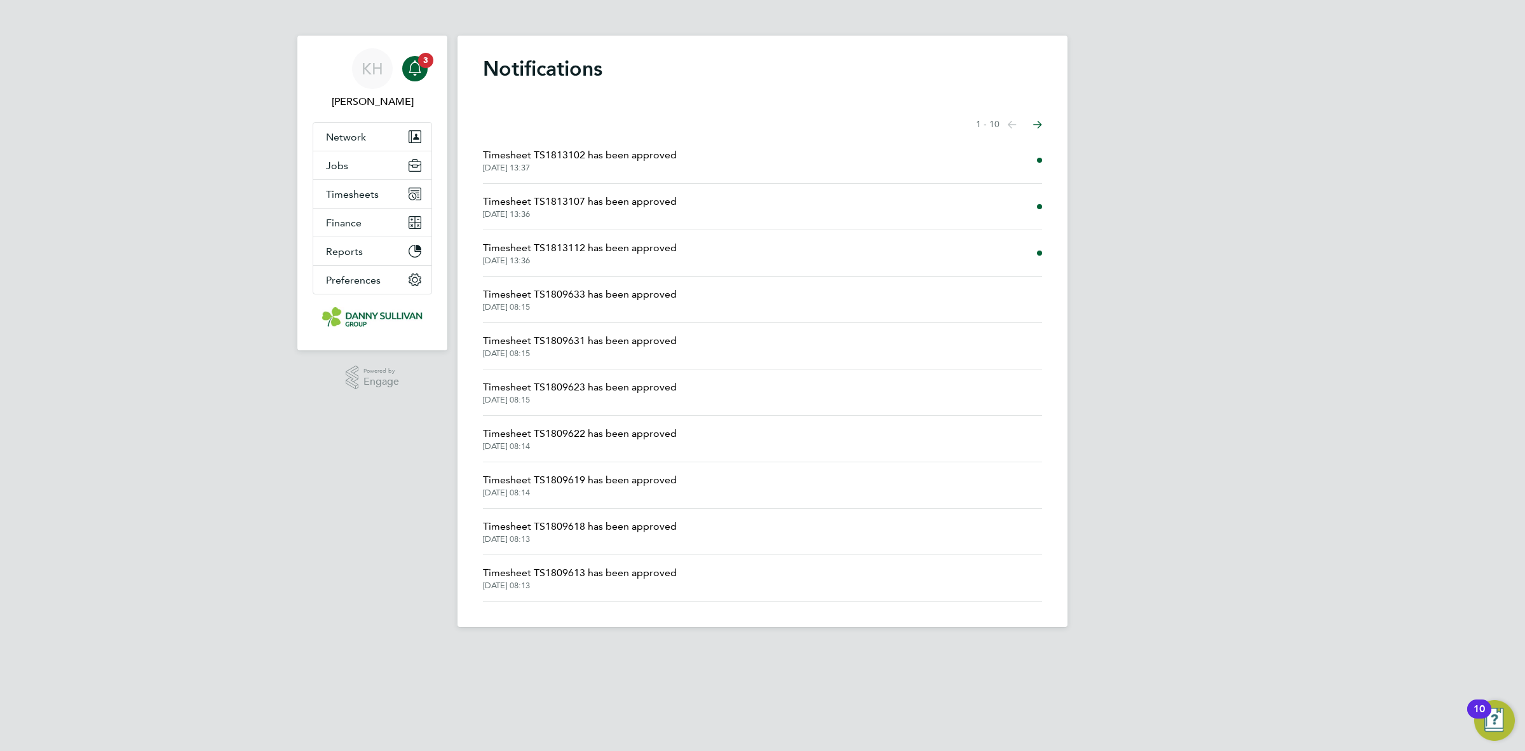
click at [691, 158] on li "Timesheet TS1813102 has been approved [DATE] 13:37" at bounding box center [762, 160] width 559 height 46
click at [658, 150] on span "Timesheet TS1813102 has been approved" at bounding box center [580, 154] width 194 height 15
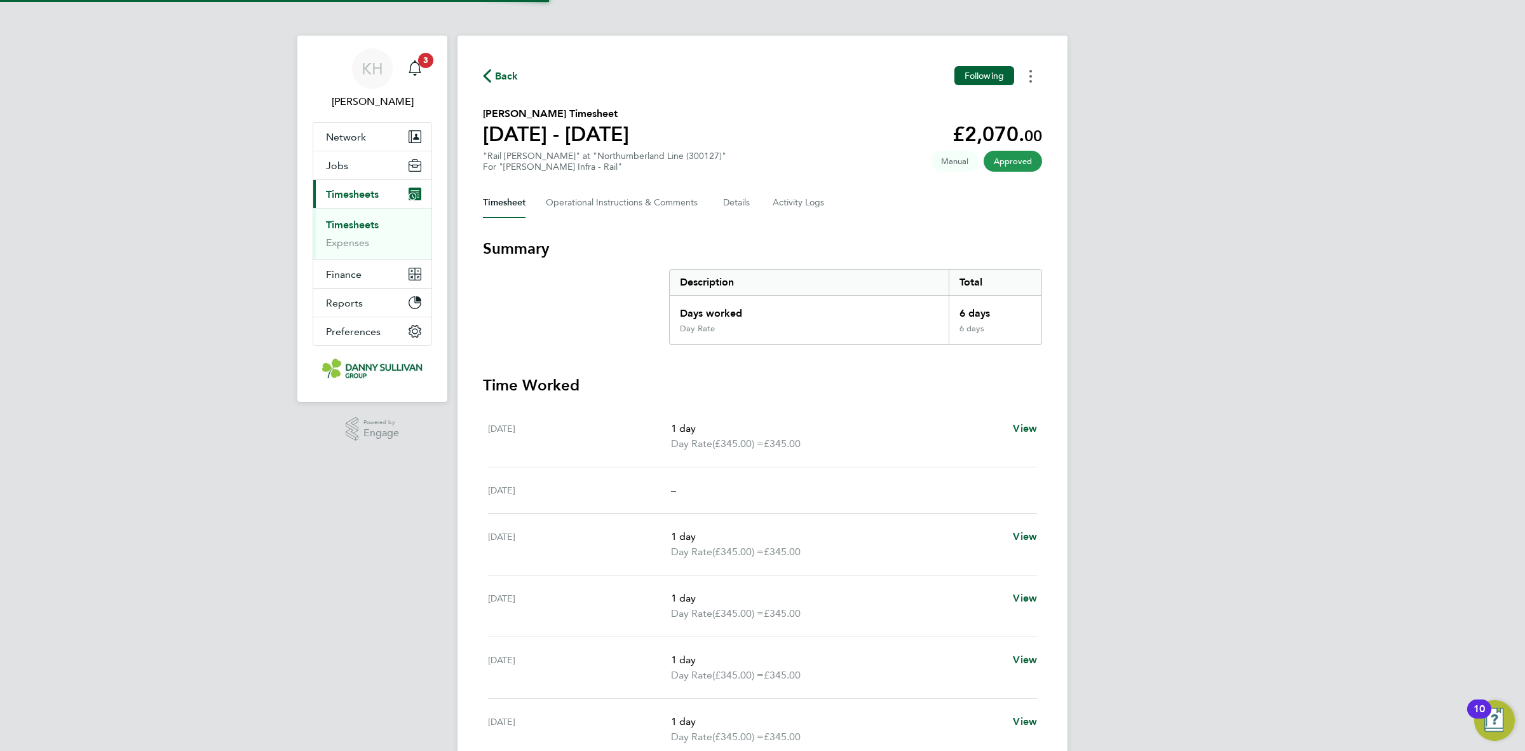
click at [1025, 80] on button "Timesheets Menu" at bounding box center [1030, 76] width 23 height 20
click at [970, 110] on link "Download timesheet" at bounding box center [966, 104] width 153 height 25
click at [426, 77] on div "Main navigation" at bounding box center [414, 68] width 25 height 25
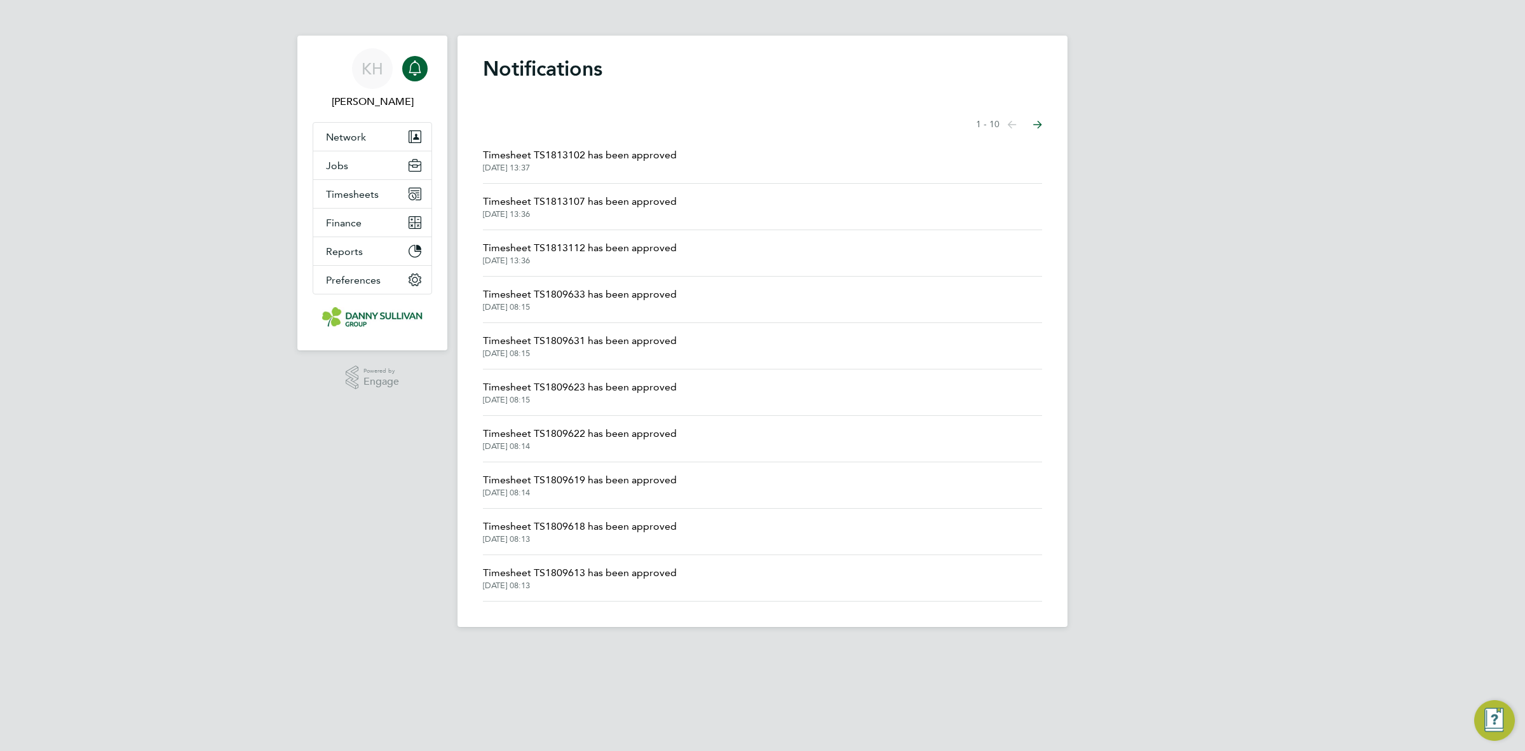
click at [542, 197] on span "Timesheet TS1813107 has been approved" at bounding box center [580, 201] width 194 height 15
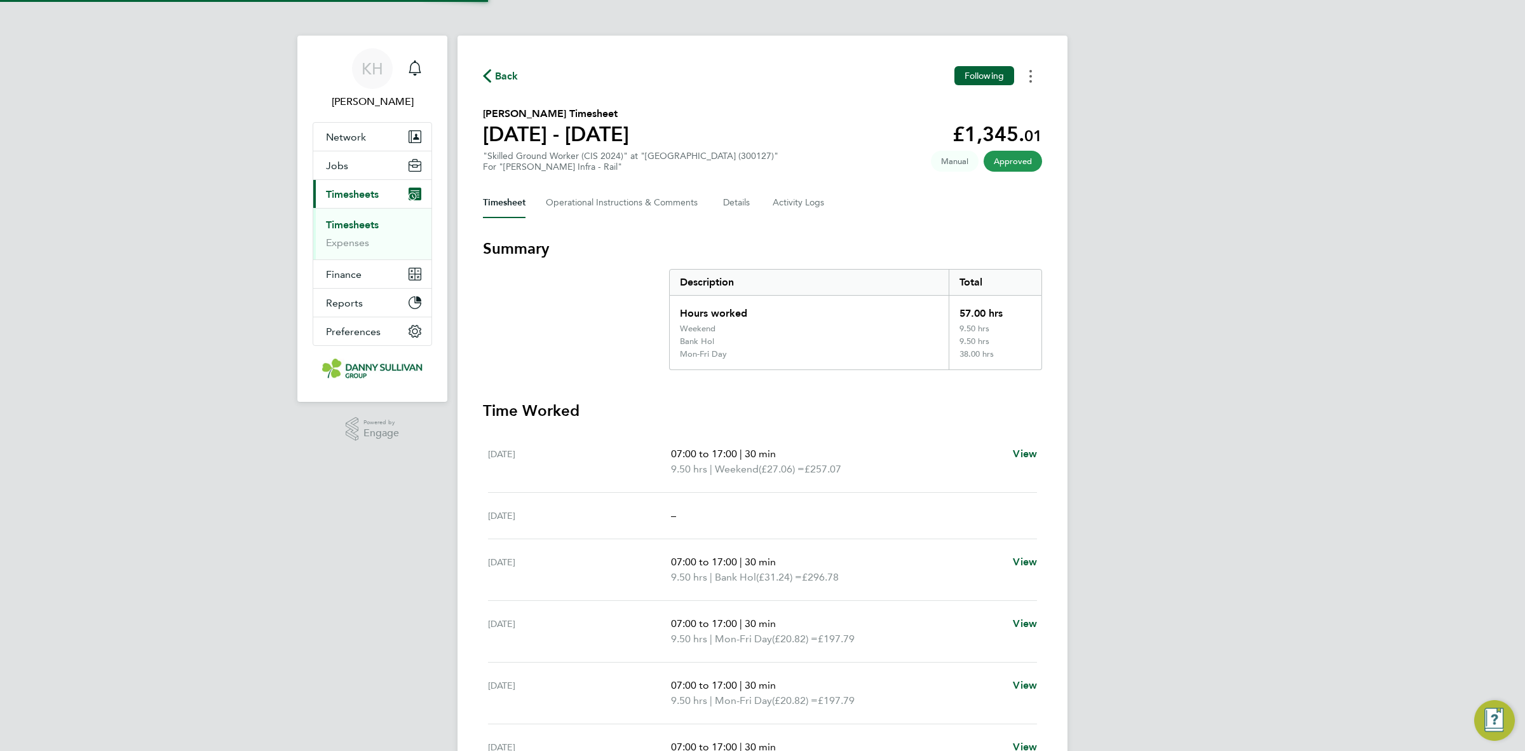
click at [1033, 81] on button "Timesheets Menu" at bounding box center [1030, 76] width 23 height 20
click at [988, 111] on link "Download timesheet" at bounding box center [966, 104] width 153 height 25
click at [418, 72] on icon "Main navigation" at bounding box center [415, 66] width 12 height 13
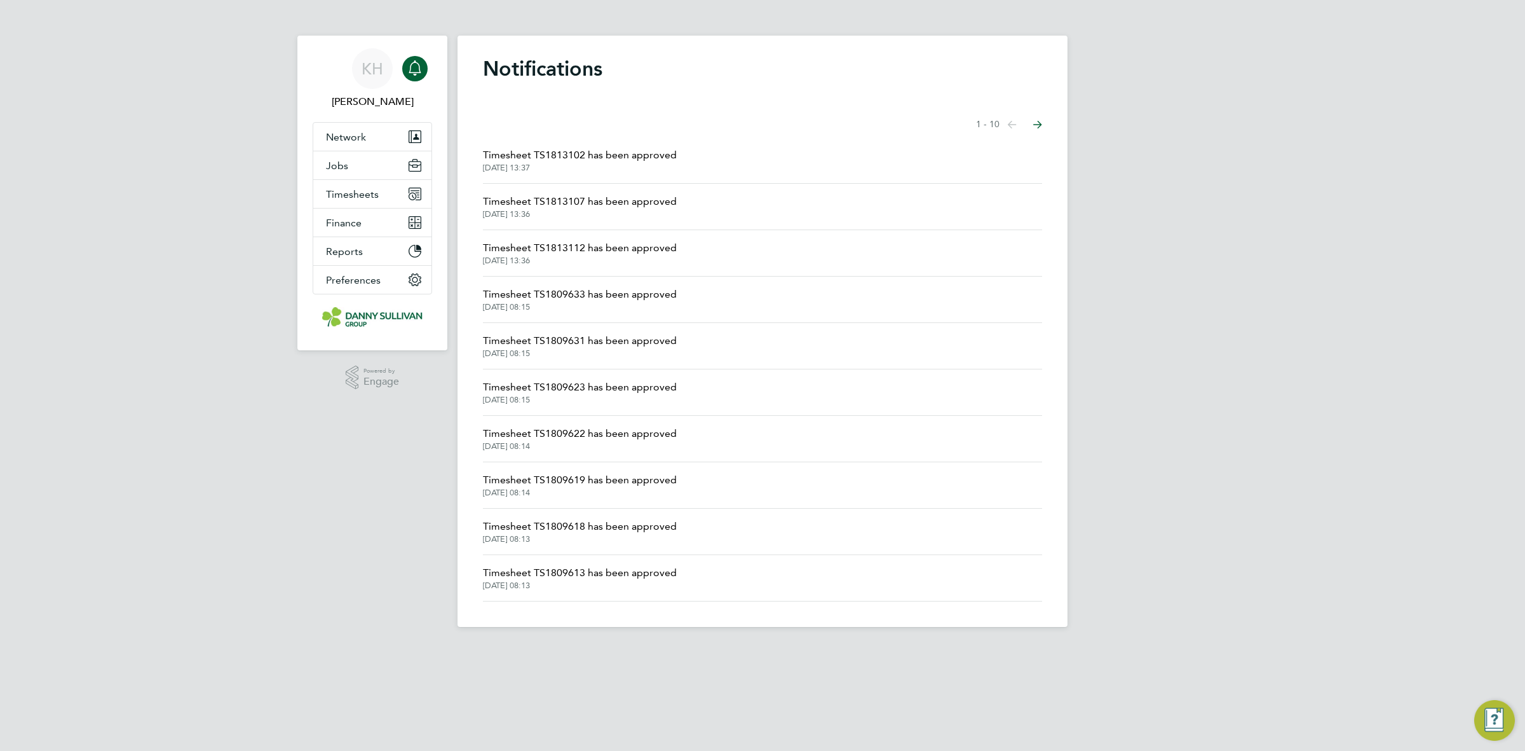
click at [561, 253] on span "Timesheet TS1813112 has been approved" at bounding box center [580, 247] width 194 height 15
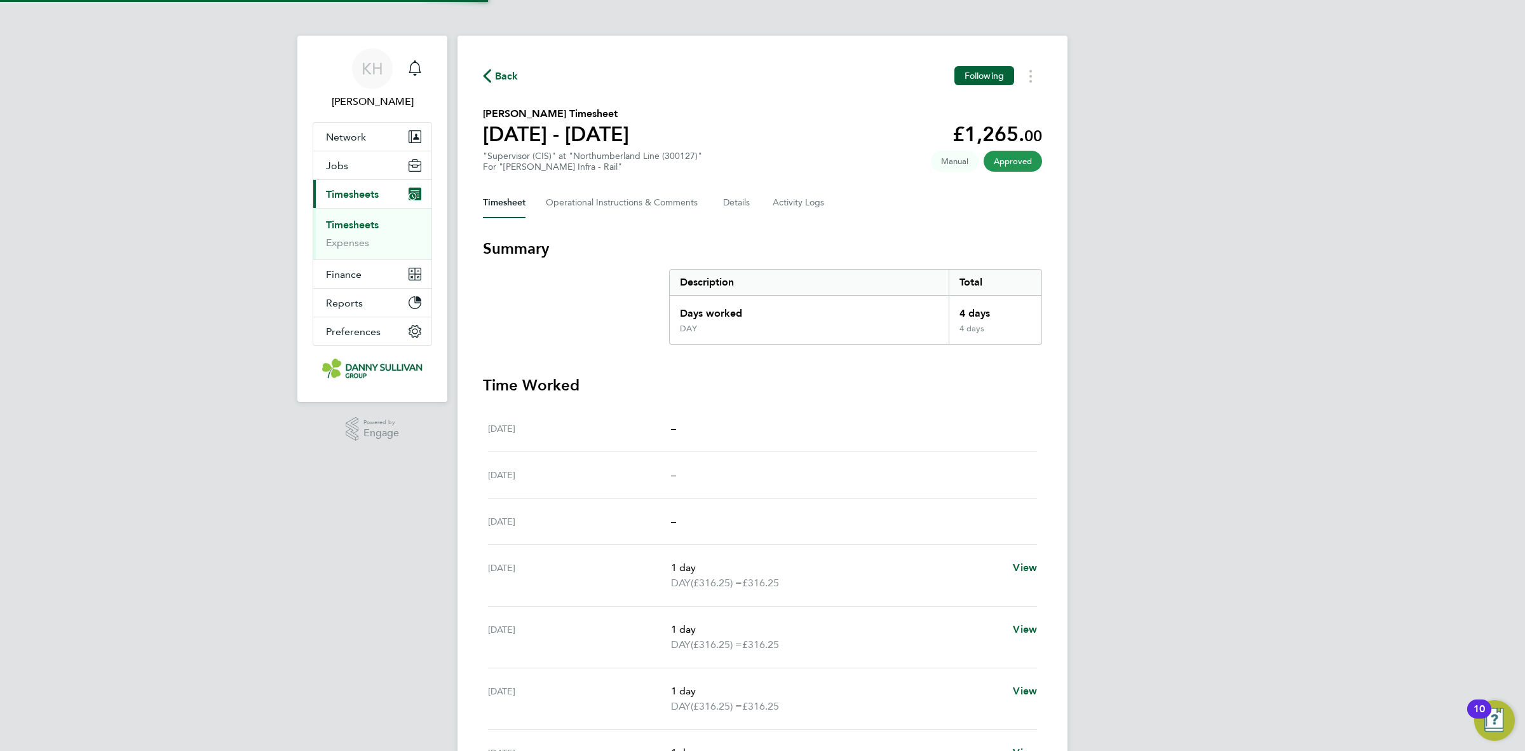
click at [1034, 90] on div "Back Following [PERSON_NAME] Timesheet [DATE] - [DATE] £1,265. 00 "Supervisor (…" at bounding box center [763, 459] width 610 height 847
click at [1034, 81] on button "Timesheets Menu" at bounding box center [1030, 76] width 23 height 20
click at [1000, 110] on link "Download timesheet" at bounding box center [966, 104] width 153 height 25
click at [424, 71] on div "Main navigation" at bounding box center [414, 68] width 25 height 25
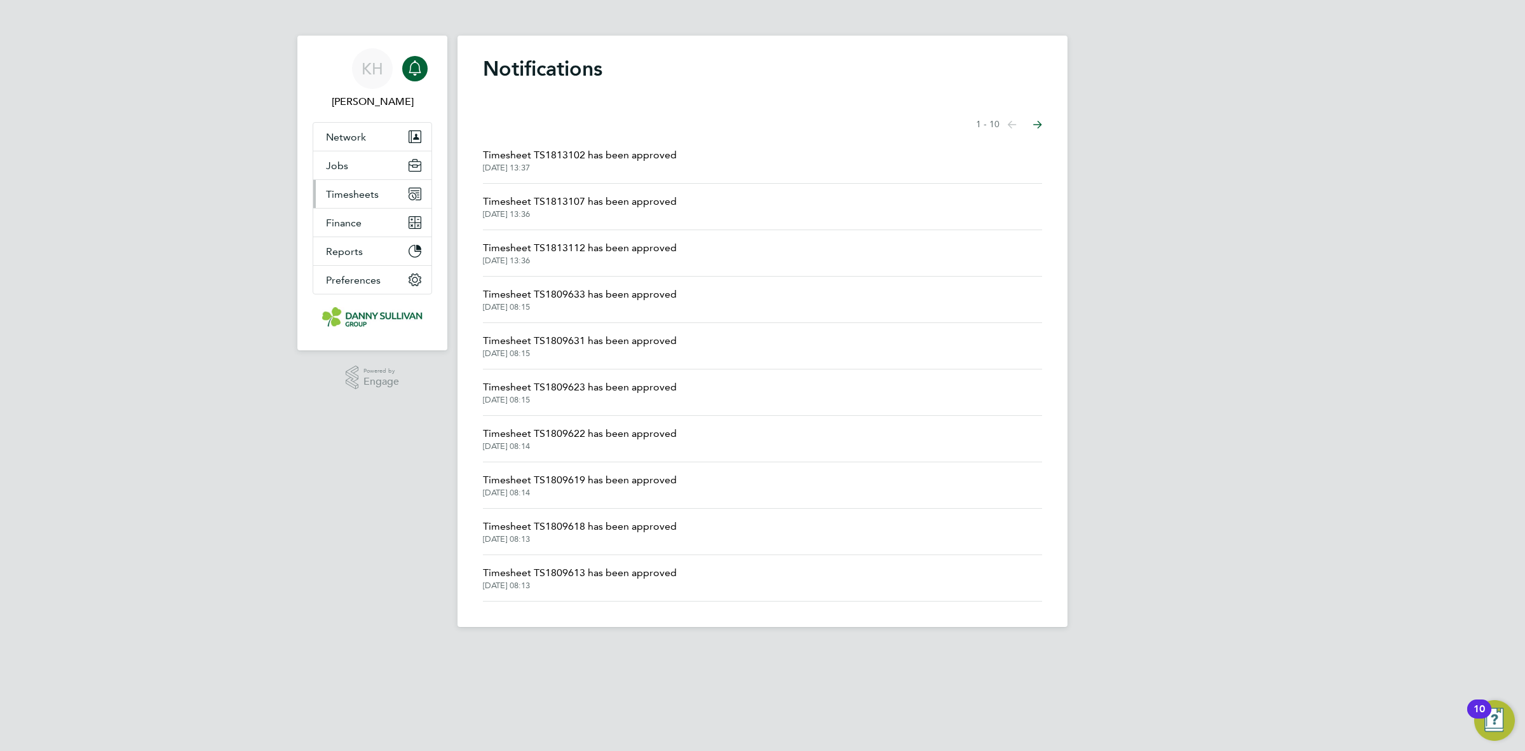
click at [355, 189] on span "Timesheets" at bounding box center [352, 194] width 53 height 12
click at [359, 221] on link "Timesheets" at bounding box center [352, 225] width 53 height 12
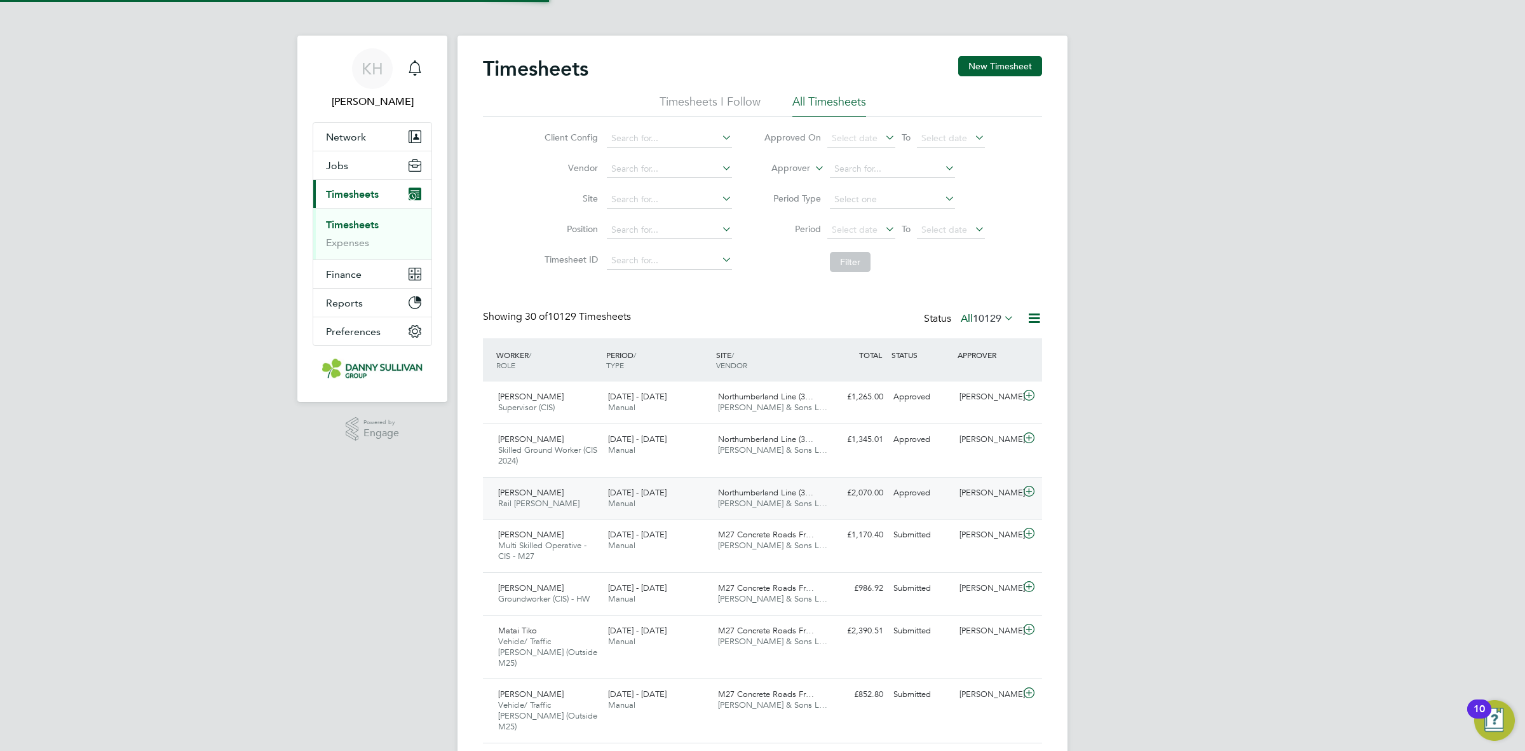
scroll to position [32, 110]
